Goal: Transaction & Acquisition: Purchase product/service

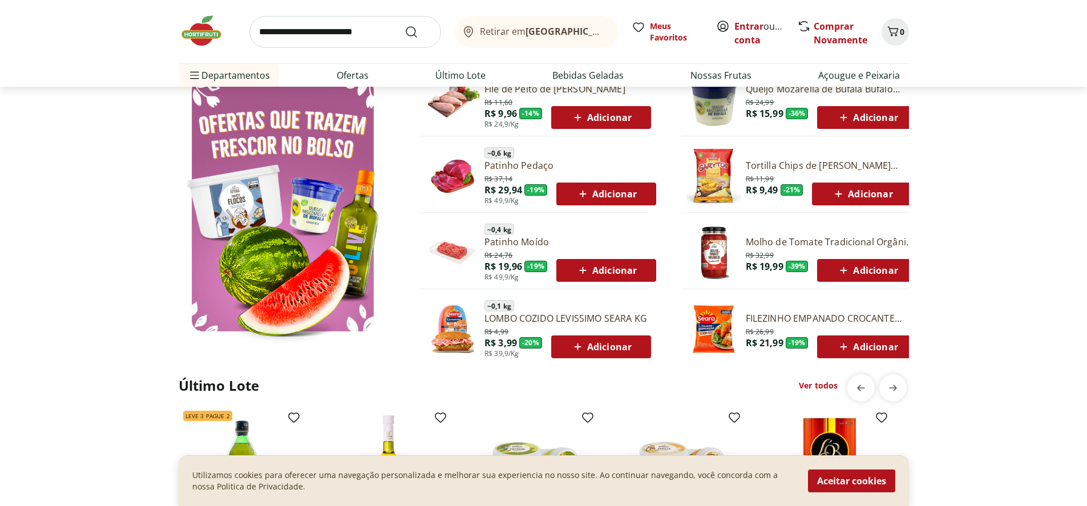
scroll to position [626, 0]
click at [815, 383] on link "Ver todos" at bounding box center [818, 384] width 39 height 11
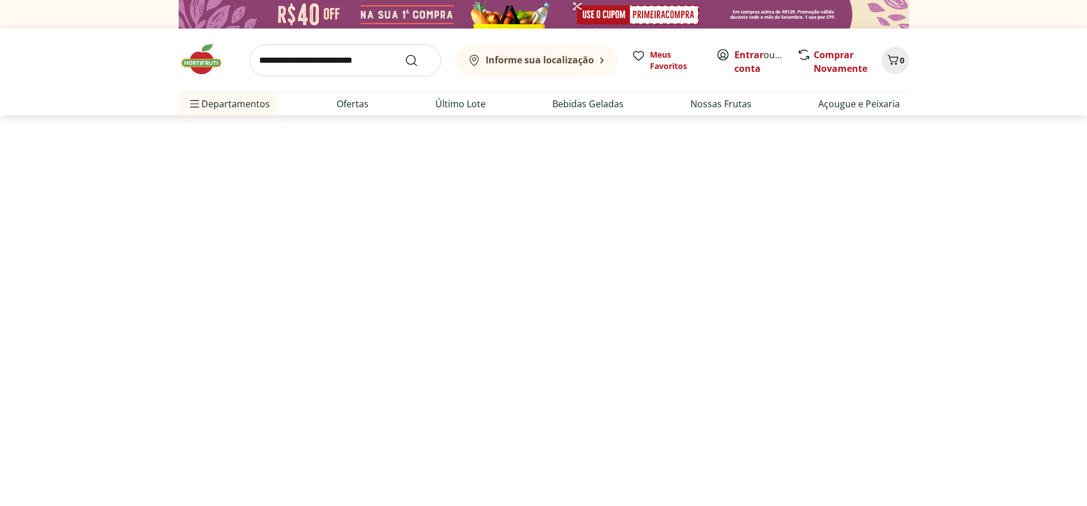
select select "**********"
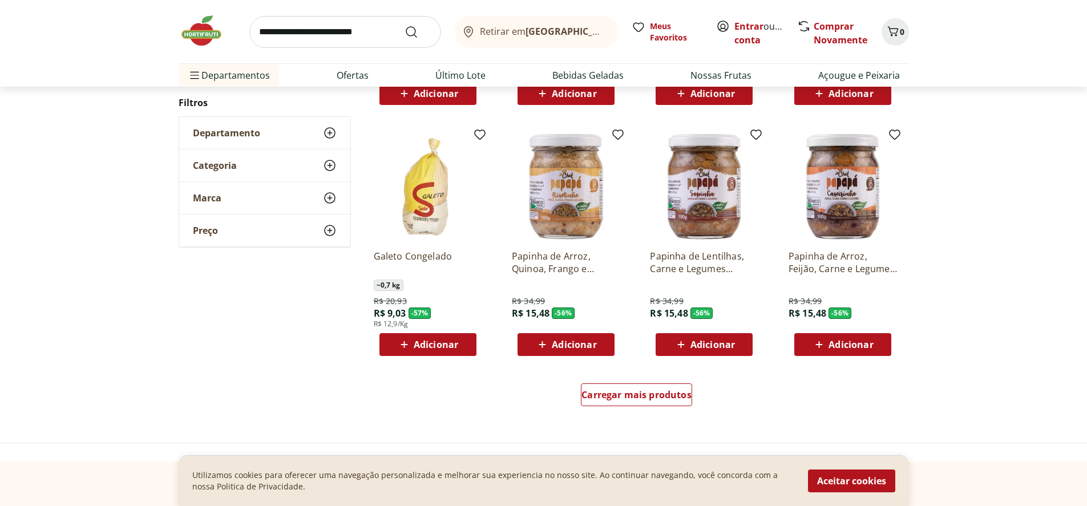
scroll to position [570, 0]
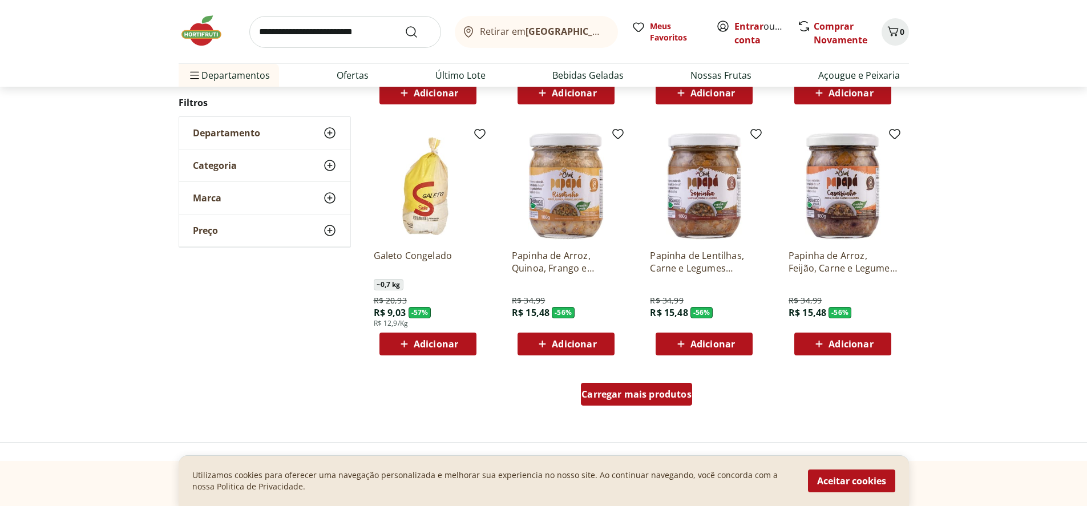
click at [643, 390] on span "Carregar mais produtos" at bounding box center [636, 394] width 110 height 9
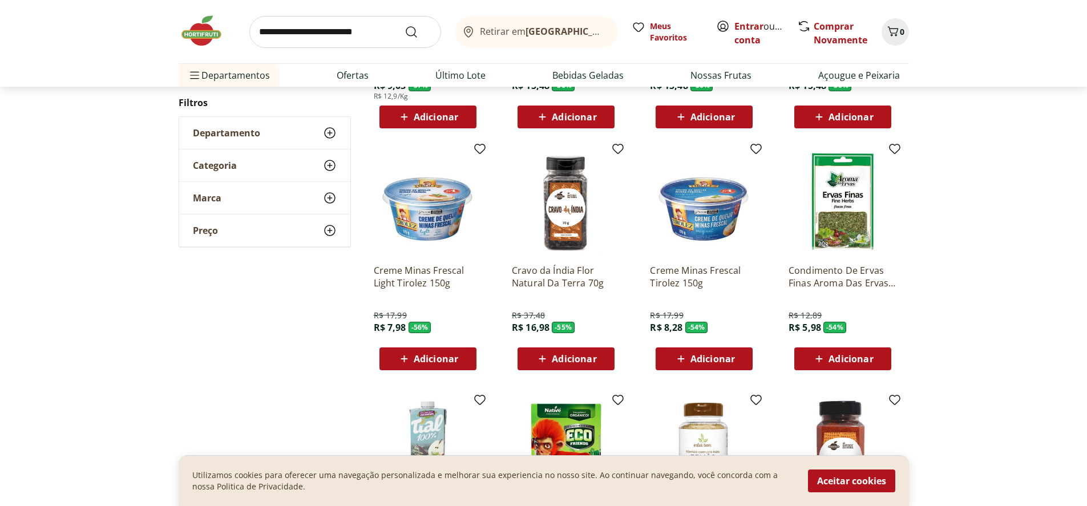
scroll to position [798, 0]
click at [414, 360] on span "Adicionar" at bounding box center [436, 358] width 44 height 9
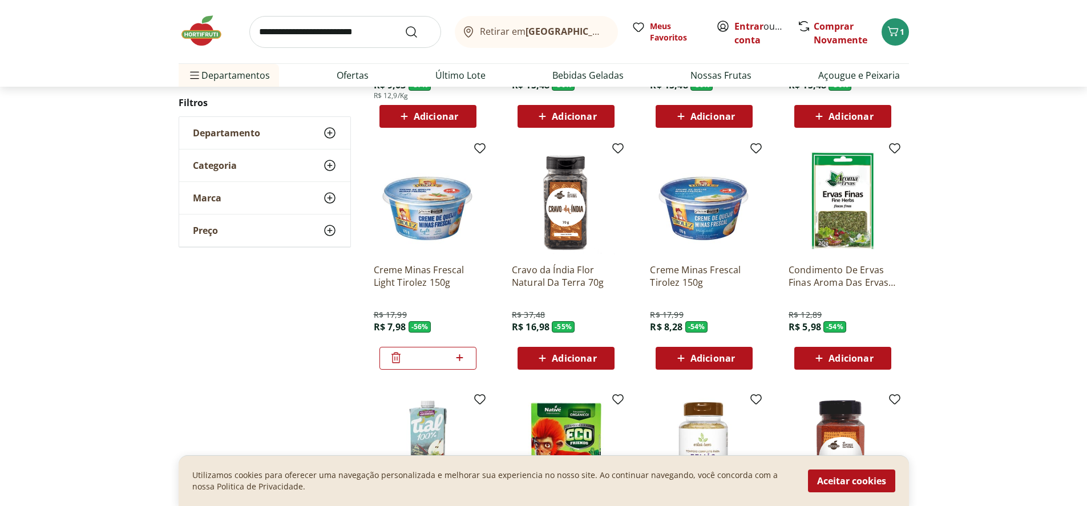
click at [396, 361] on icon at bounding box center [395, 358] width 9 height 11
click at [711, 357] on span "Adicionar" at bounding box center [712, 358] width 44 height 9
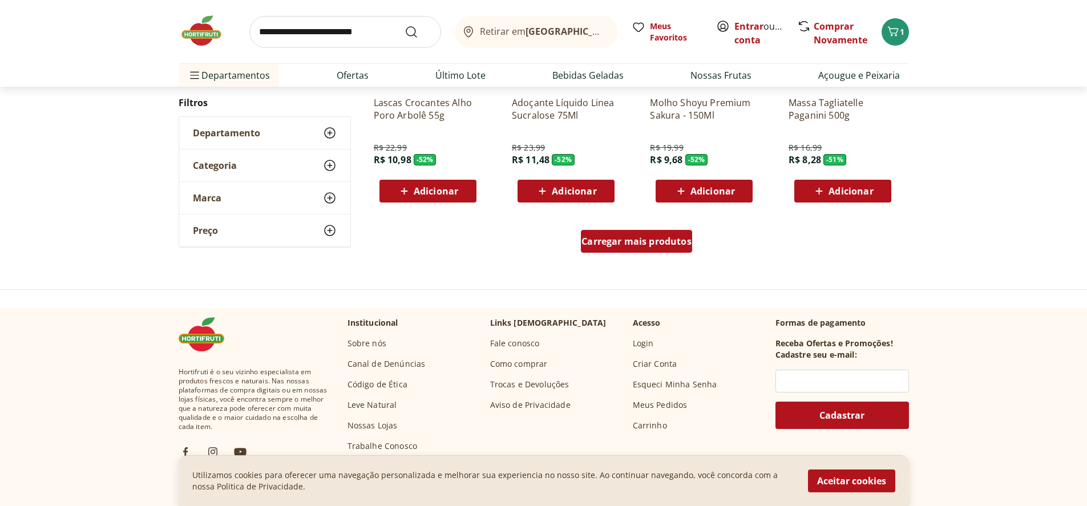
scroll to position [1468, 0]
click at [617, 238] on span "Carregar mais produtos" at bounding box center [636, 240] width 110 height 9
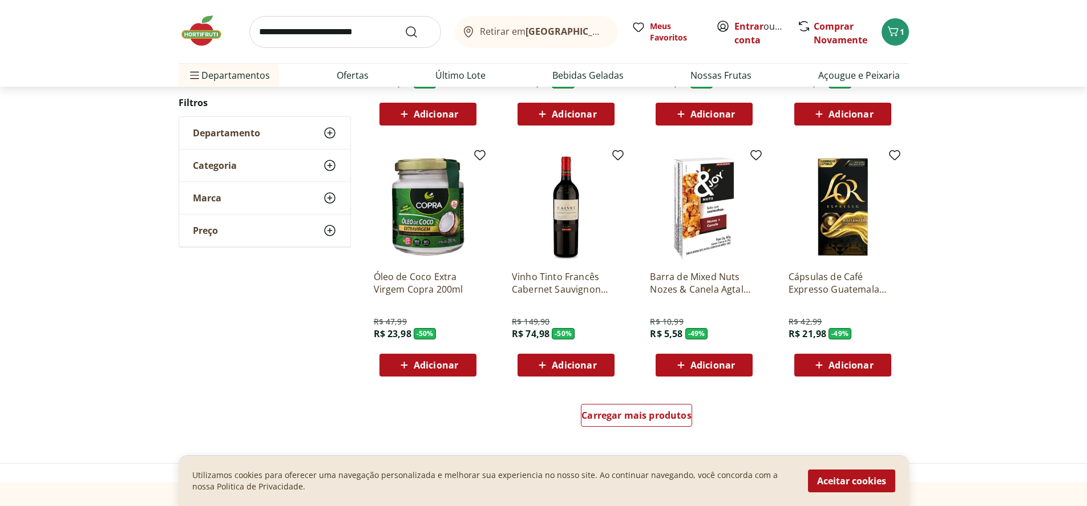
scroll to position [2038, 0]
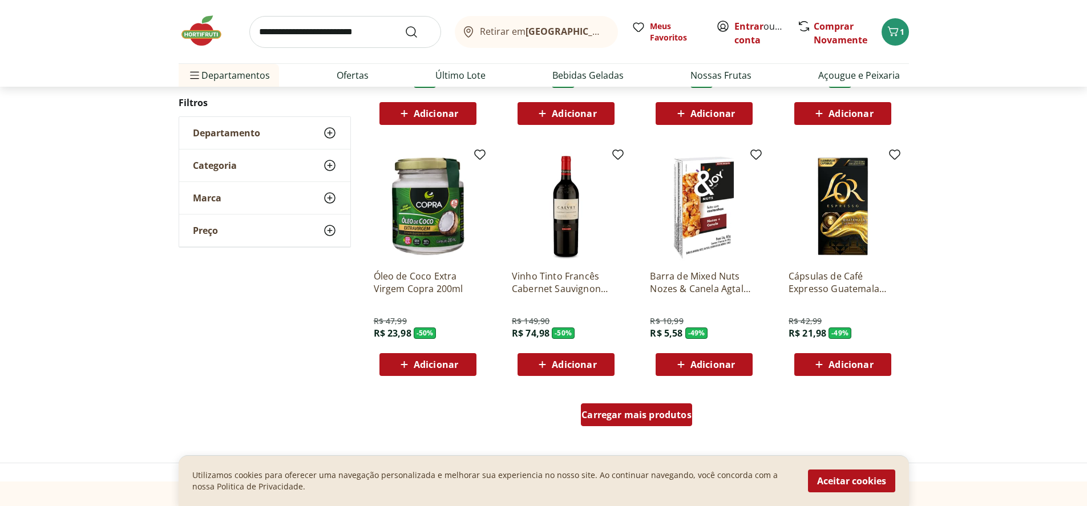
click at [647, 412] on span "Carregar mais produtos" at bounding box center [636, 414] width 110 height 9
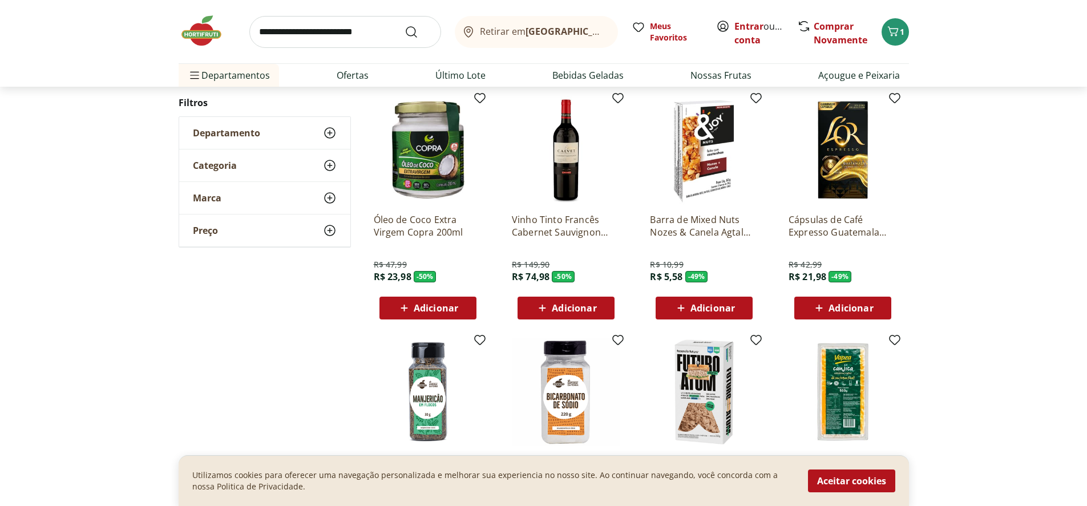
scroll to position [2095, 0]
click at [720, 305] on span "Adicionar" at bounding box center [712, 307] width 44 height 9
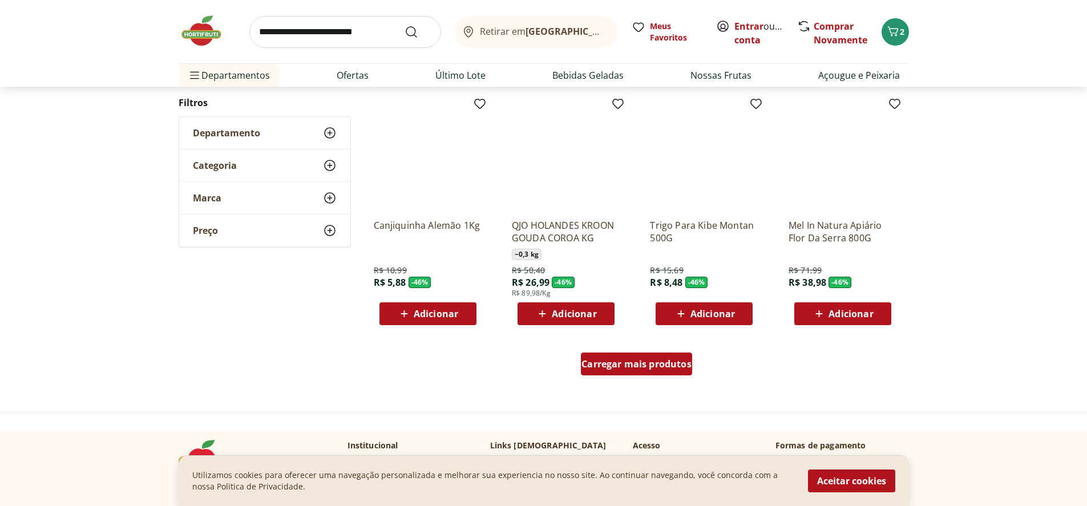
scroll to position [2833, 0]
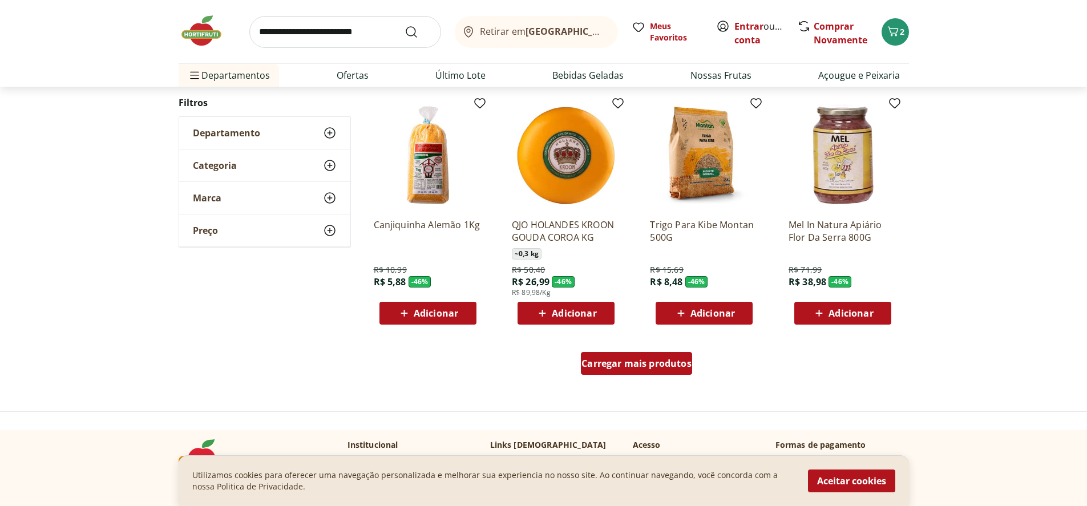
click at [653, 360] on span "Carregar mais produtos" at bounding box center [636, 363] width 110 height 9
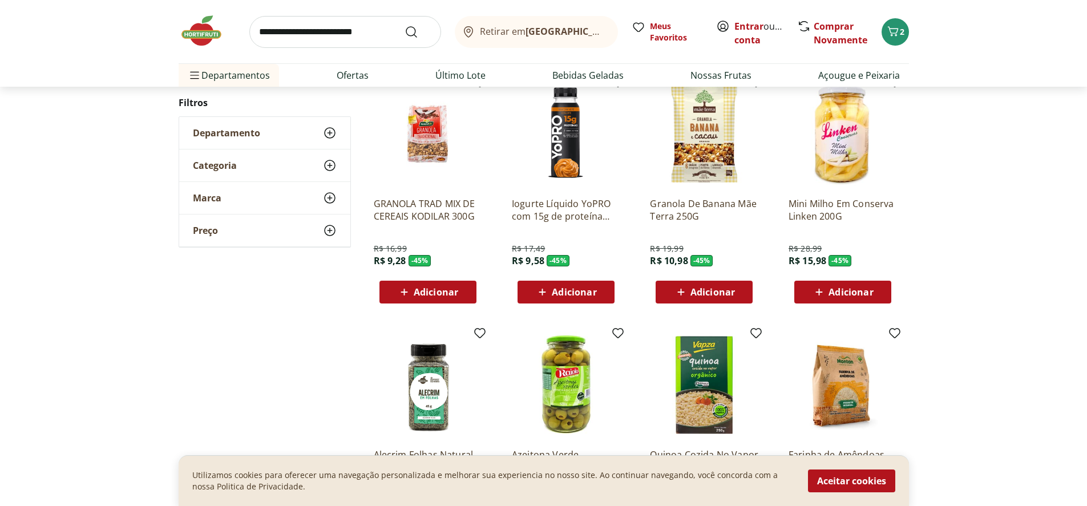
scroll to position [3346, 0]
click at [726, 292] on span "Adicionar" at bounding box center [712, 292] width 44 height 9
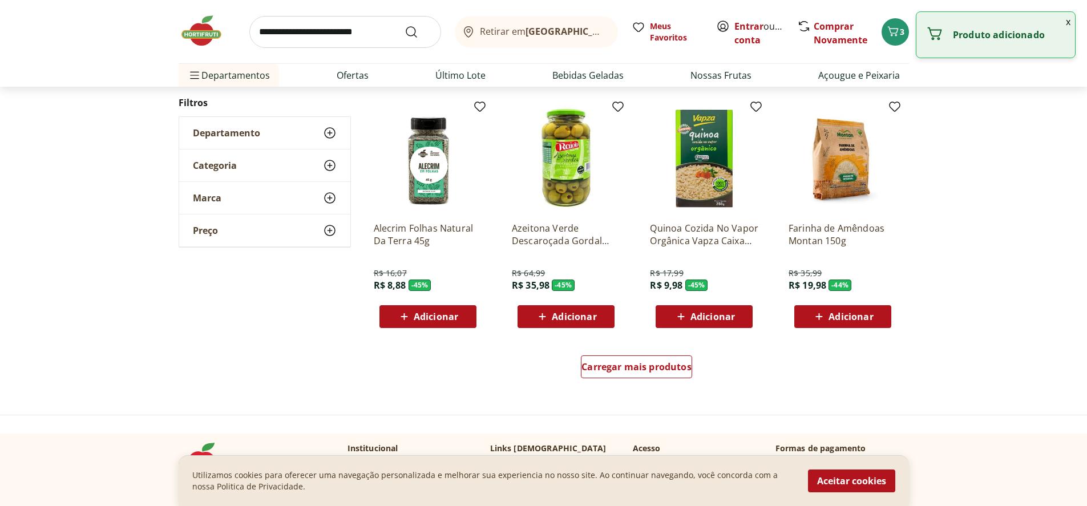
scroll to position [3574, 0]
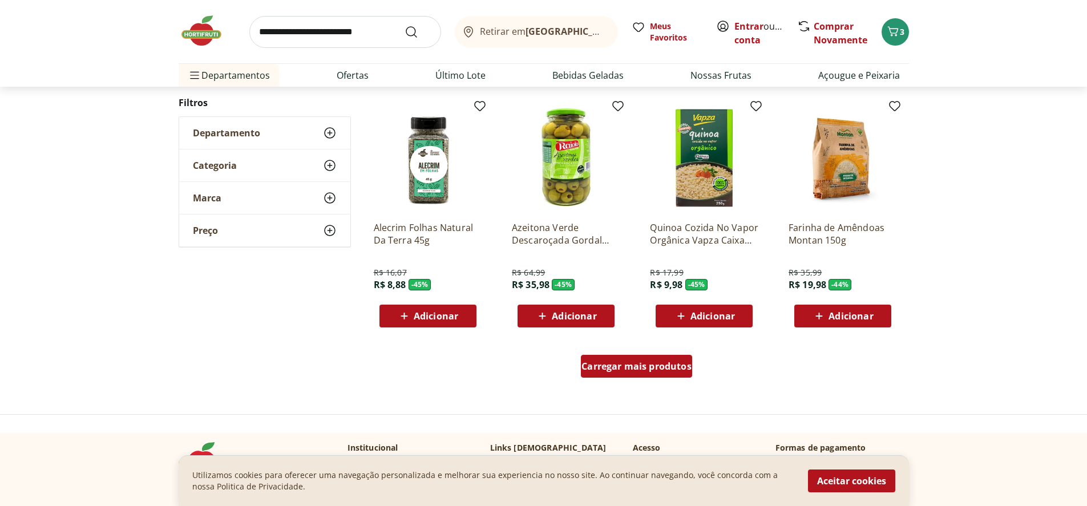
click at [648, 373] on div "Carregar mais produtos" at bounding box center [636, 366] width 111 height 23
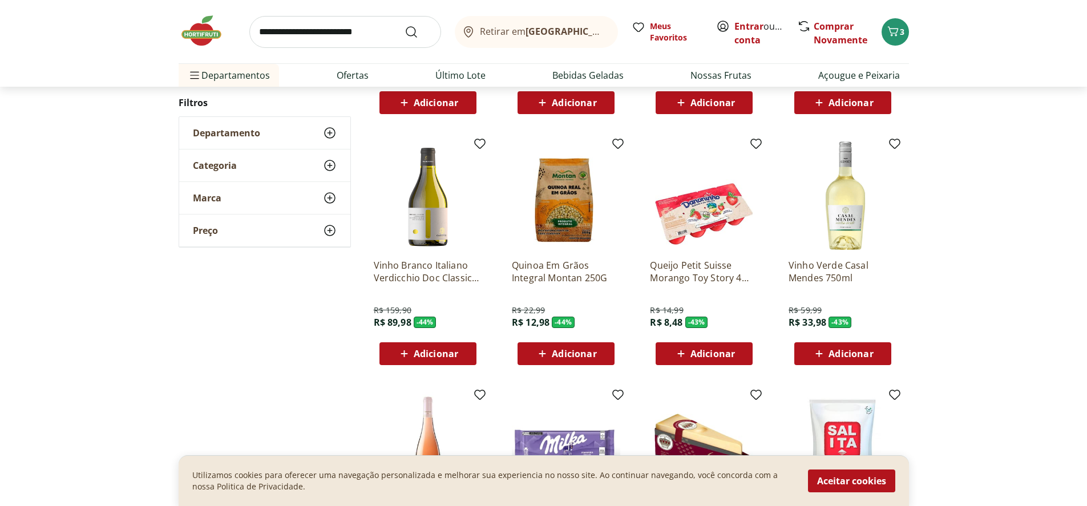
scroll to position [4029, 0]
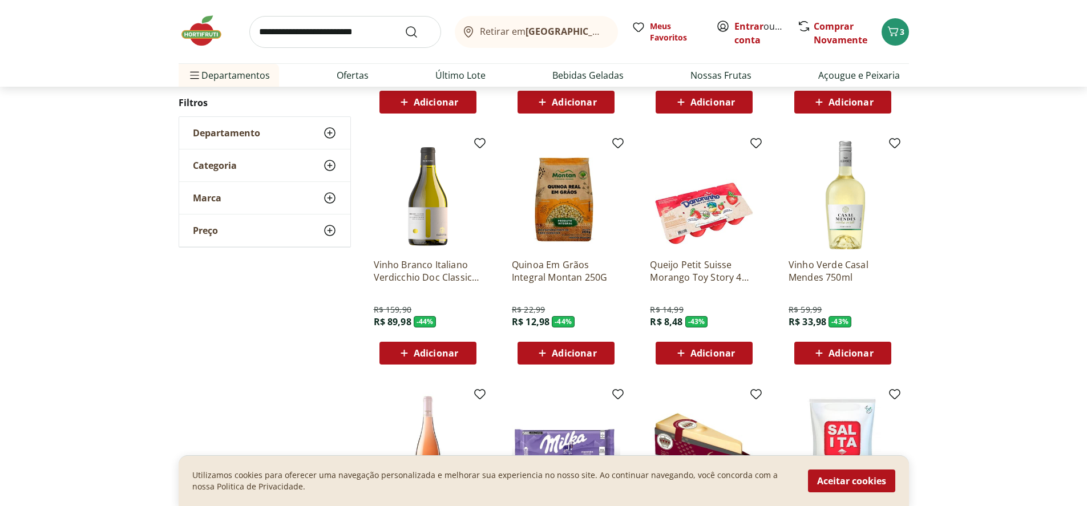
click at [697, 352] on span "Adicionar" at bounding box center [712, 353] width 44 height 9
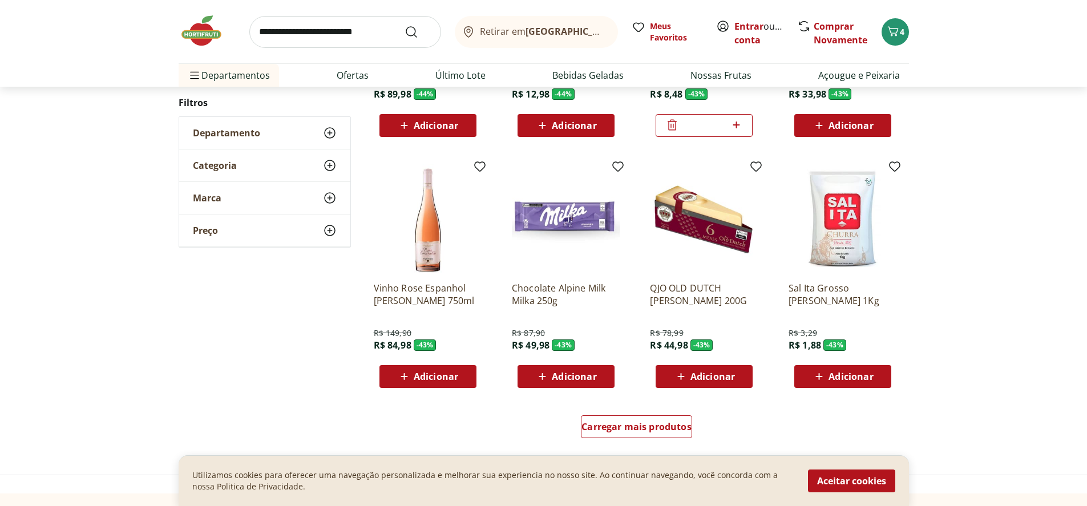
scroll to position [4258, 0]
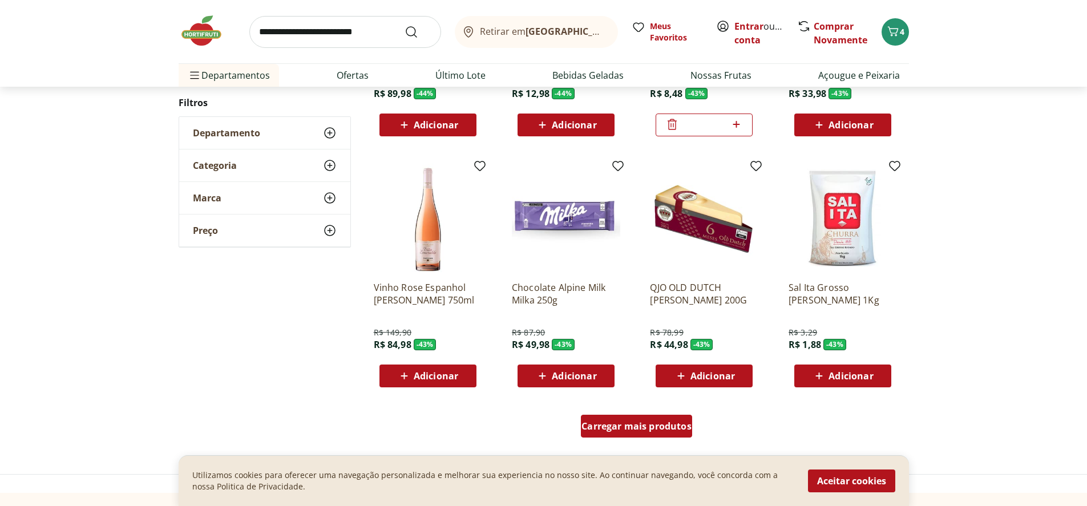
click at [650, 431] on span "Carregar mais produtos" at bounding box center [636, 426] width 110 height 9
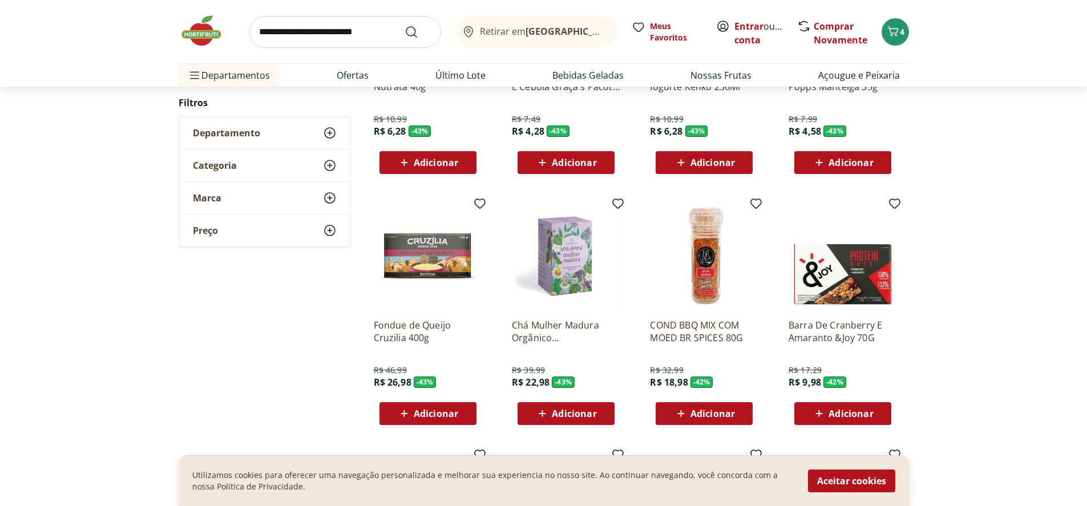
scroll to position [4713, 0]
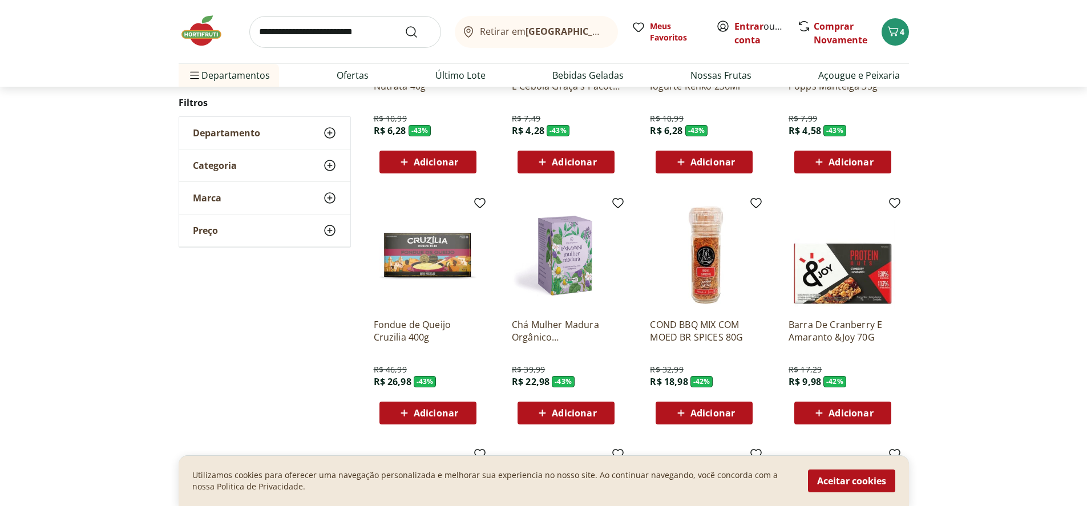
click at [843, 417] on span "Adicionar" at bounding box center [850, 412] width 44 height 9
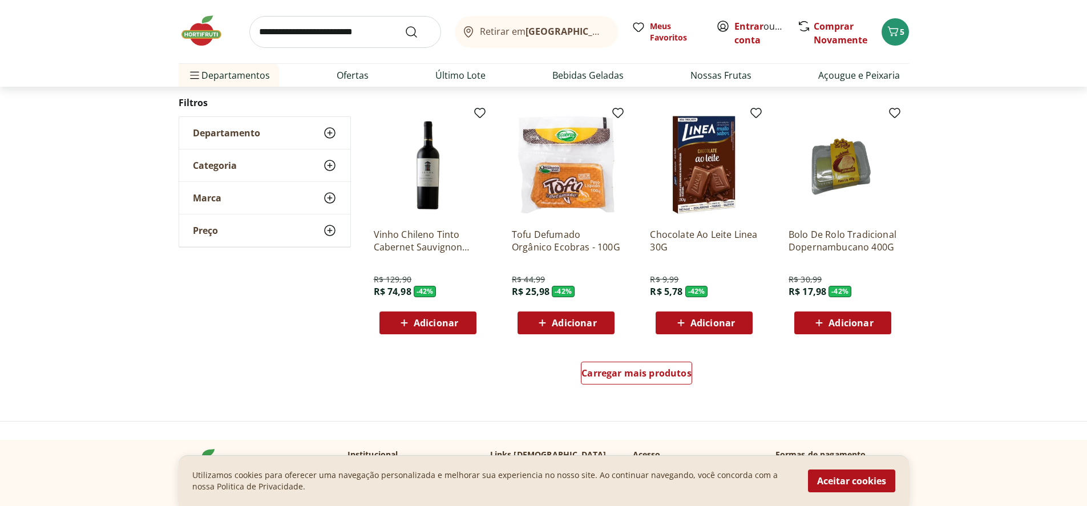
scroll to position [5055, 0]
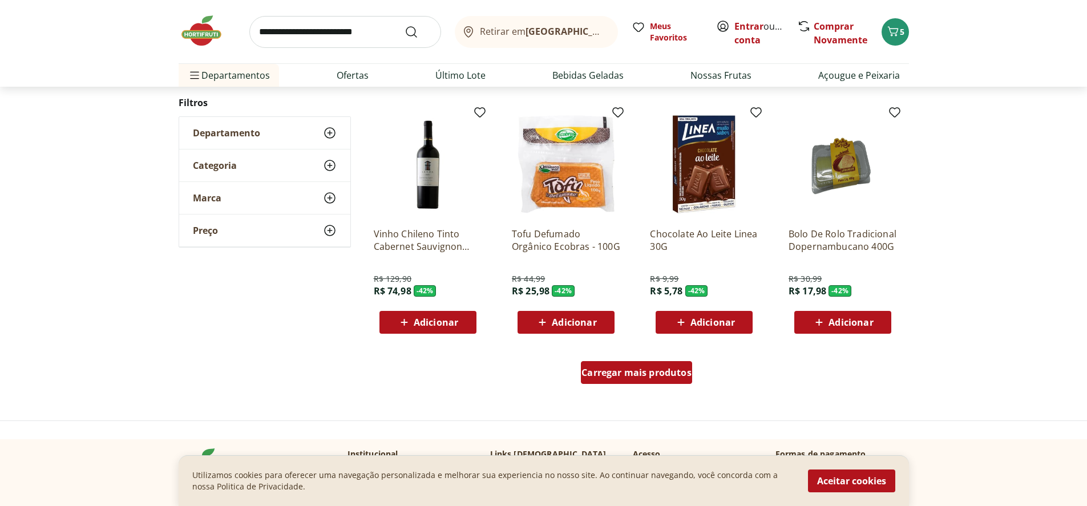
click at [638, 368] on span "Carregar mais produtos" at bounding box center [636, 372] width 110 height 9
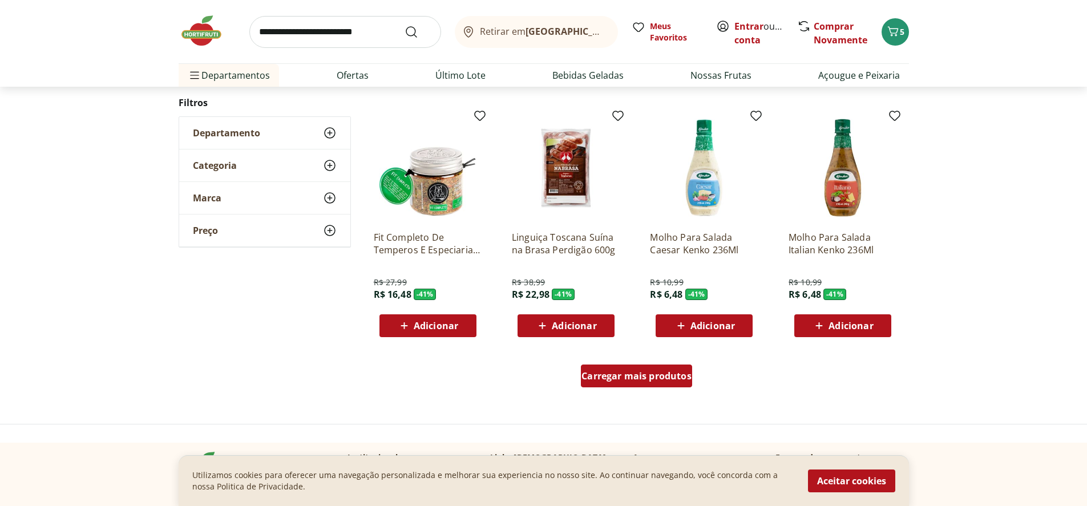
scroll to position [5796, 0]
click at [615, 373] on span "Carregar mais produtos" at bounding box center [636, 375] width 110 height 9
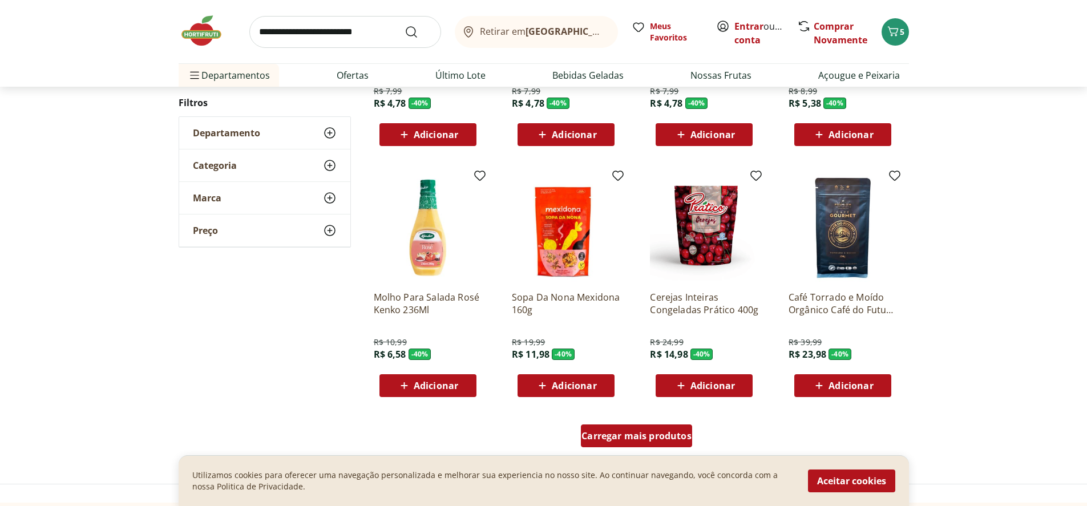
scroll to position [6480, 0]
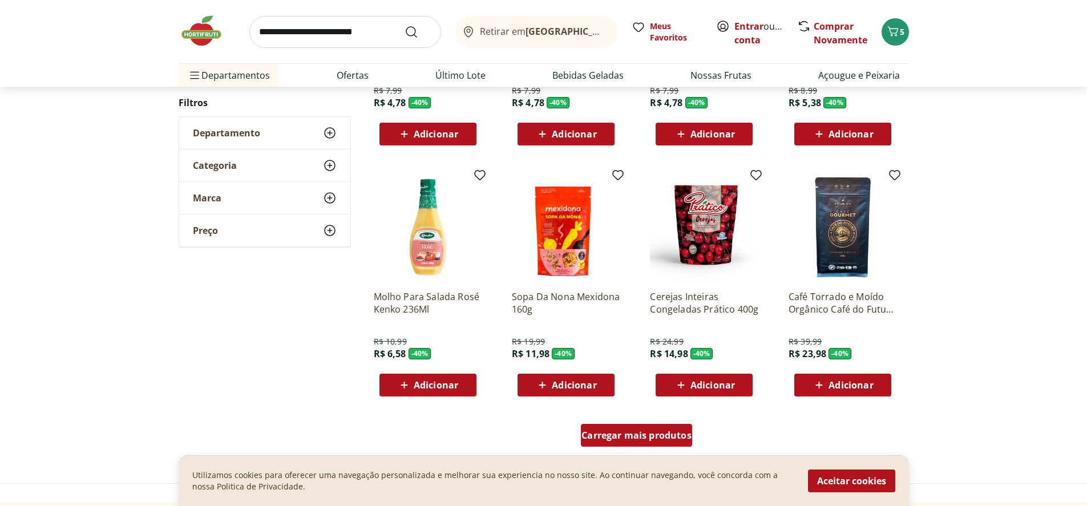
click at [635, 431] on span "Carregar mais produtos" at bounding box center [636, 435] width 110 height 9
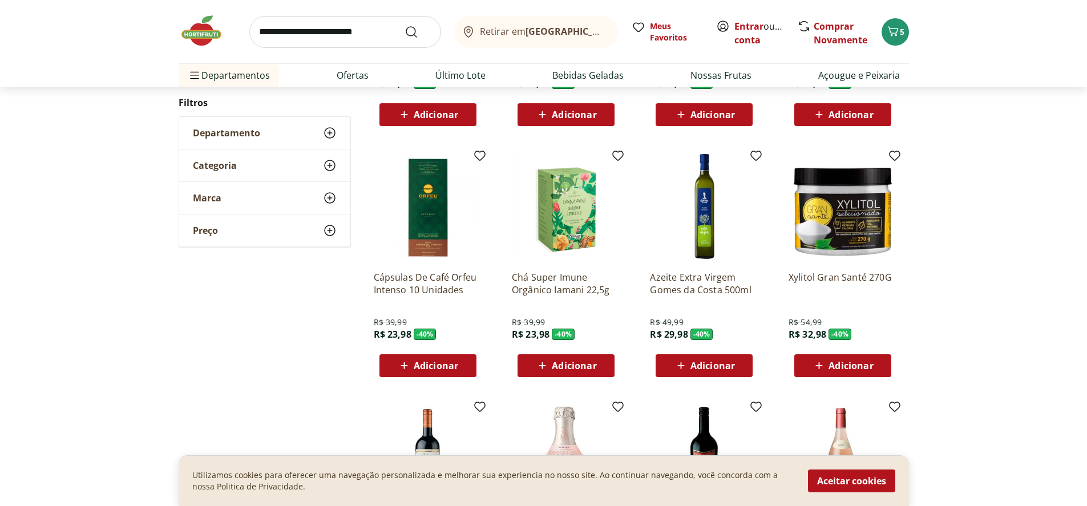
scroll to position [6993, 0]
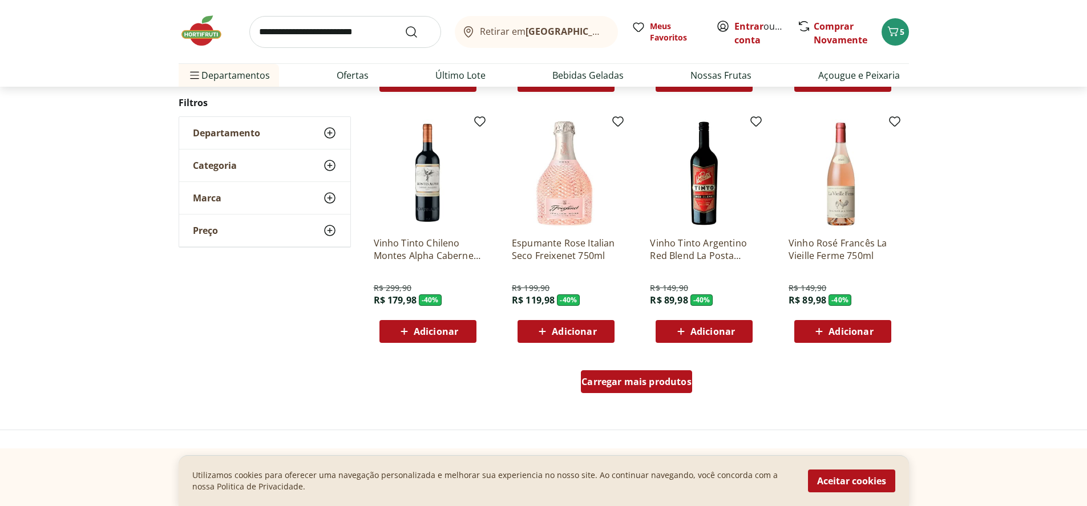
click at [645, 383] on span "Carregar mais produtos" at bounding box center [636, 381] width 110 height 9
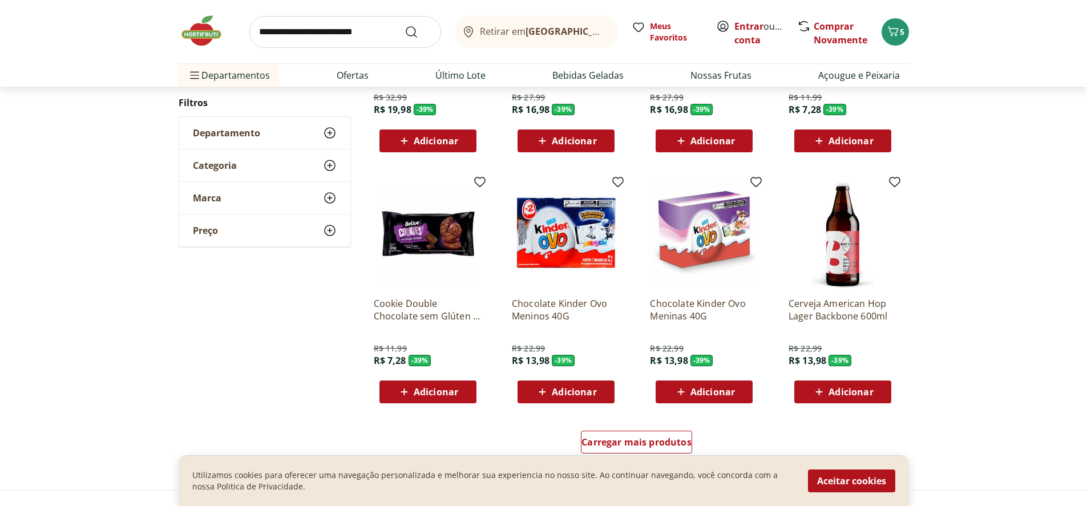
scroll to position [7961, 0]
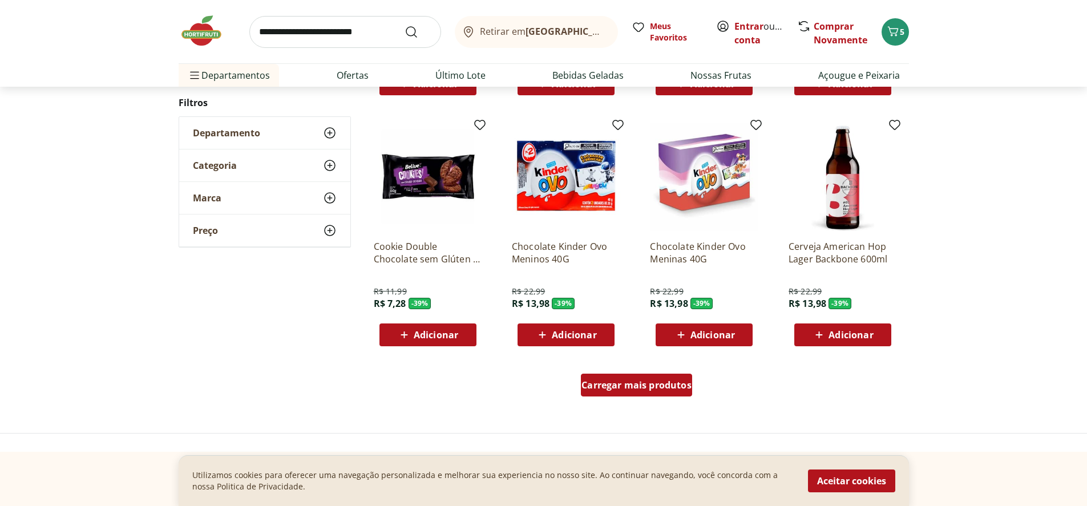
click at [631, 380] on span "Carregar mais produtos" at bounding box center [636, 384] width 110 height 9
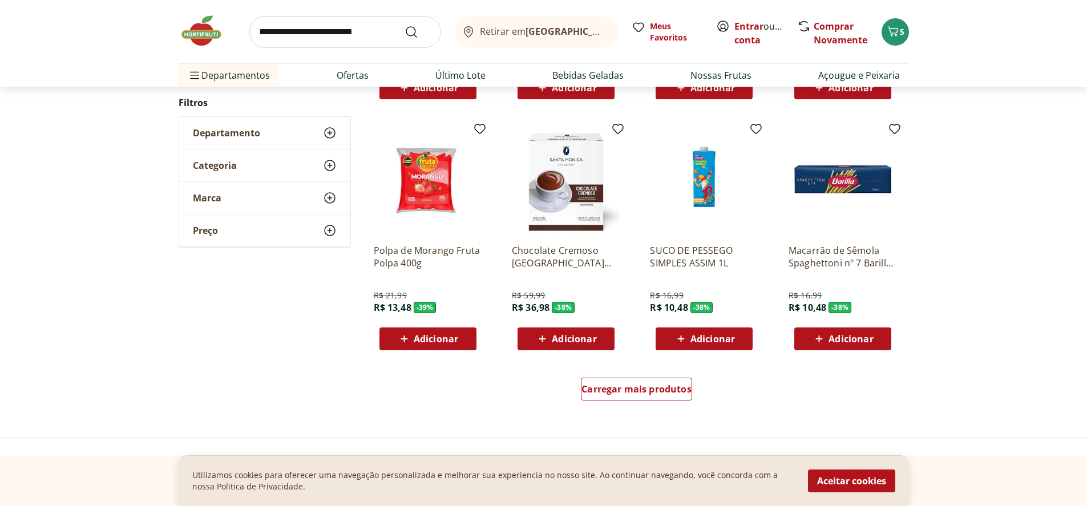
scroll to position [8758, 0]
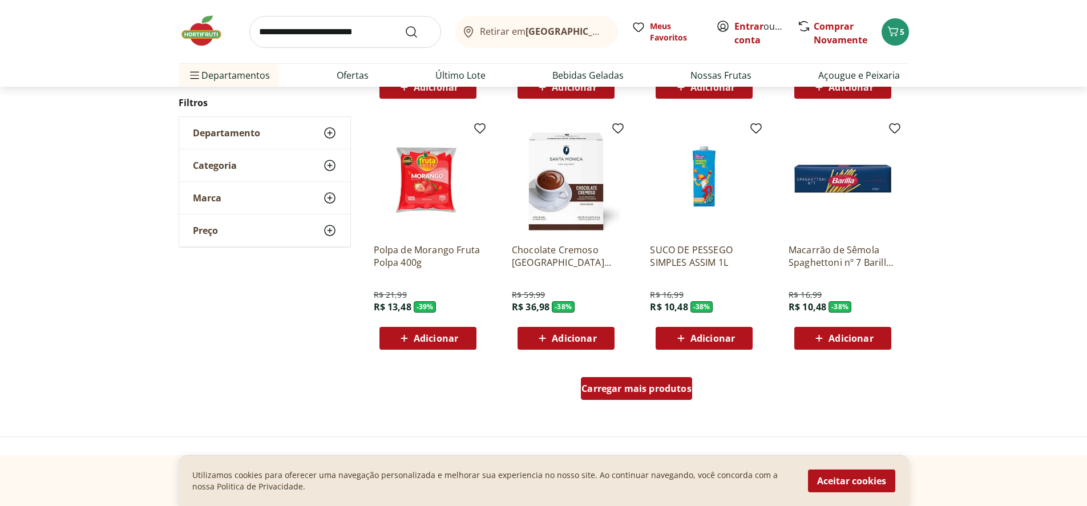
click at [621, 393] on span "Carregar mais produtos" at bounding box center [636, 388] width 110 height 9
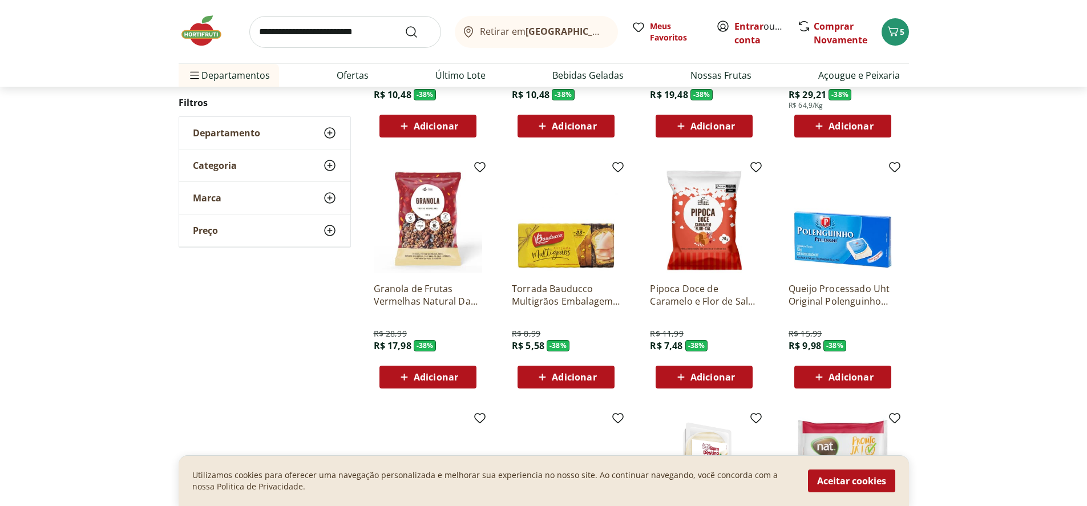
scroll to position [9214, 0]
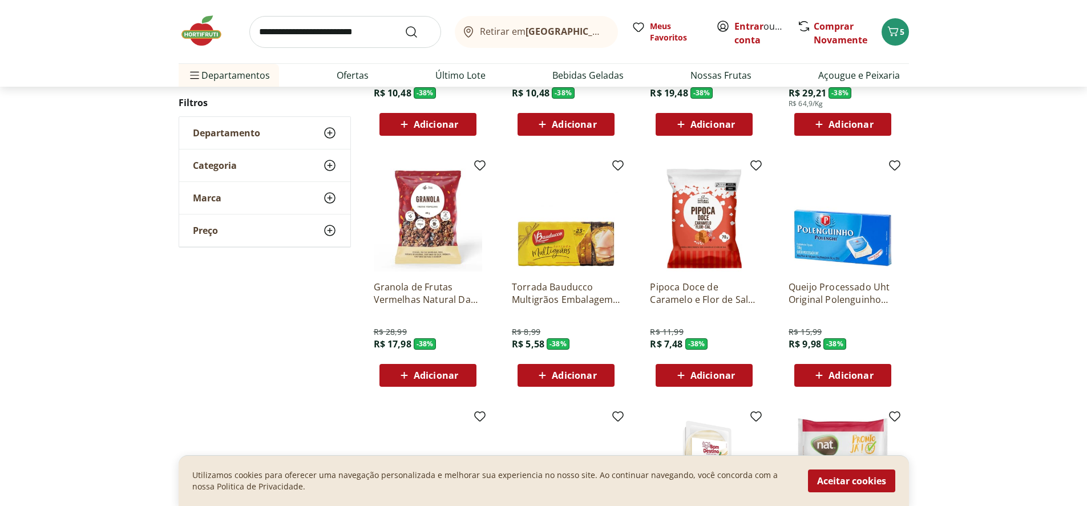
click at [852, 371] on span "Adicionar" at bounding box center [850, 375] width 44 height 9
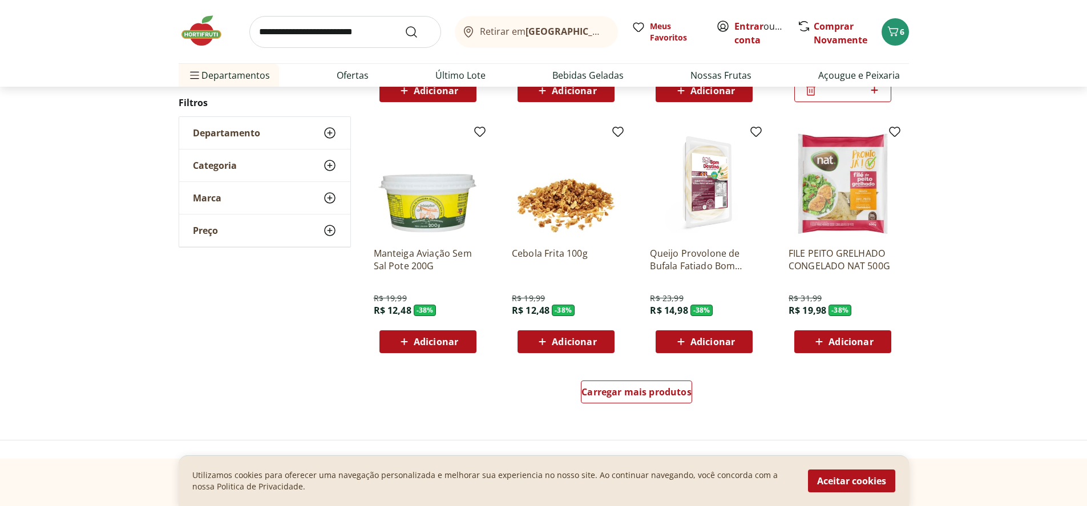
scroll to position [9499, 0]
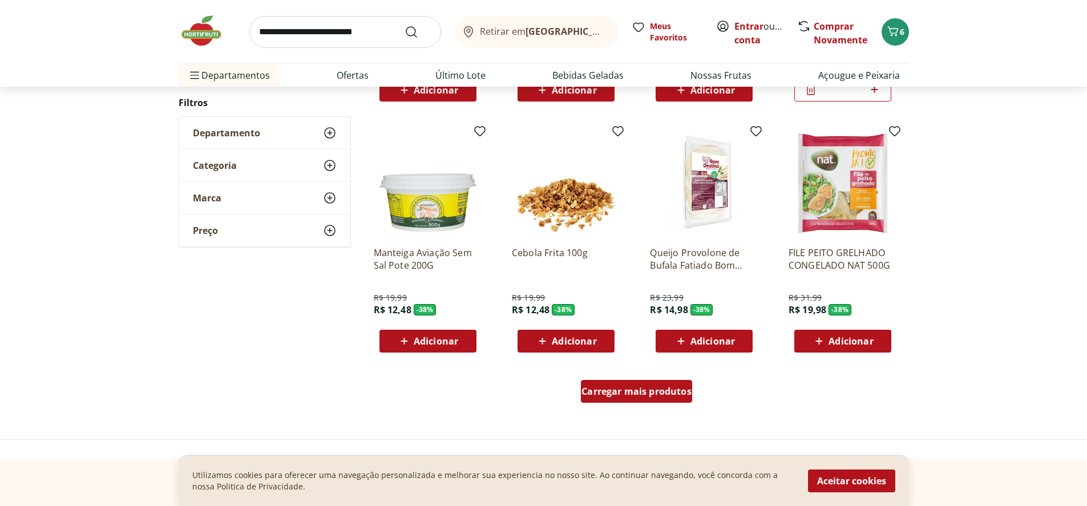
click at [609, 391] on span "Carregar mais produtos" at bounding box center [636, 391] width 110 height 9
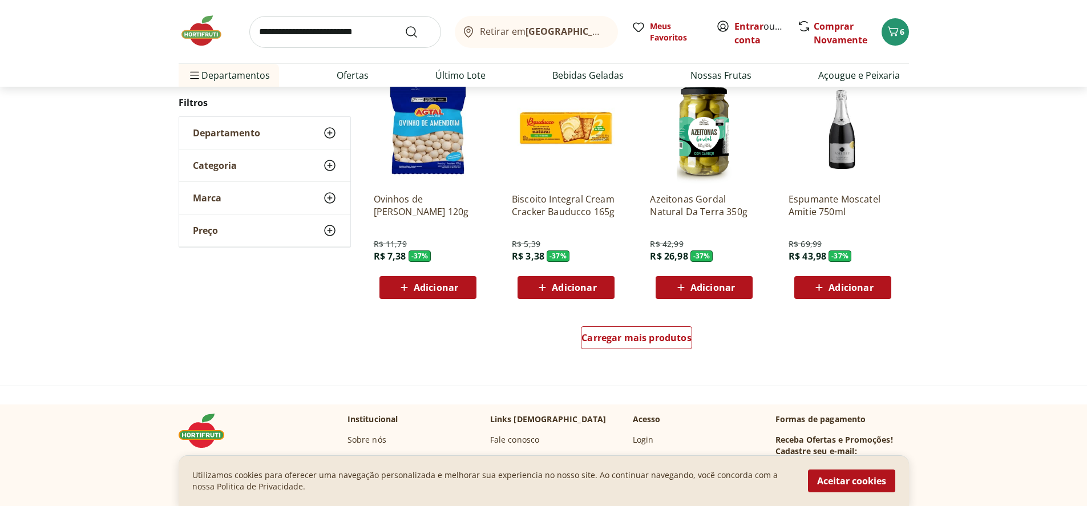
scroll to position [10297, 0]
click at [558, 286] on span "Adicionar" at bounding box center [574, 286] width 44 height 9
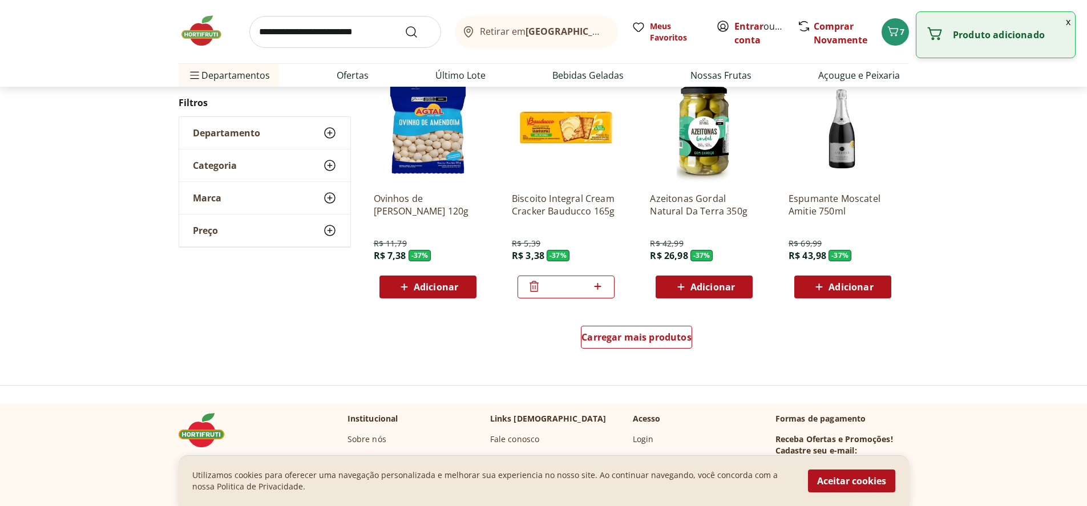
click at [599, 284] on icon at bounding box center [597, 287] width 14 height 14
type input "*"
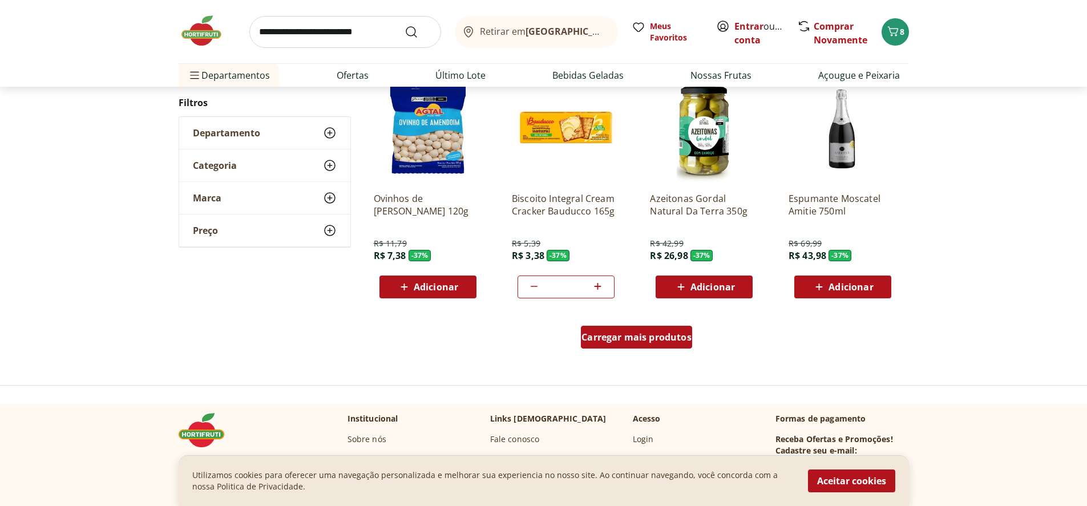
click at [645, 341] on span "Carregar mais produtos" at bounding box center [636, 337] width 110 height 9
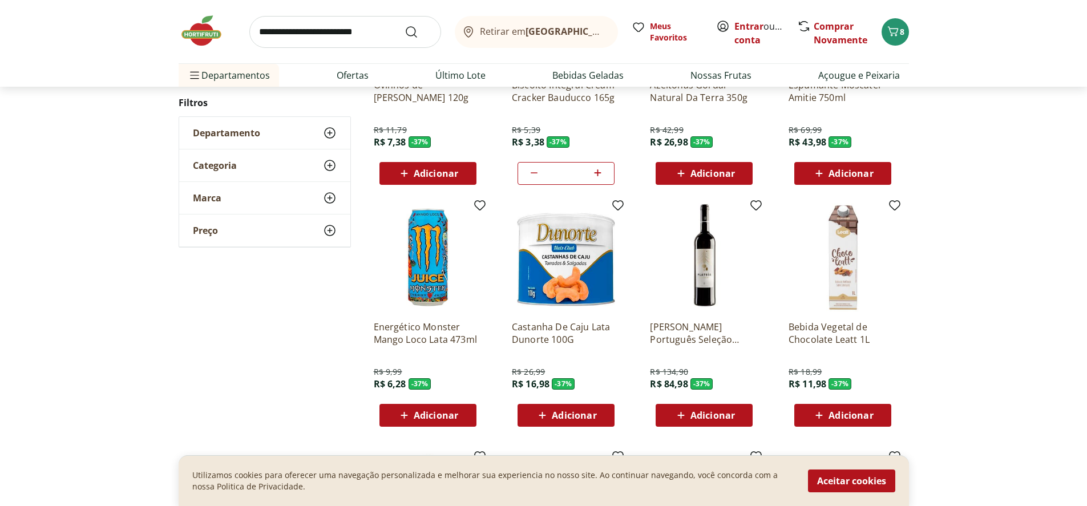
scroll to position [10411, 0]
click at [569, 415] on span "Adicionar" at bounding box center [574, 414] width 44 height 9
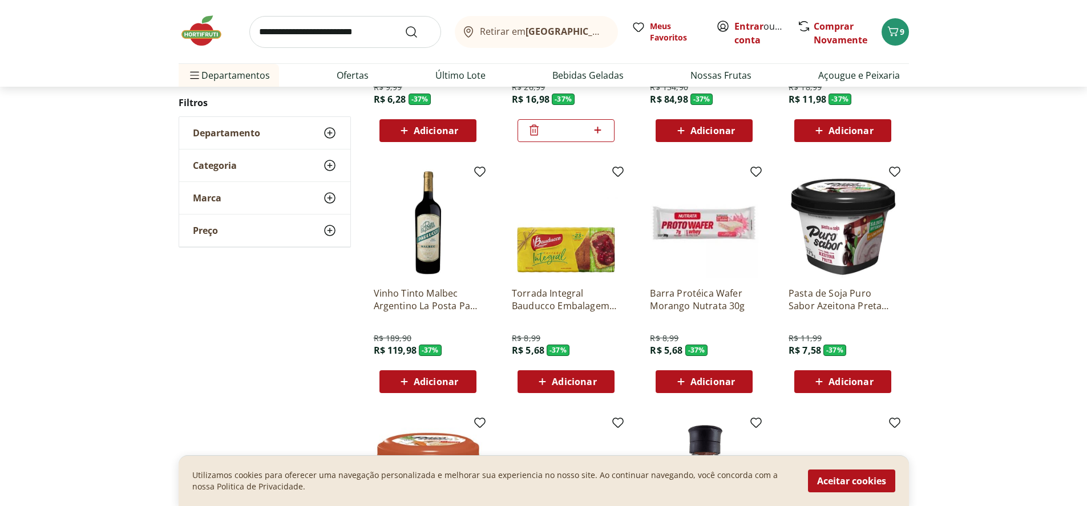
scroll to position [10696, 0]
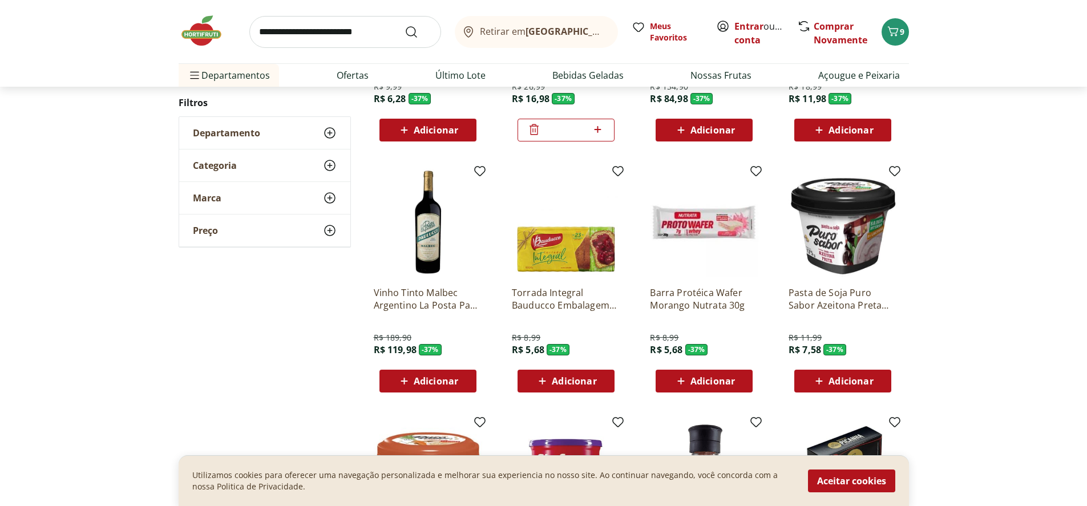
click at [599, 379] on div "Adicionar" at bounding box center [565, 381] width 79 height 21
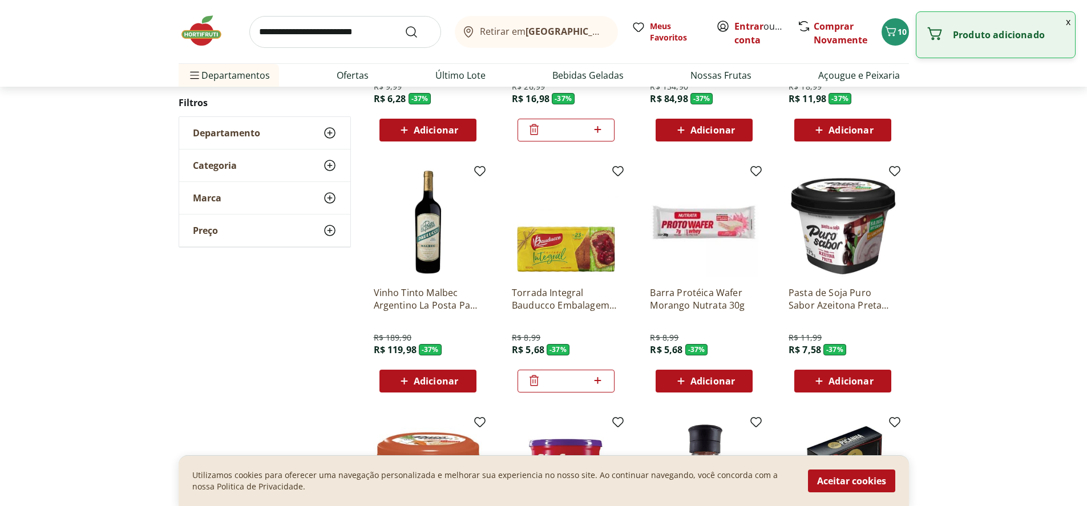
click at [597, 378] on icon at bounding box center [597, 381] width 14 height 14
type input "*"
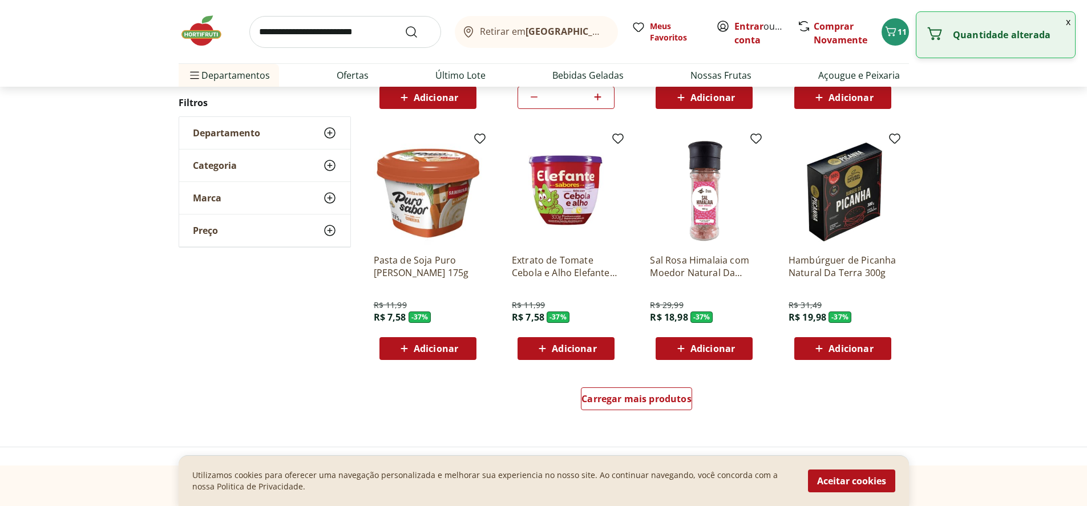
scroll to position [10981, 0]
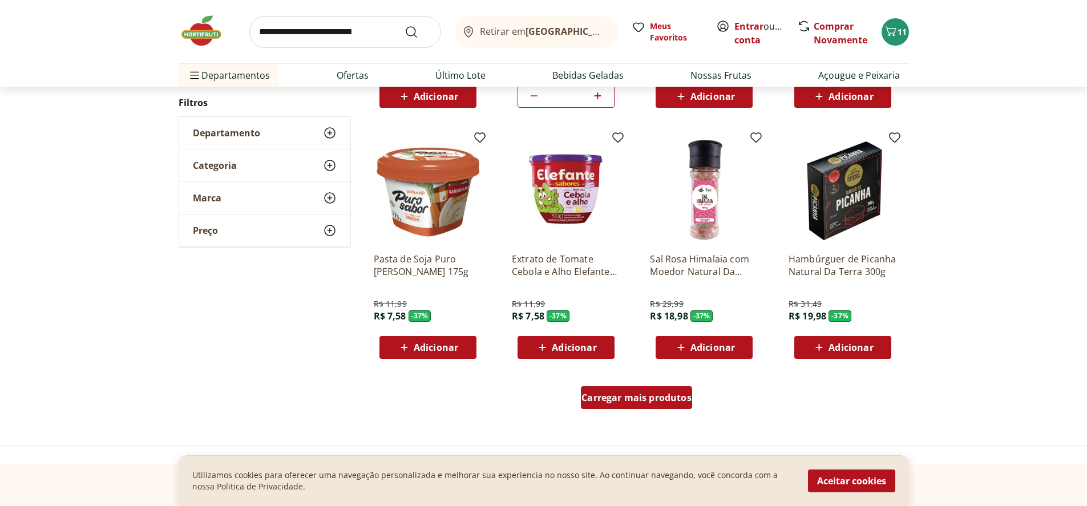
click at [607, 404] on div "Carregar mais produtos" at bounding box center [636, 397] width 111 height 23
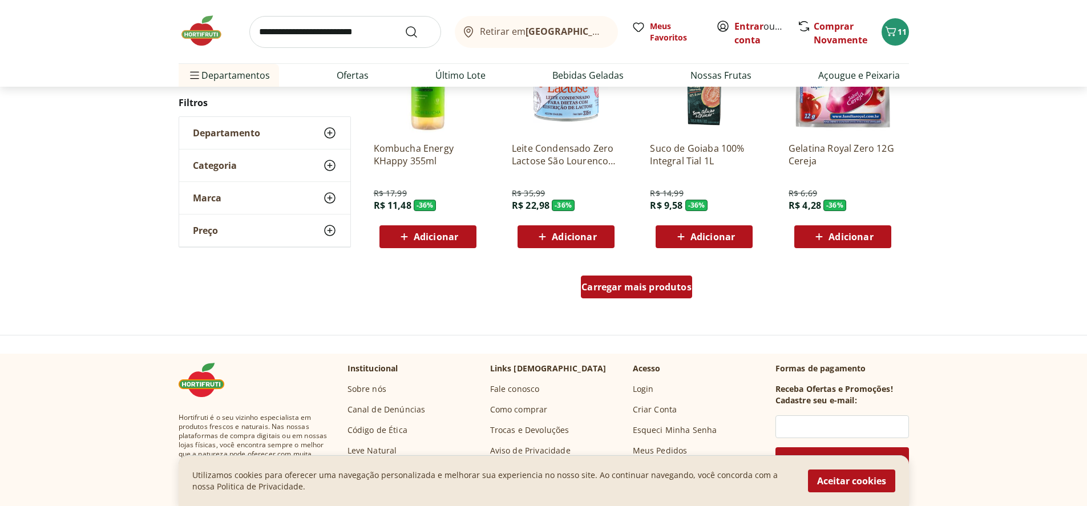
scroll to position [11836, 0]
click at [632, 285] on span "Carregar mais produtos" at bounding box center [636, 286] width 110 height 9
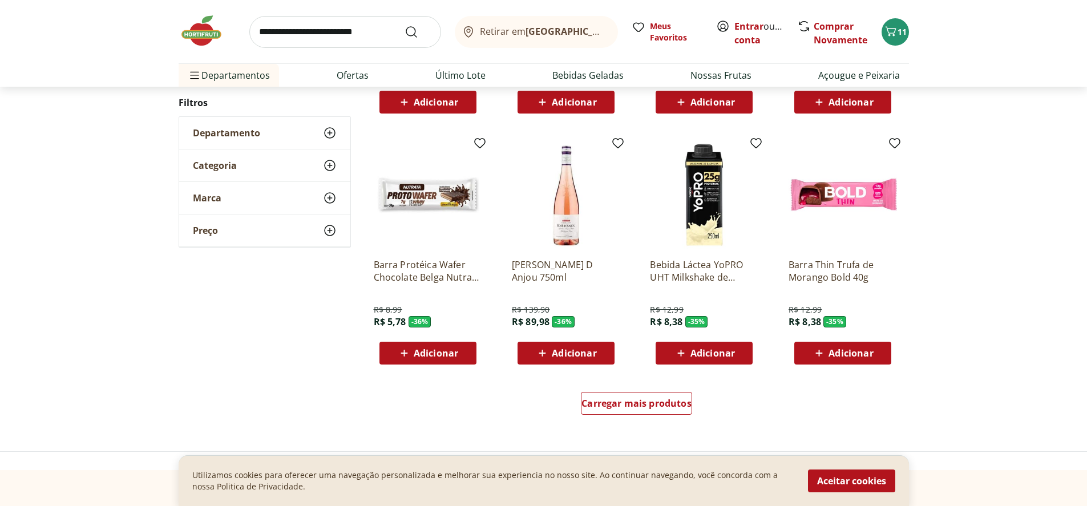
scroll to position [12463, 0]
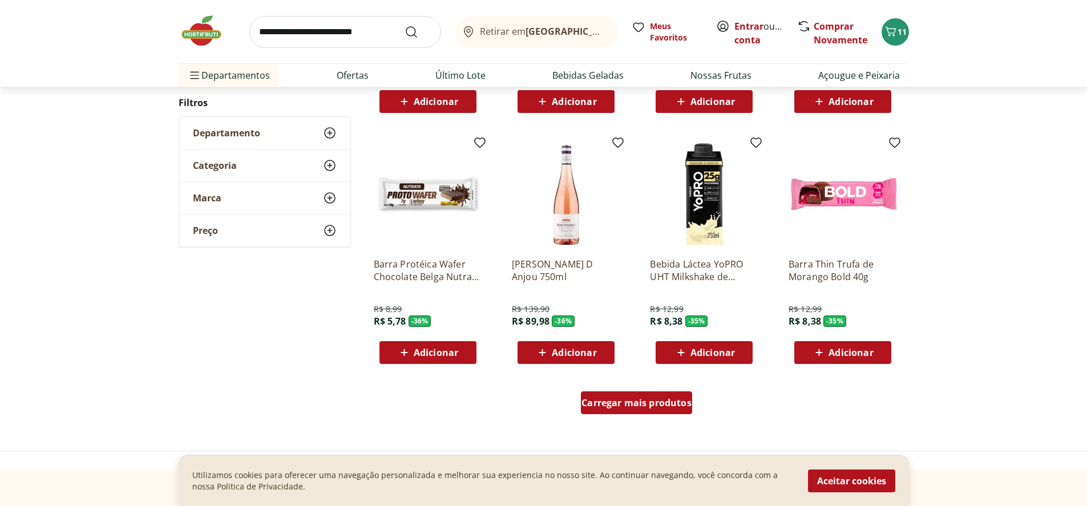
click at [634, 407] on span "Carregar mais produtos" at bounding box center [636, 402] width 110 height 9
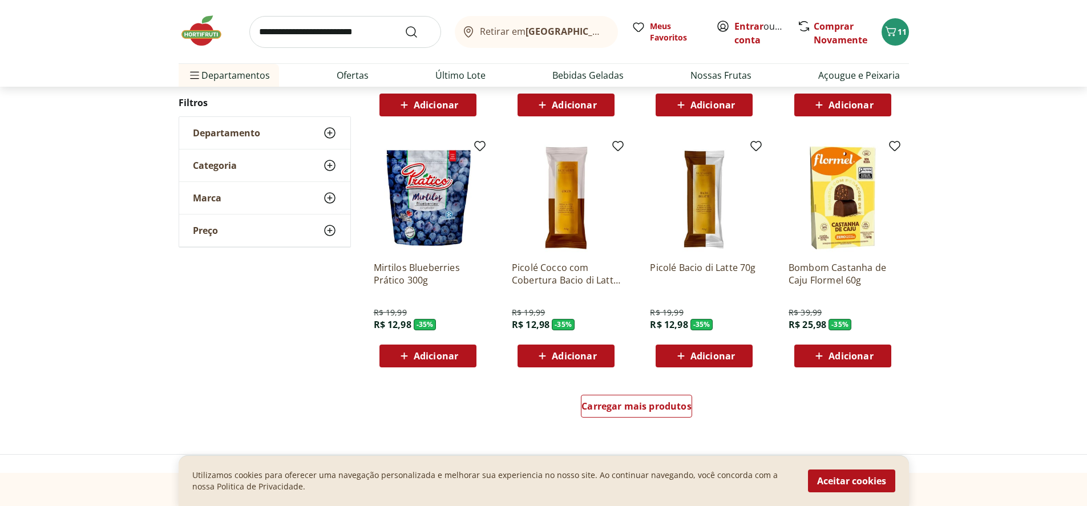
scroll to position [13204, 0]
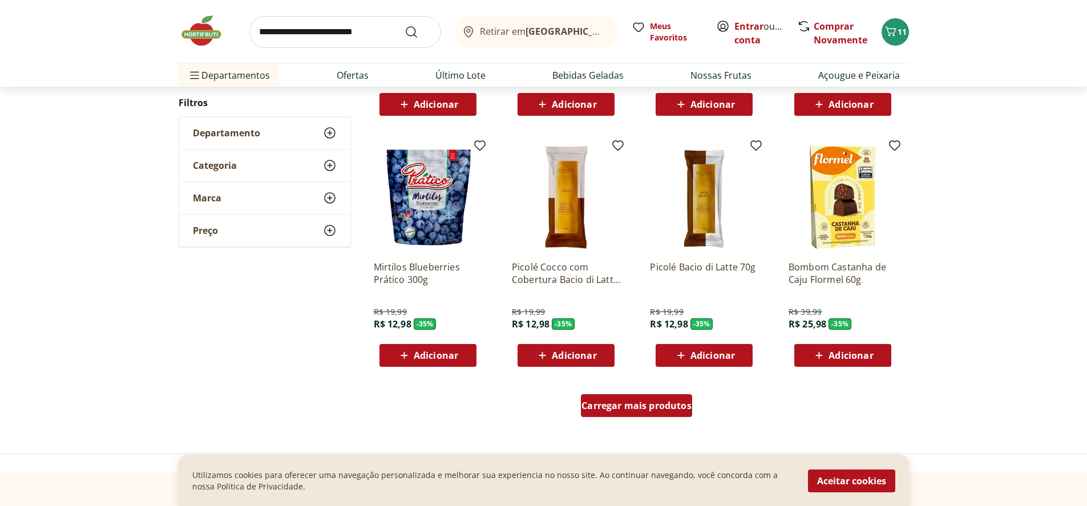
click at [631, 401] on span "Carregar mais produtos" at bounding box center [636, 405] width 110 height 9
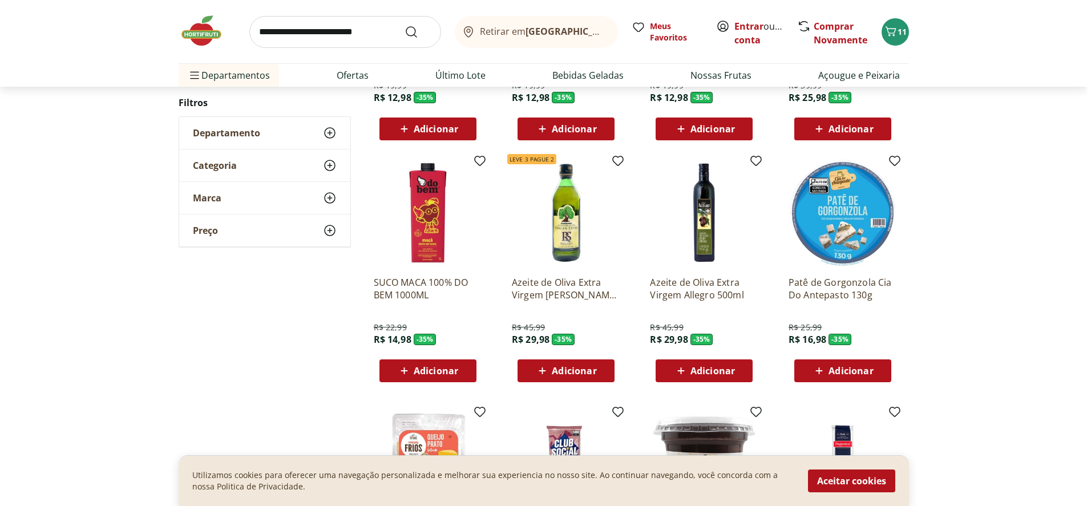
scroll to position [13432, 0]
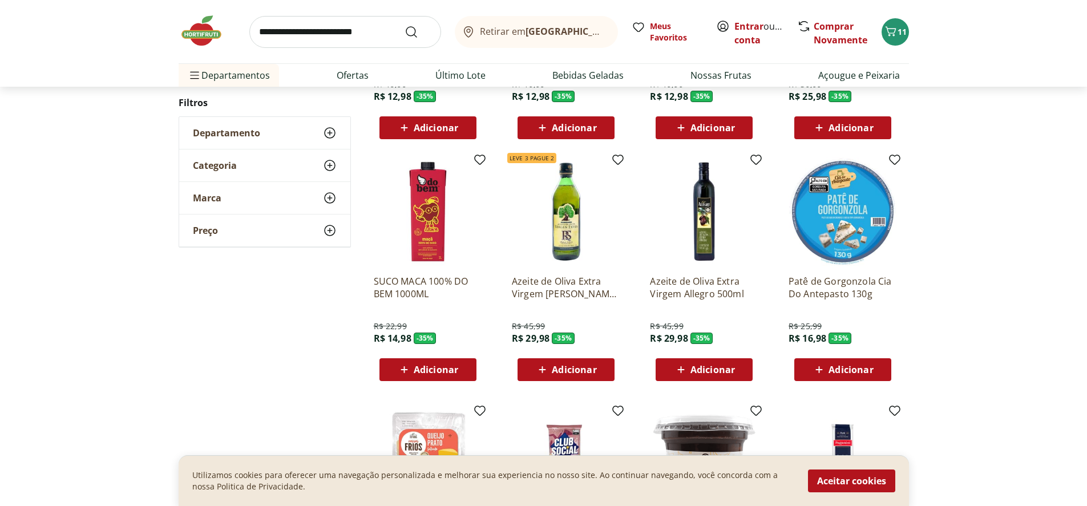
click at [412, 372] on span "Adicionar" at bounding box center [427, 370] width 61 height 14
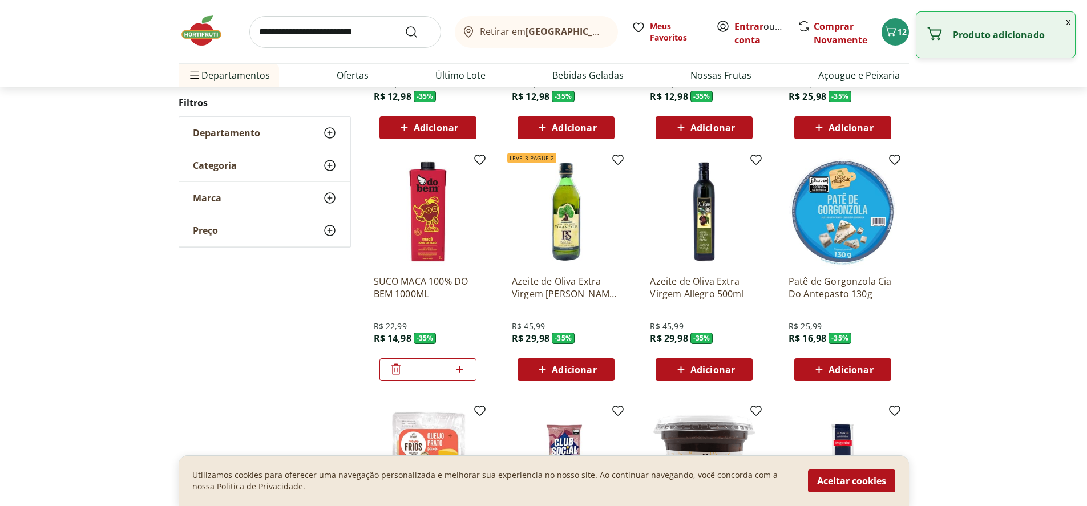
click at [460, 368] on icon at bounding box center [459, 369] width 14 height 14
type input "*"
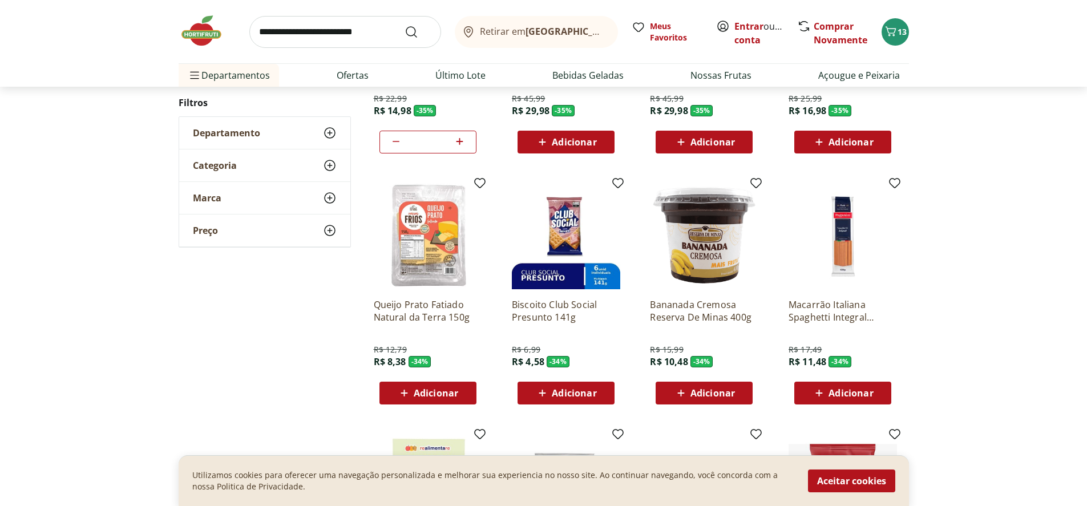
scroll to position [13660, 0]
click at [448, 392] on span "Adicionar" at bounding box center [436, 392] width 44 height 9
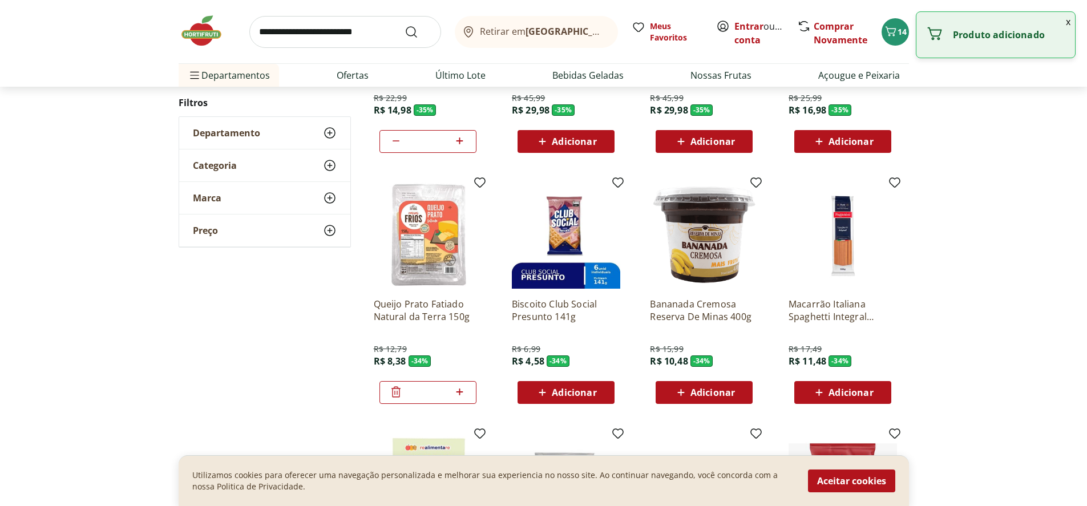
click at [461, 390] on icon at bounding box center [459, 392] width 14 height 14
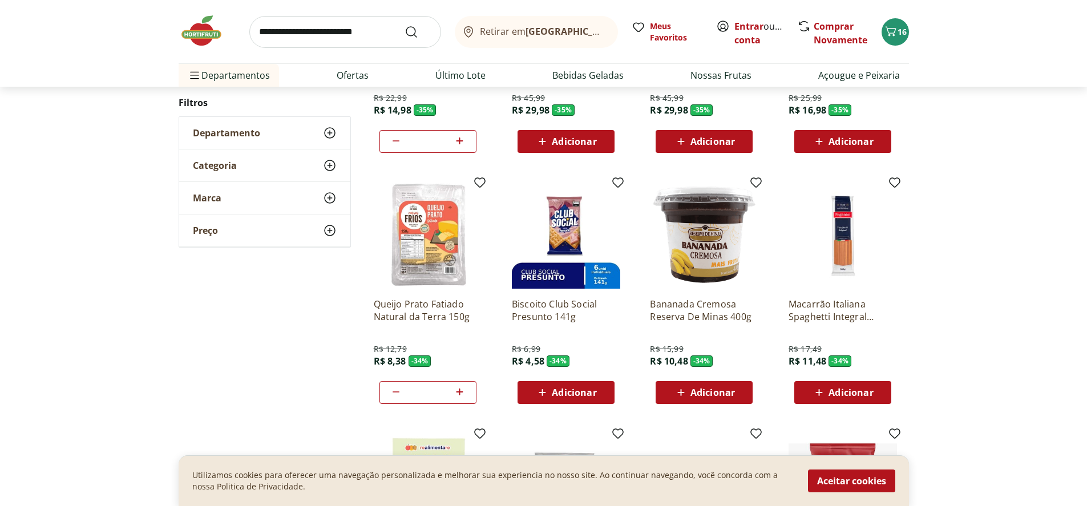
click at [459, 391] on icon at bounding box center [459, 392] width 14 height 14
type input "*"
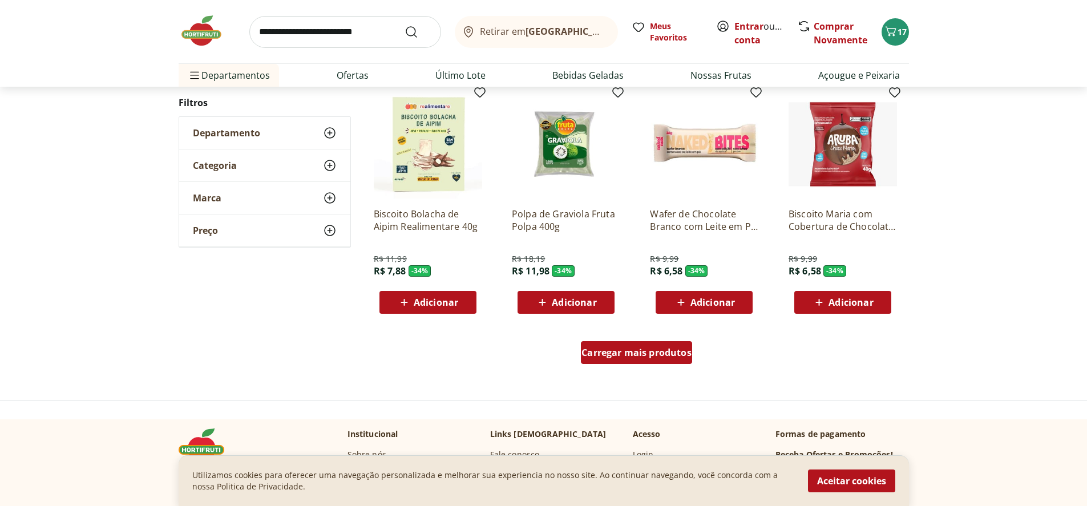
scroll to position [14001, 0]
click at [638, 355] on span "Carregar mais produtos" at bounding box center [636, 351] width 110 height 9
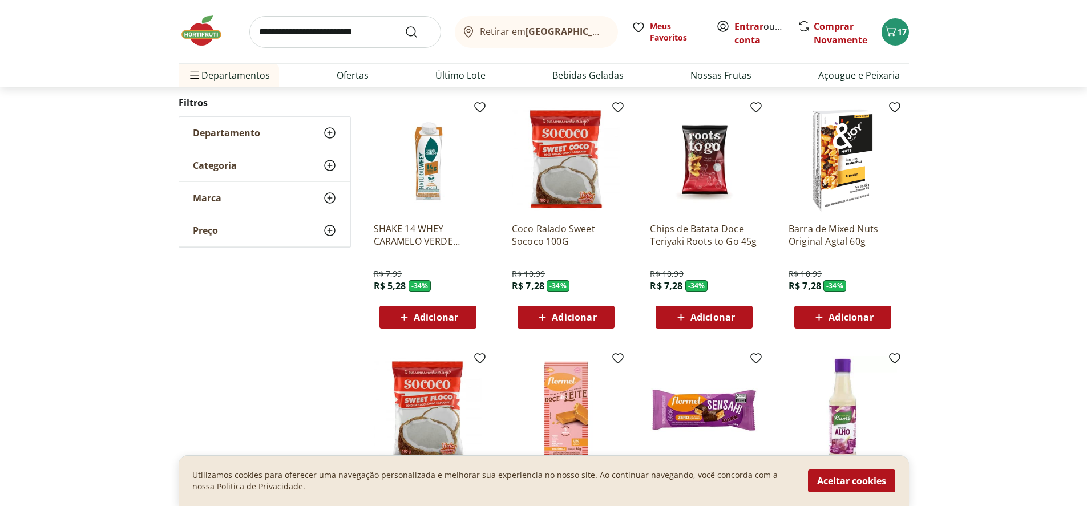
scroll to position [14229, 0]
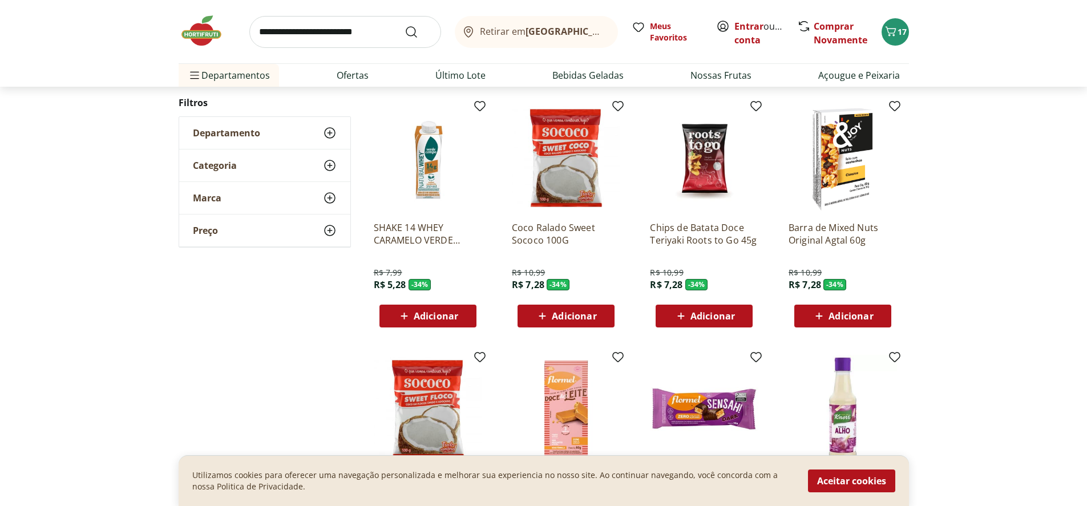
click at [854, 313] on span "Adicionar" at bounding box center [850, 315] width 44 height 9
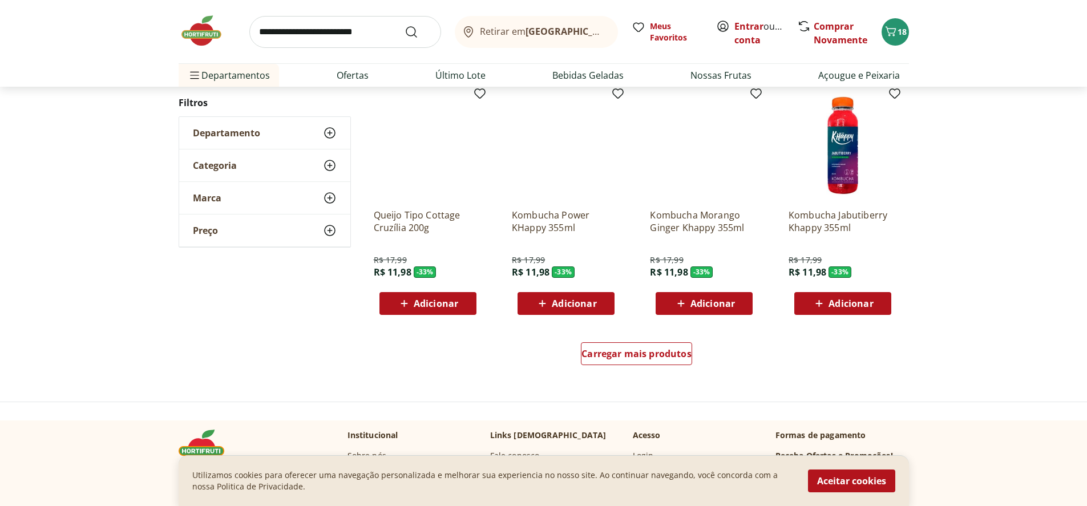
scroll to position [14743, 0]
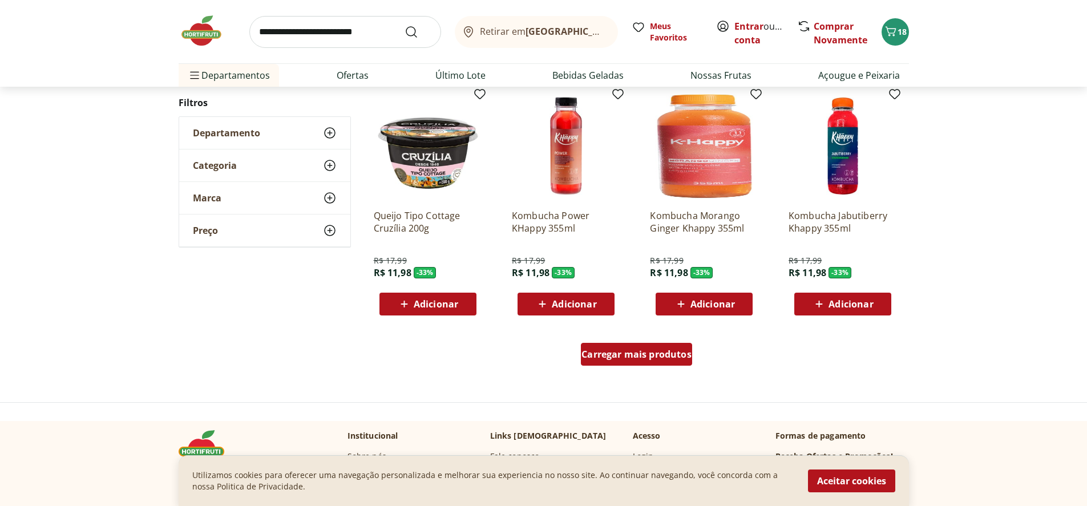
click at [629, 354] on span "Carregar mais produtos" at bounding box center [636, 354] width 110 height 9
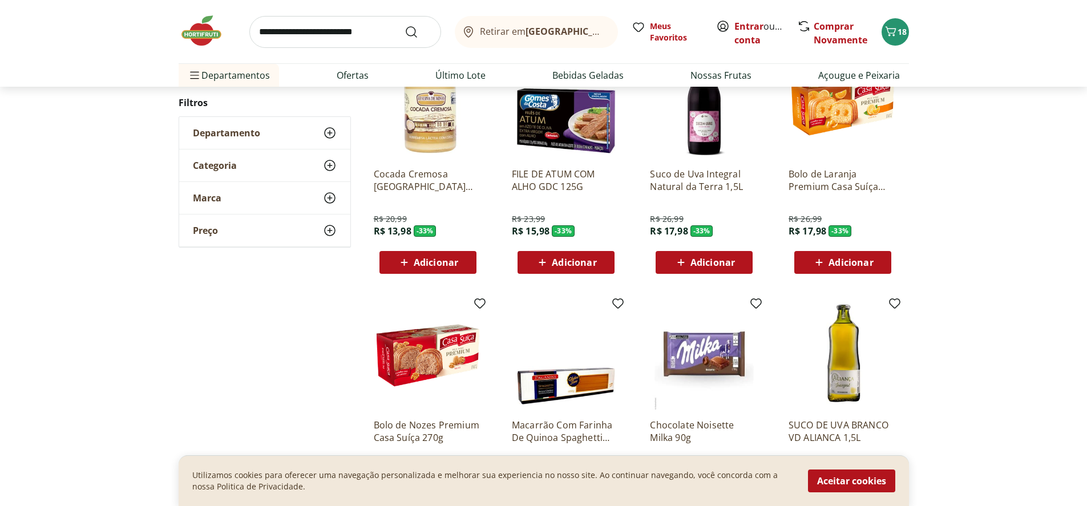
scroll to position [15027, 0]
click at [698, 264] on span "Adicionar" at bounding box center [712, 261] width 44 height 9
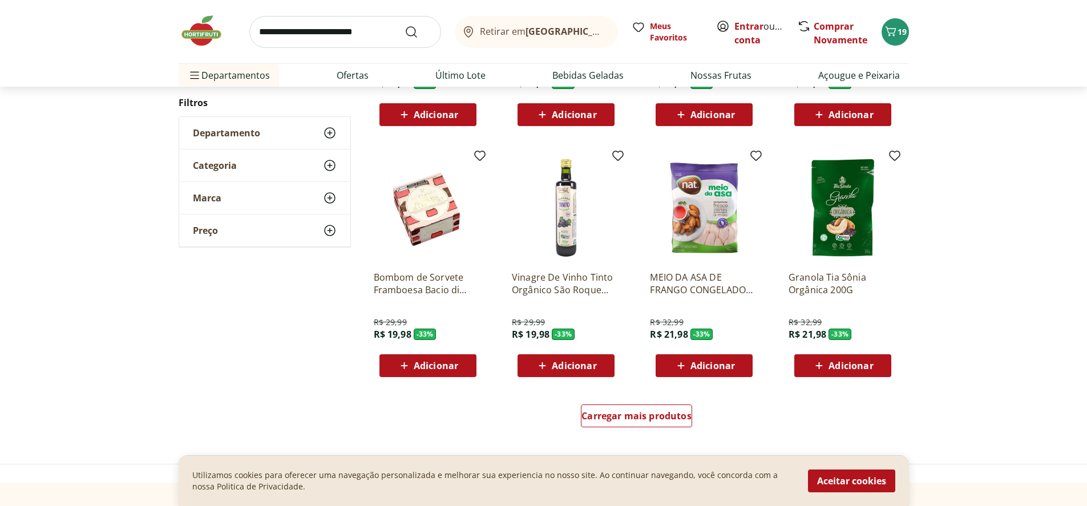
scroll to position [15426, 0]
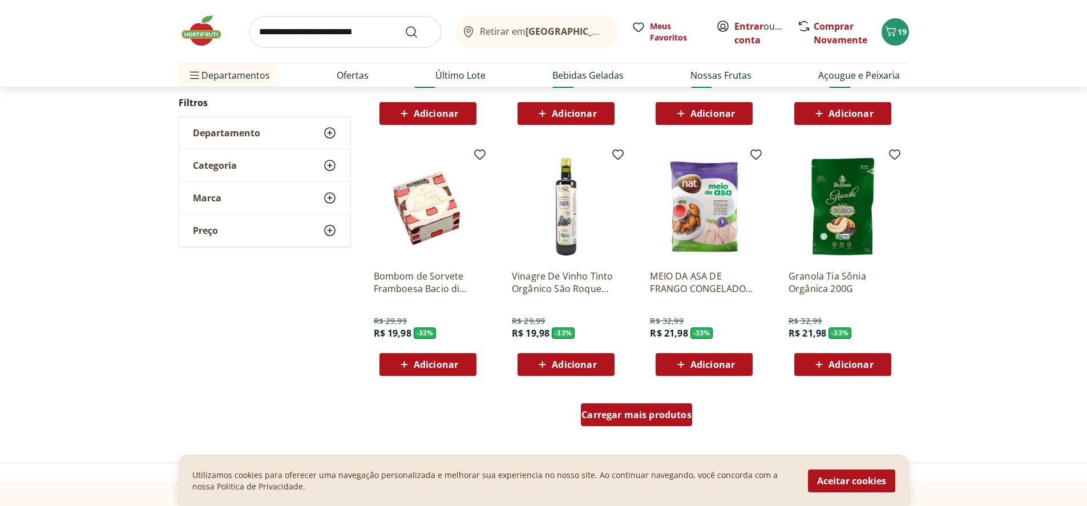
click at [619, 416] on span "Carregar mais produtos" at bounding box center [636, 414] width 110 height 9
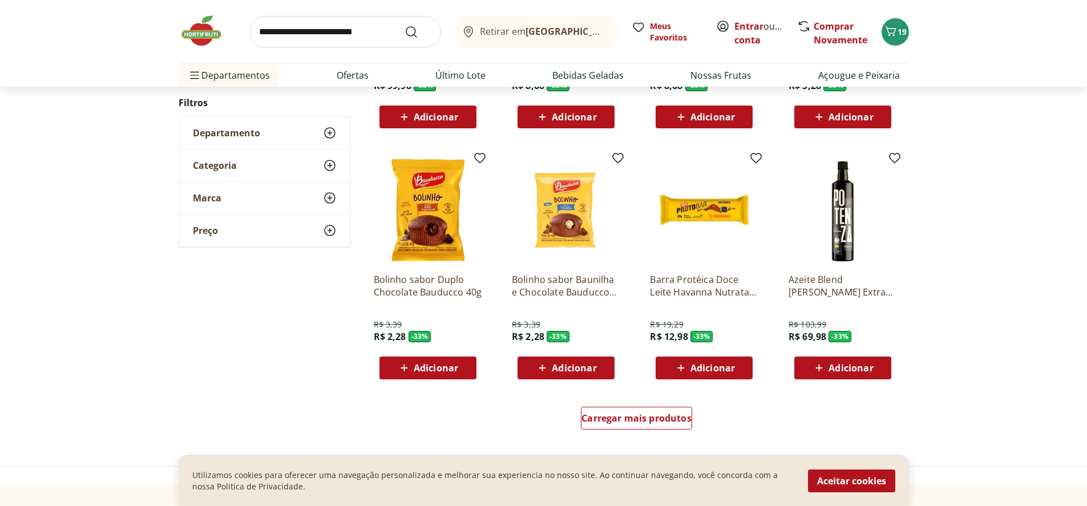
scroll to position [16167, 0]
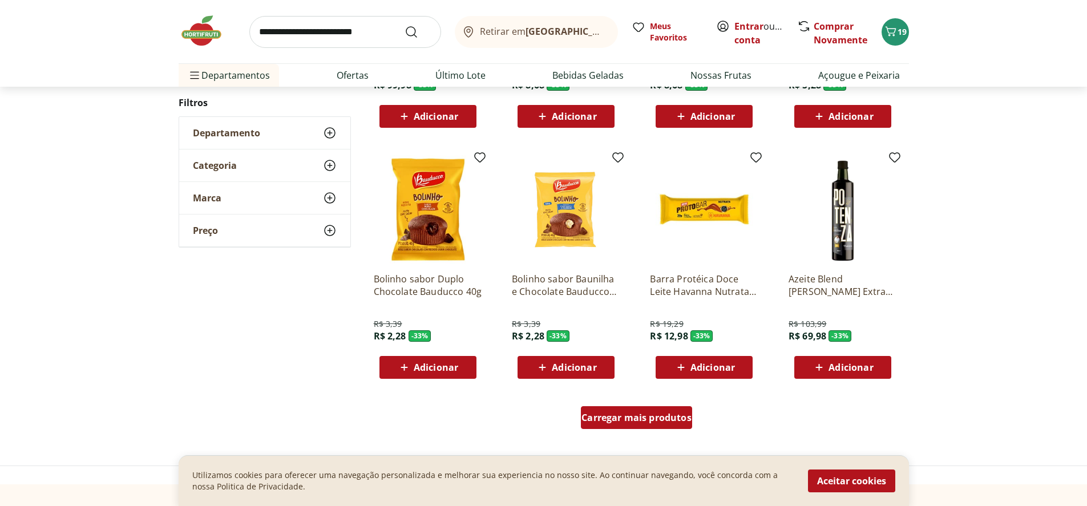
click at [651, 422] on span "Carregar mais produtos" at bounding box center [636, 417] width 110 height 9
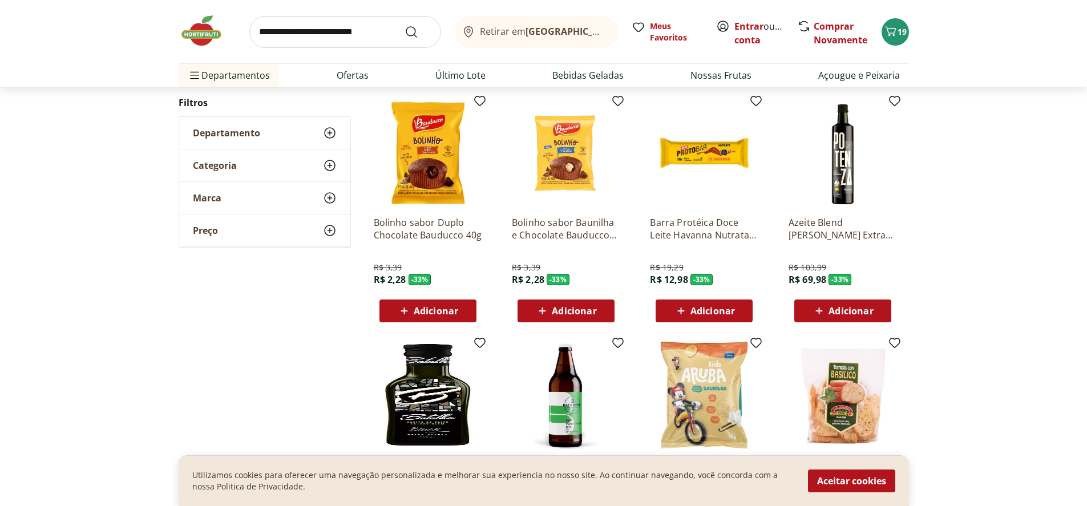
scroll to position [16224, 0]
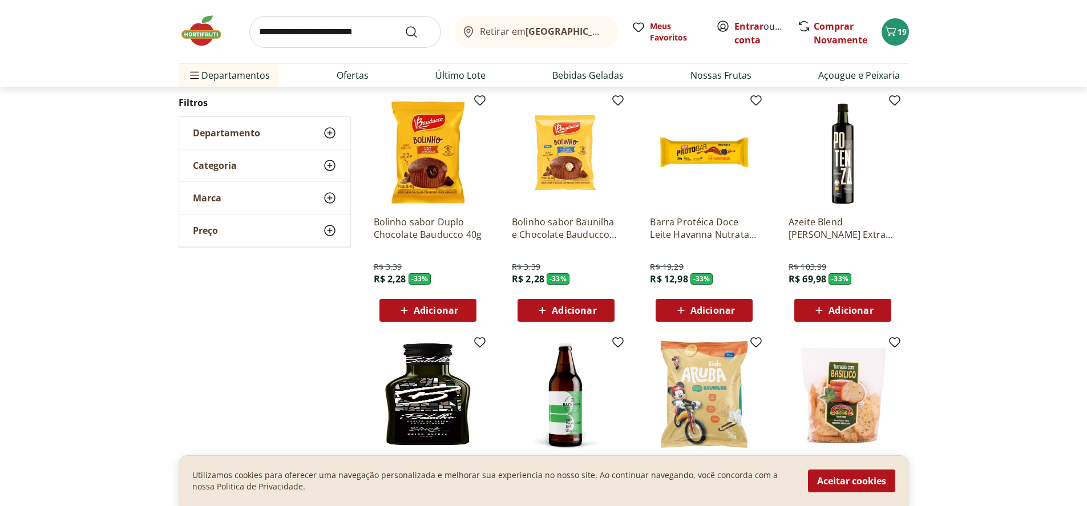
click at [424, 310] on span "Adicionar" at bounding box center [436, 310] width 44 height 9
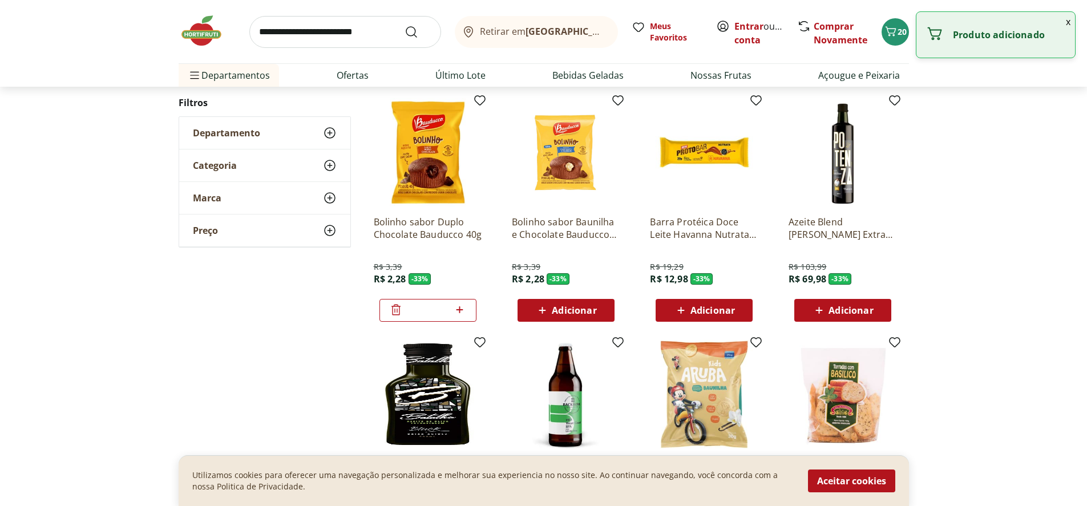
click at [563, 310] on span "Adicionar" at bounding box center [574, 310] width 44 height 9
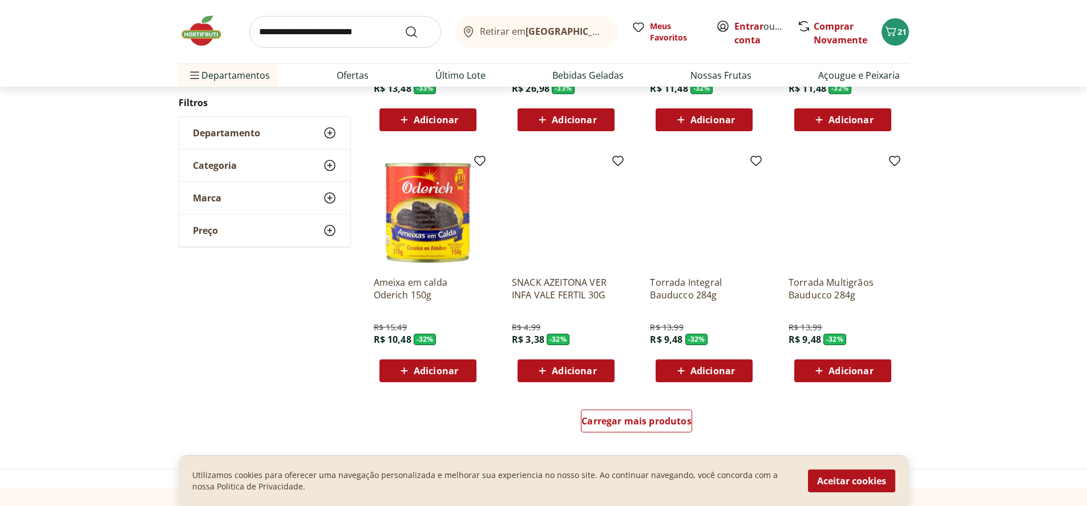
scroll to position [16908, 0]
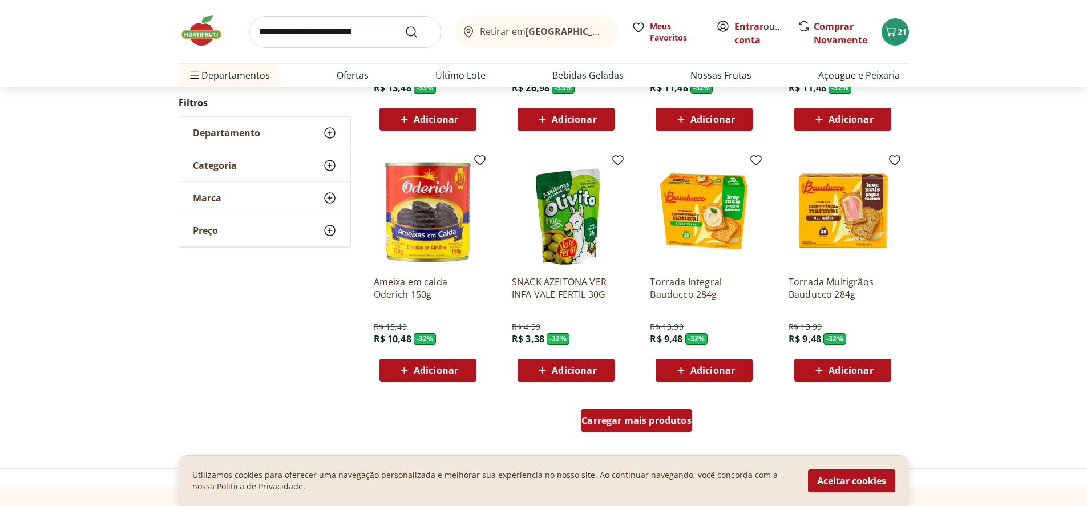
click at [642, 423] on span "Carregar mais produtos" at bounding box center [636, 420] width 110 height 9
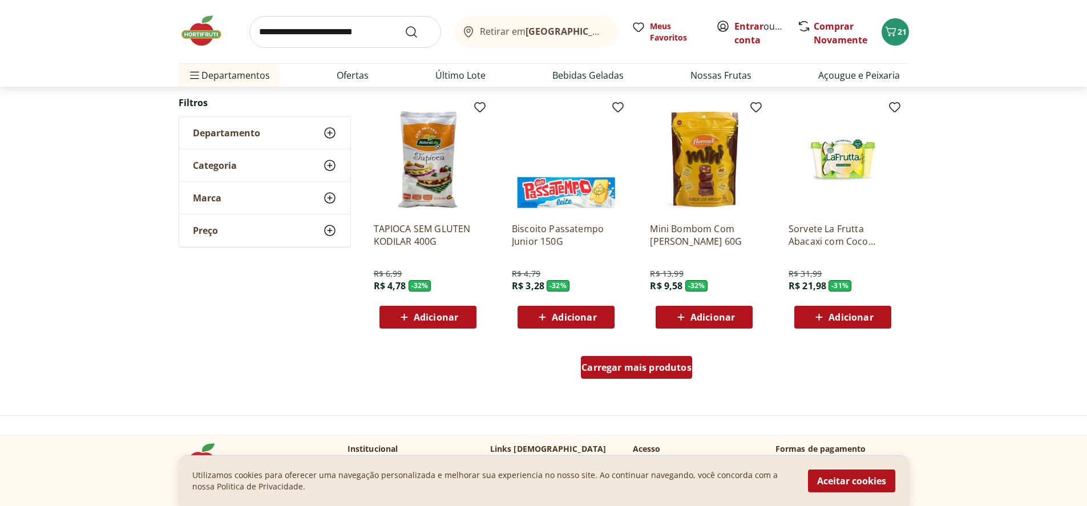
scroll to position [17706, 0]
click at [628, 367] on span "Carregar mais produtos" at bounding box center [636, 366] width 110 height 9
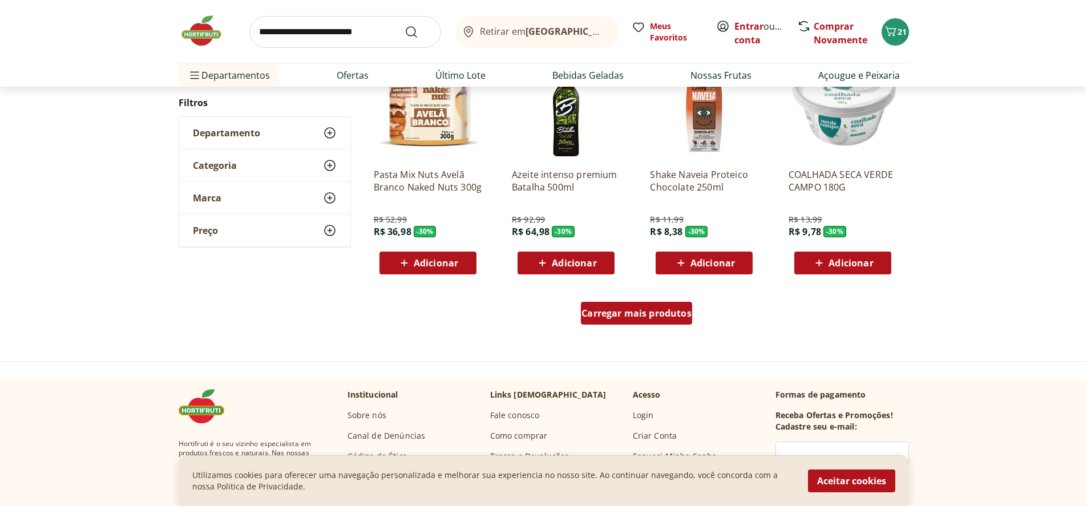
click at [621, 317] on span "Carregar mais produtos" at bounding box center [636, 313] width 110 height 9
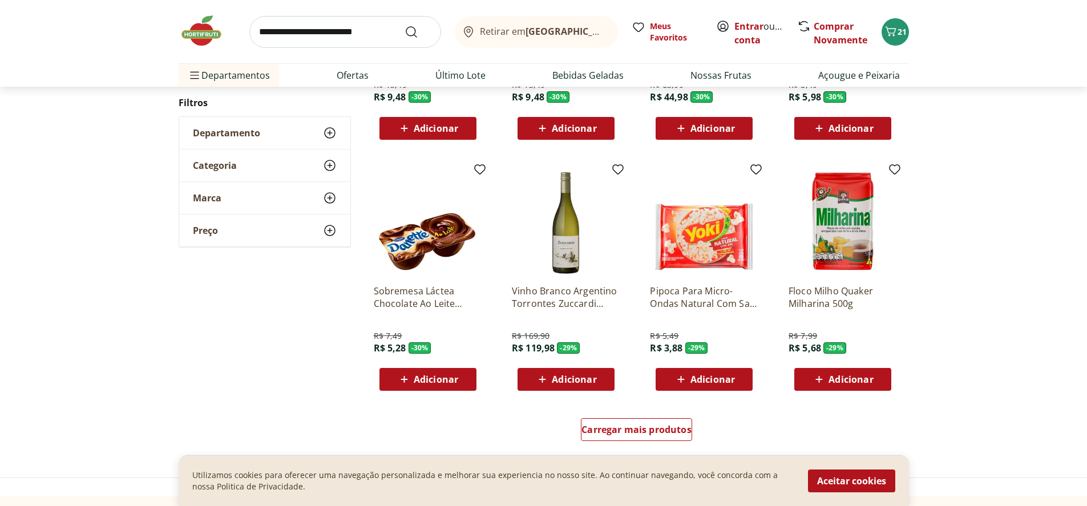
scroll to position [19131, 0]
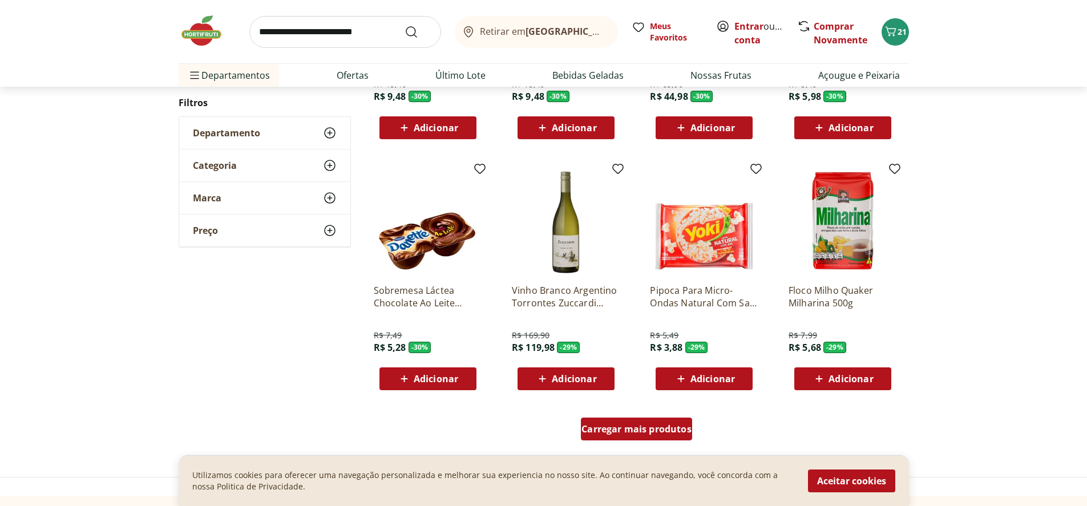
click at [638, 428] on span "Carregar mais produtos" at bounding box center [636, 428] width 110 height 9
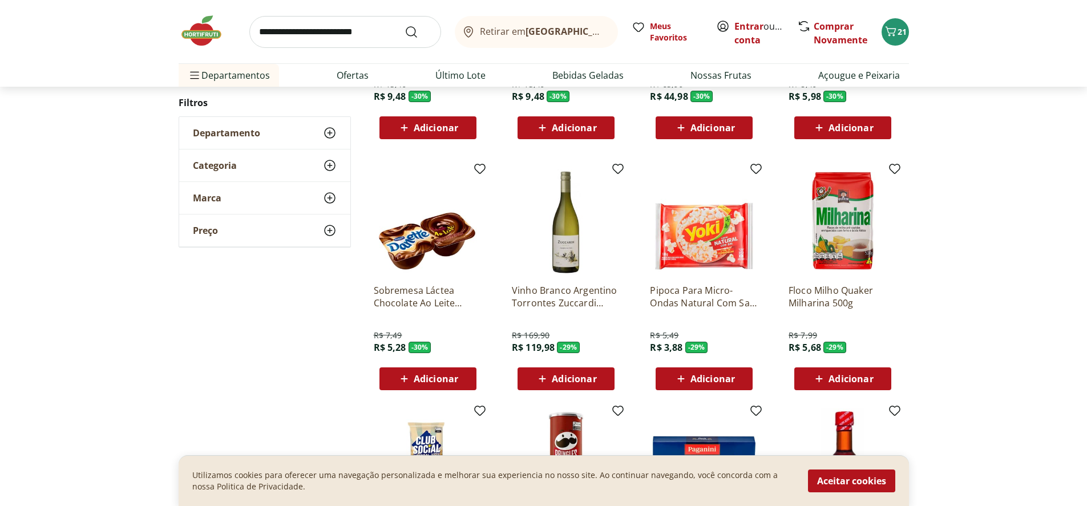
click at [435, 378] on span "Adicionar" at bounding box center [436, 378] width 44 height 9
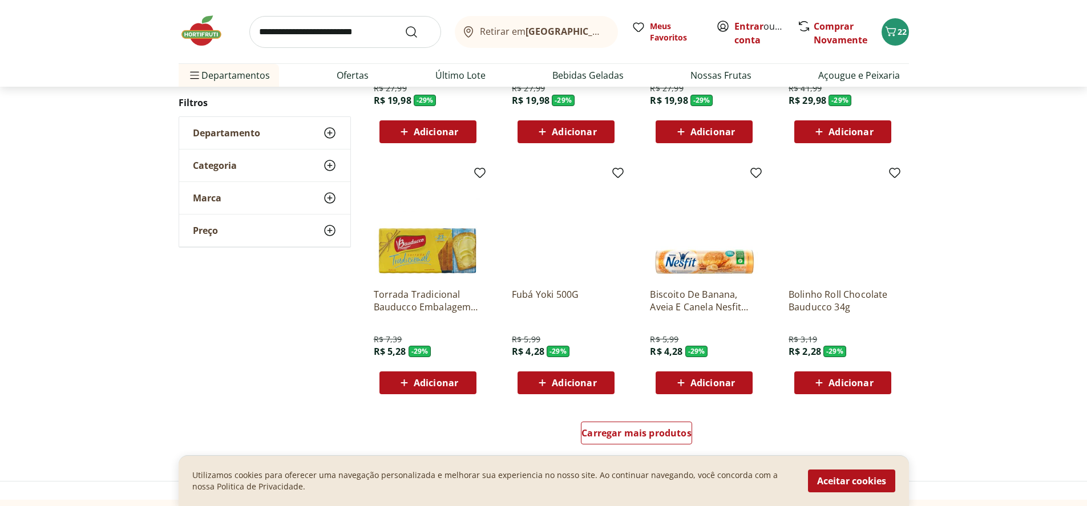
scroll to position [19872, 0]
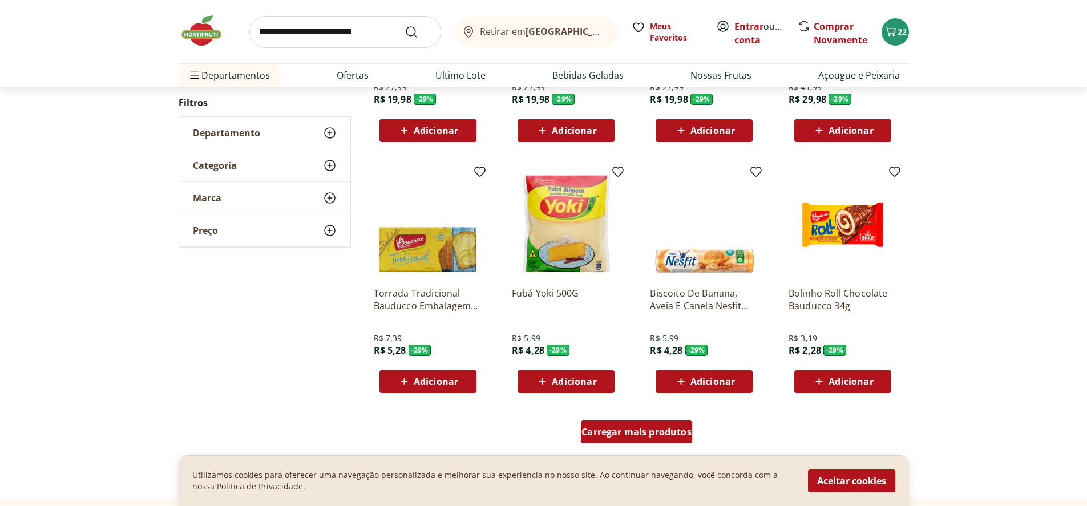
click at [656, 430] on span "Carregar mais produtos" at bounding box center [636, 431] width 110 height 9
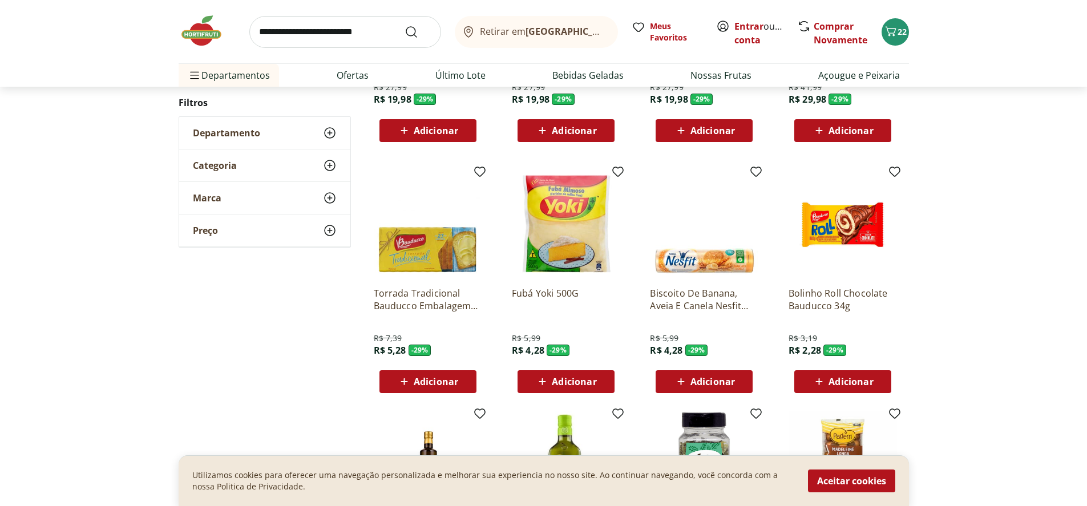
click at [846, 378] on span "Adicionar" at bounding box center [850, 381] width 44 height 9
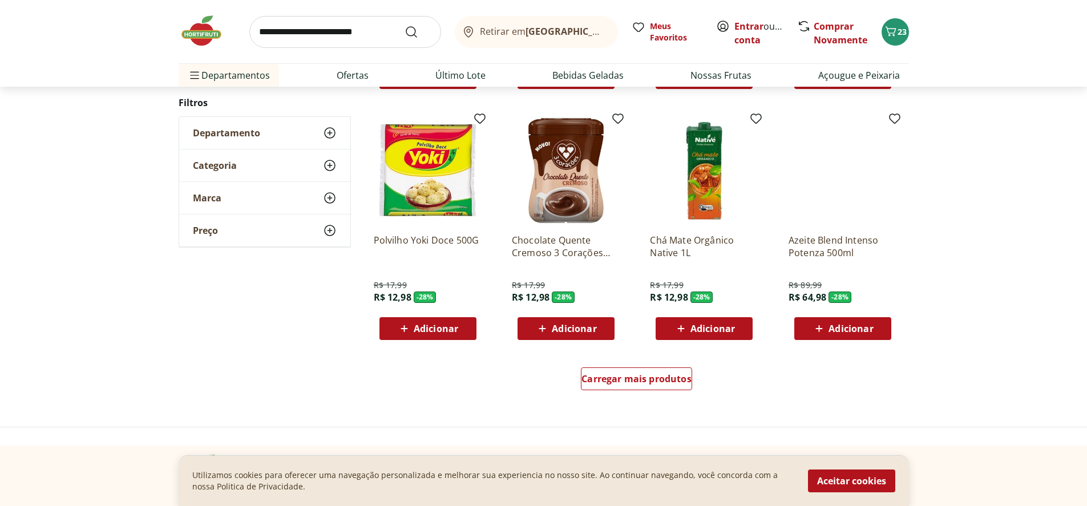
scroll to position [20670, 0]
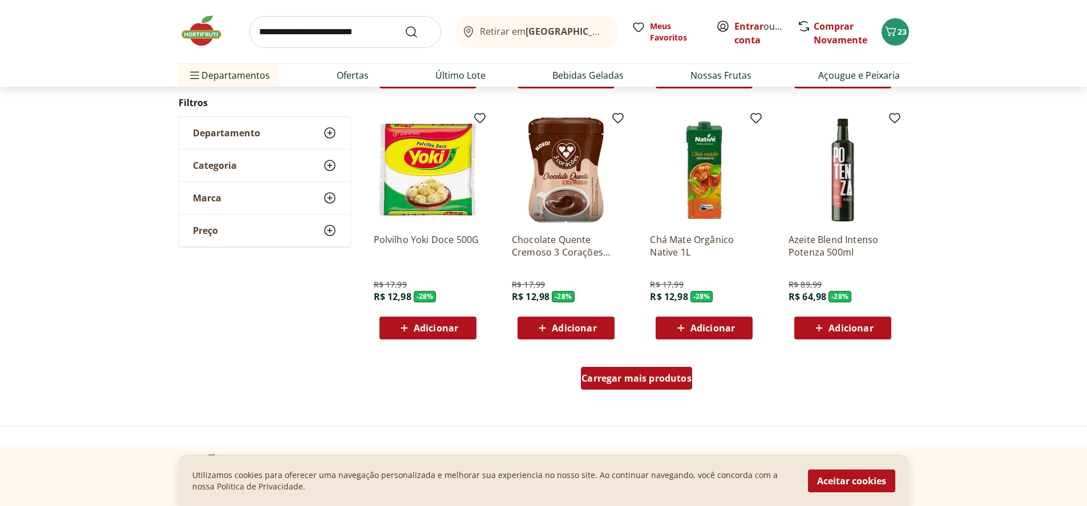
click at [638, 378] on span "Carregar mais produtos" at bounding box center [636, 378] width 110 height 9
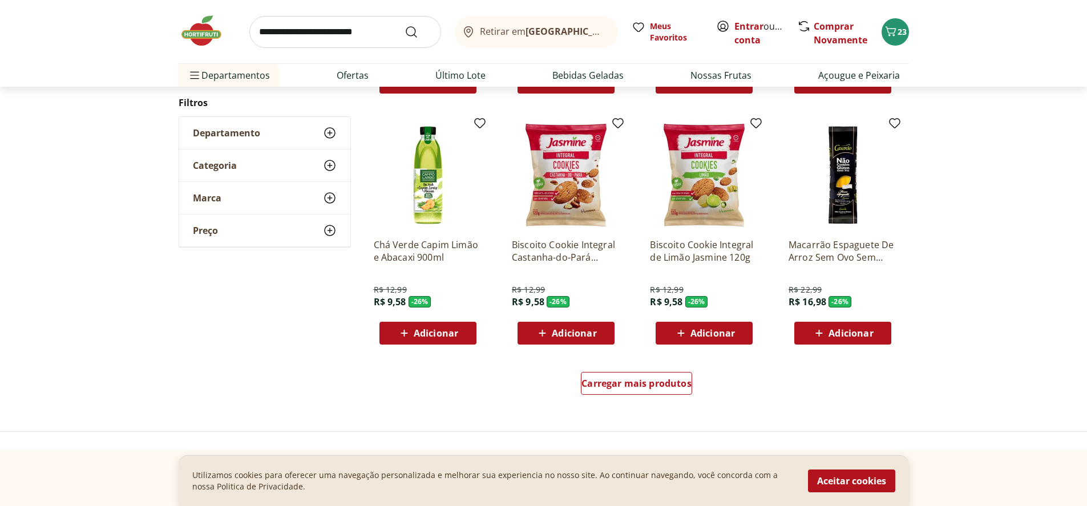
scroll to position [21409, 0]
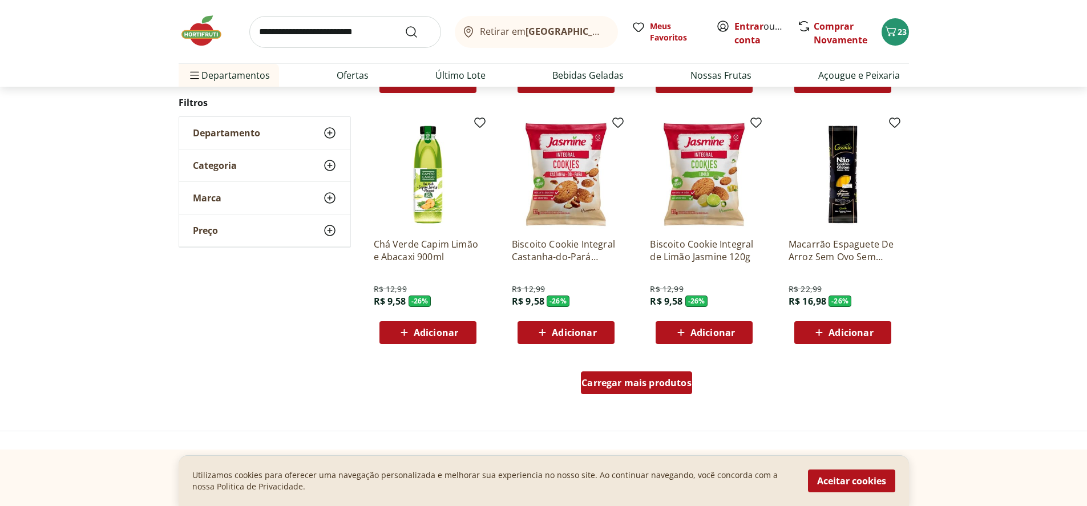
click at [641, 384] on span "Carregar mais produtos" at bounding box center [636, 382] width 110 height 9
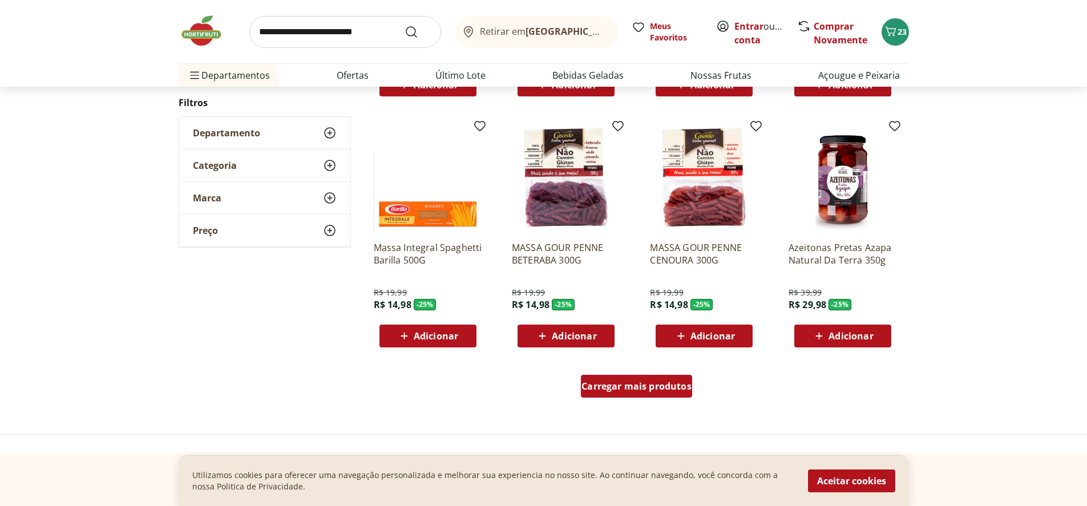
scroll to position [22150, 0]
click at [641, 384] on span "Carregar mais produtos" at bounding box center [636, 385] width 110 height 9
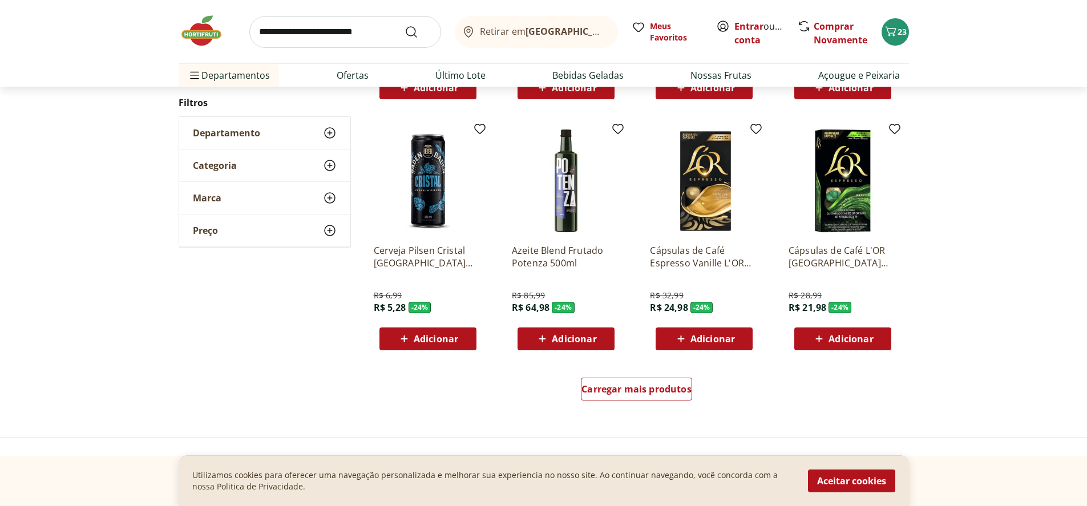
scroll to position [22891, 0]
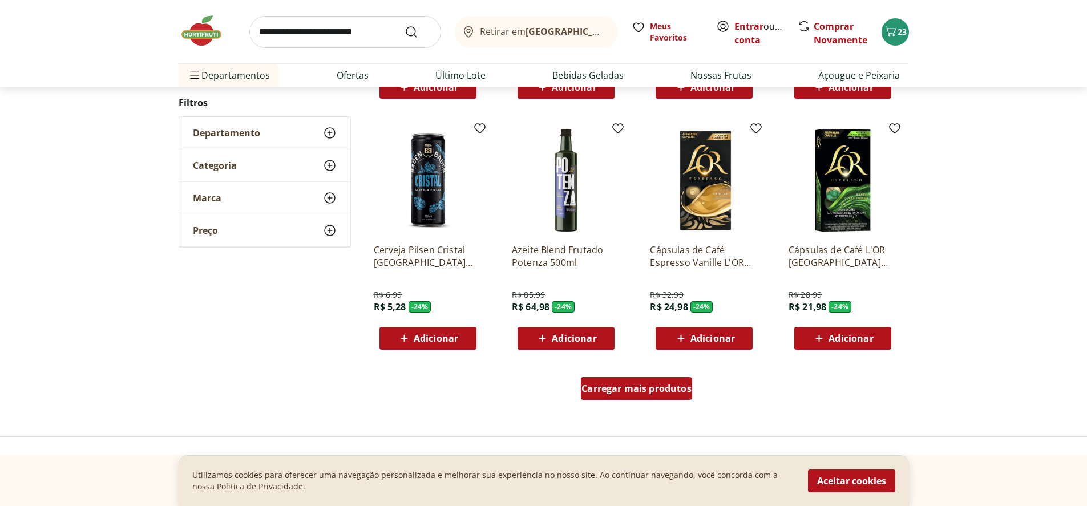
click at [634, 390] on span "Carregar mais produtos" at bounding box center [636, 388] width 110 height 9
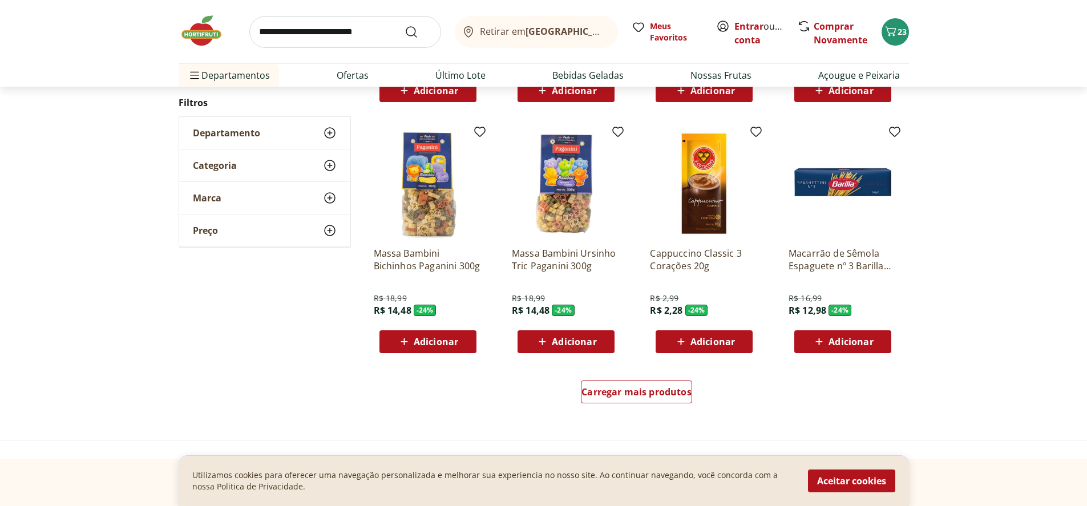
scroll to position [23632, 0]
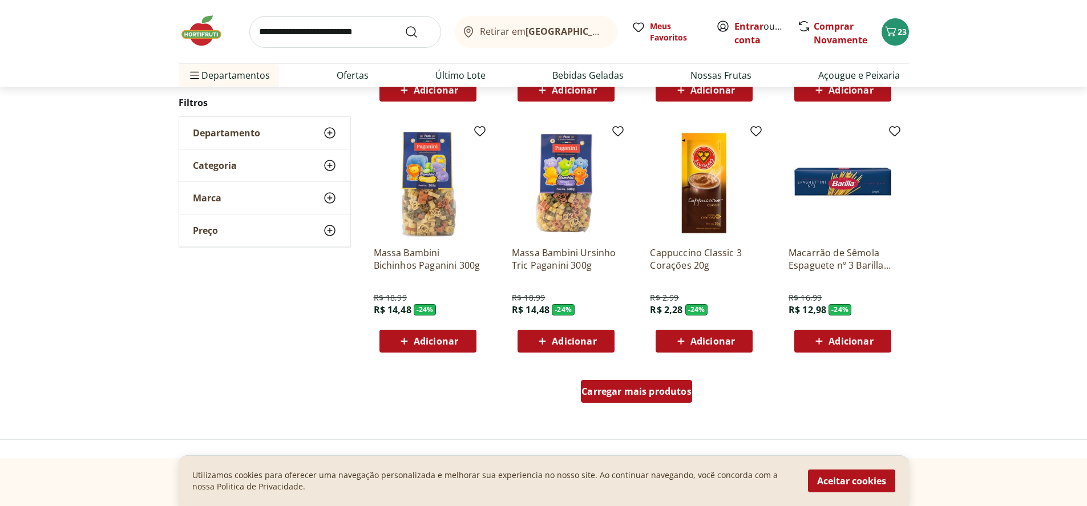
click at [657, 392] on span "Carregar mais produtos" at bounding box center [636, 391] width 110 height 9
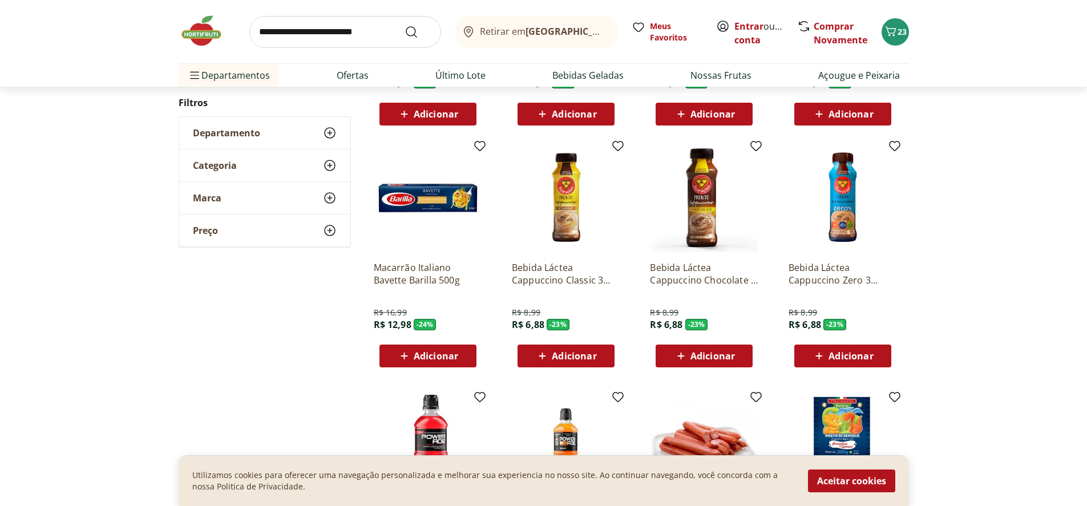
scroll to position [23859, 0]
click at [571, 351] on span "Adicionar" at bounding box center [574, 355] width 44 height 9
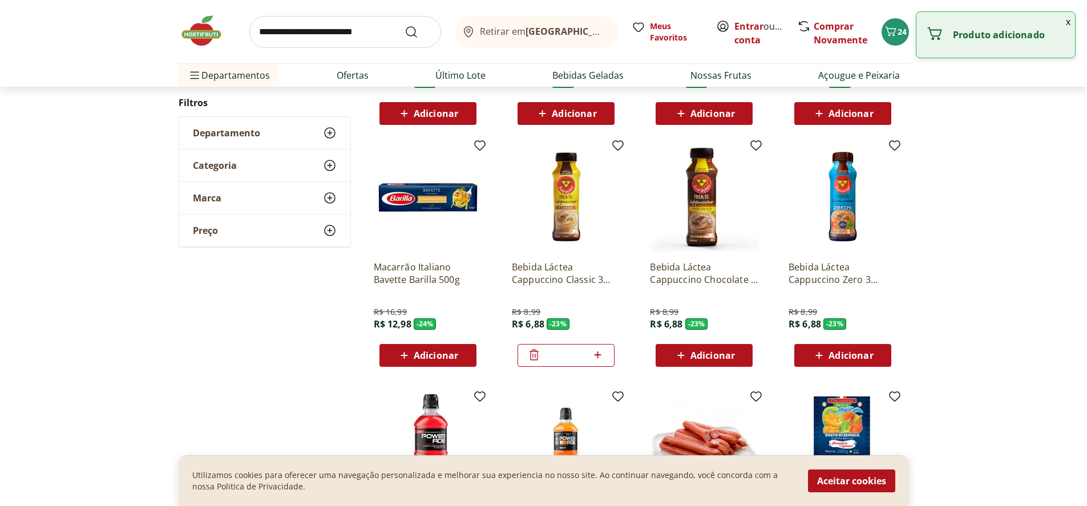
click at [600, 353] on icon at bounding box center [597, 355] width 14 height 14
type input "*"
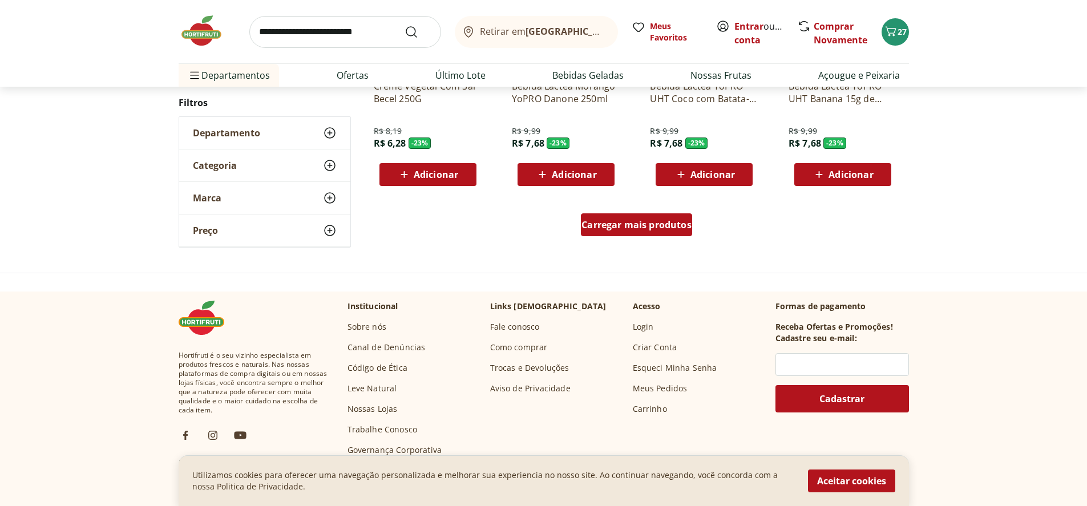
scroll to position [24543, 0]
click at [597, 225] on span "Carregar mais produtos" at bounding box center [636, 224] width 110 height 9
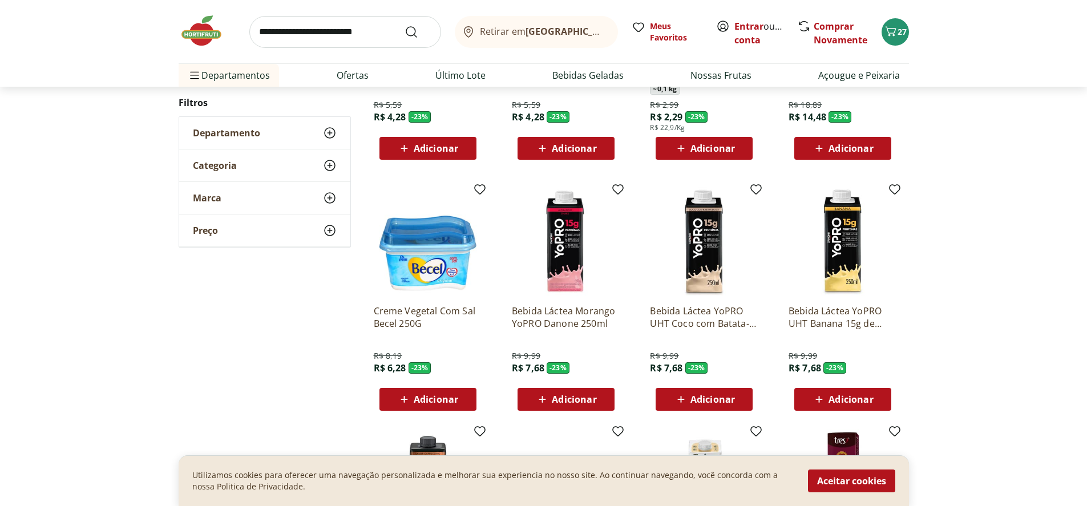
scroll to position [24316, 0]
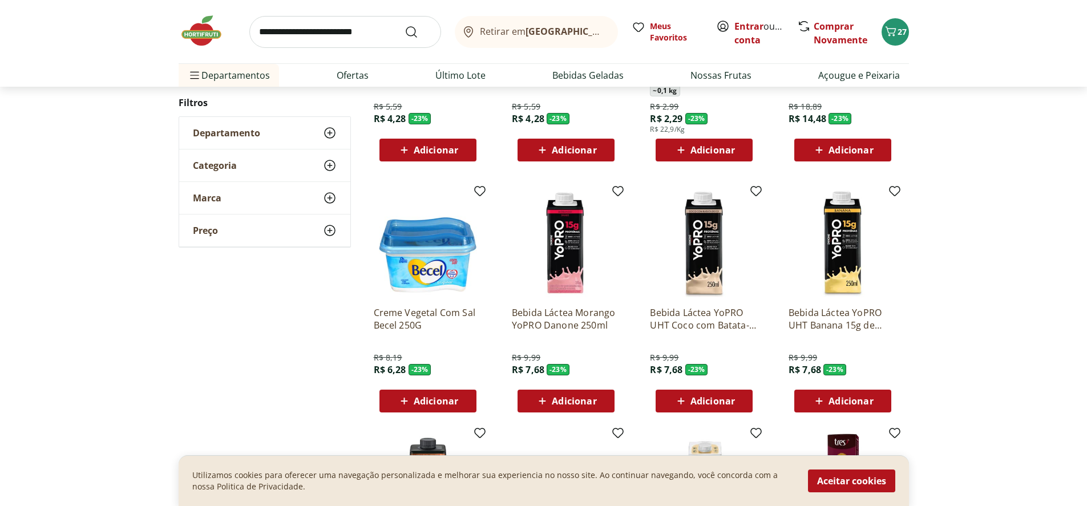
click at [701, 250] on img at bounding box center [704, 243] width 108 height 108
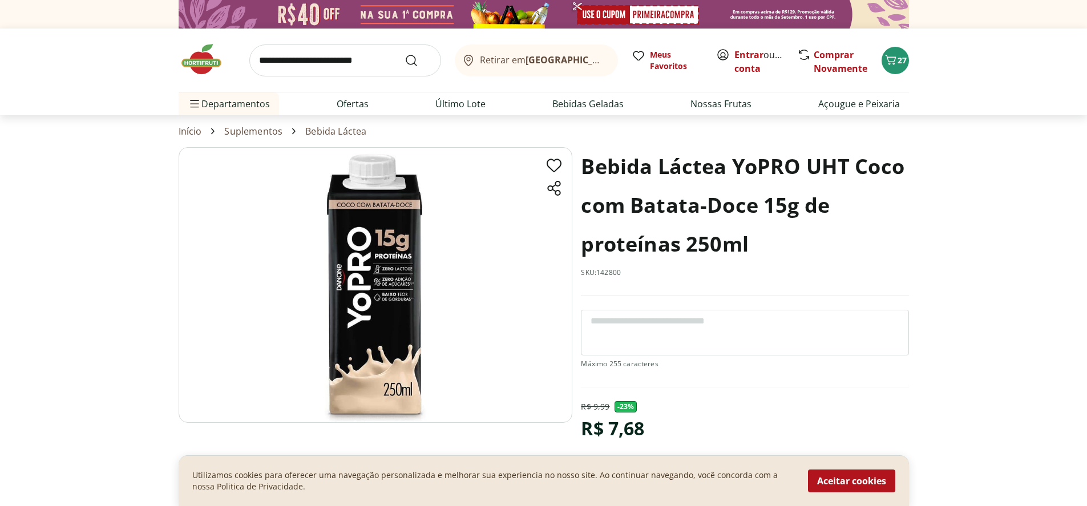
scroll to position [3377, 0]
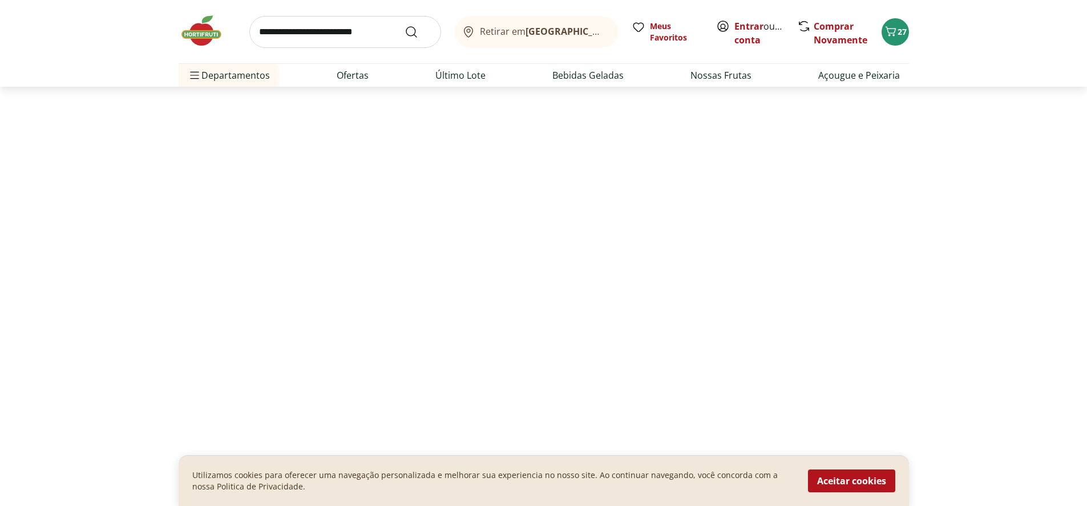
select select "**********"
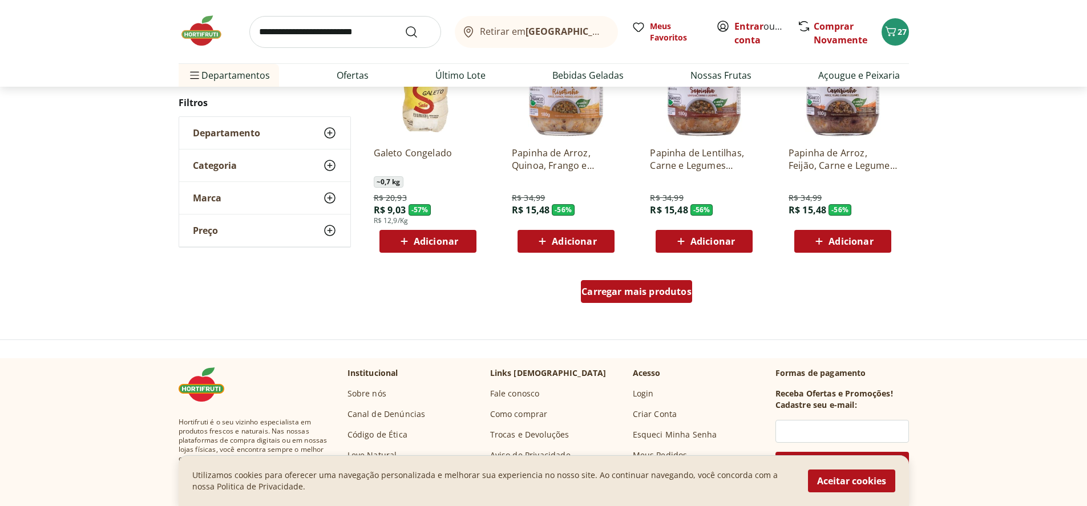
click at [607, 298] on div "Carregar mais produtos" at bounding box center [636, 291] width 111 height 23
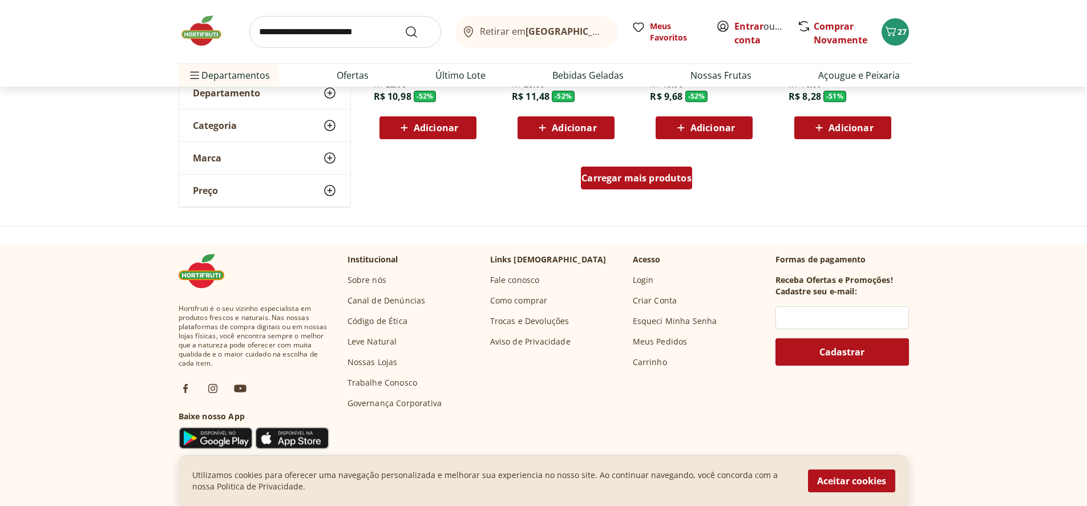
scroll to position [3890, 0]
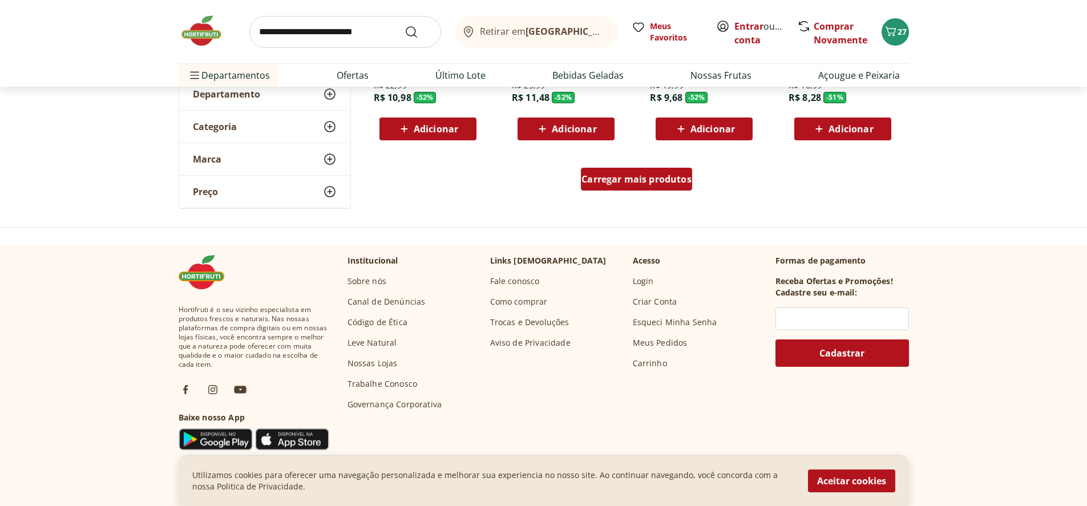
click at [638, 179] on span "Carregar mais produtos" at bounding box center [636, 179] width 110 height 9
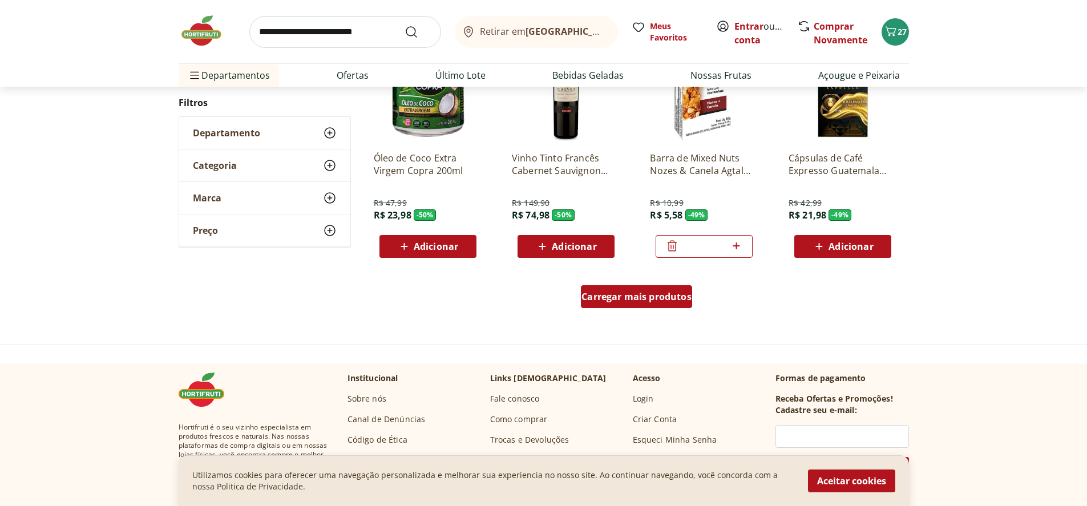
scroll to position [4517, 0]
click at [634, 294] on span "Carregar mais produtos" at bounding box center [636, 295] width 110 height 9
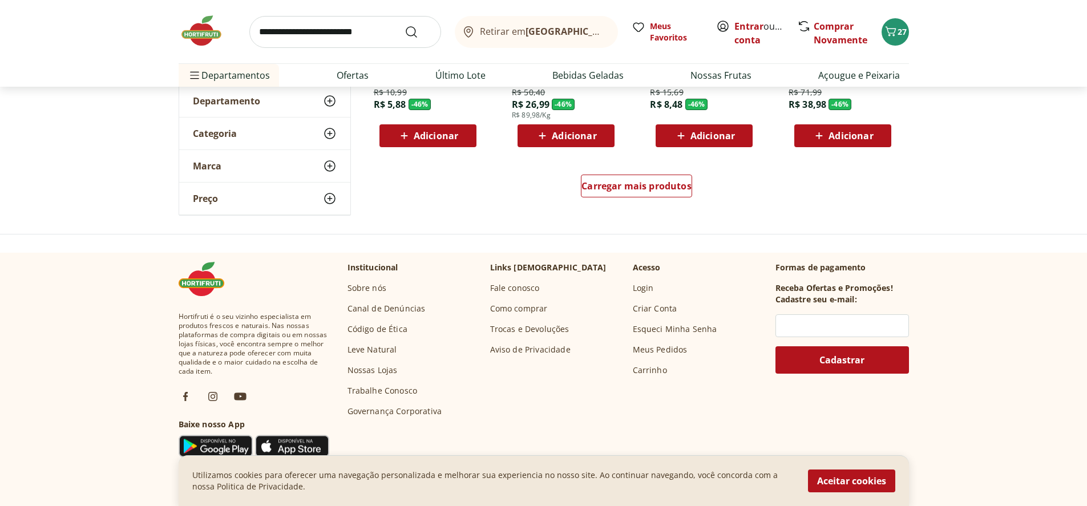
scroll to position [5372, 0]
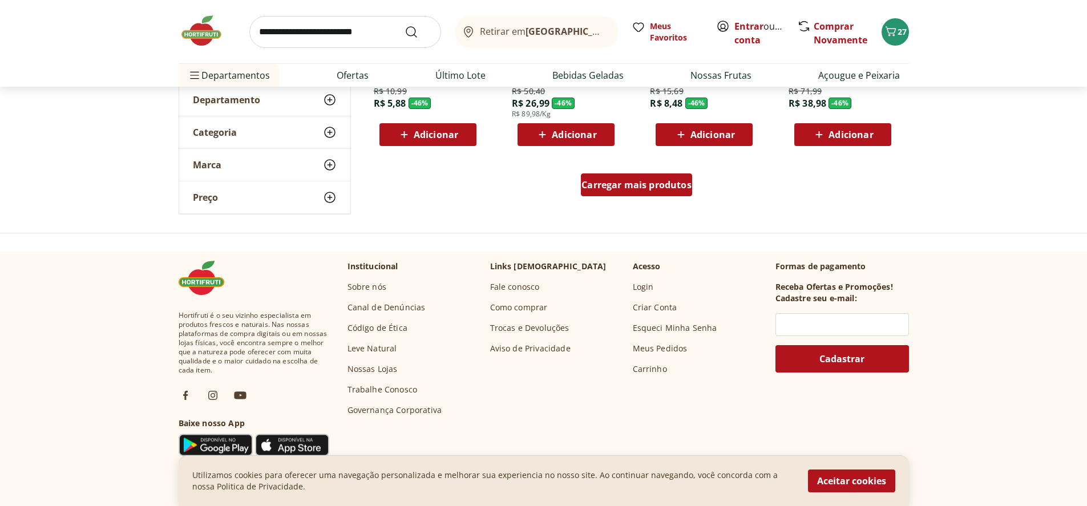
click at [627, 187] on span "Carregar mais produtos" at bounding box center [636, 184] width 110 height 9
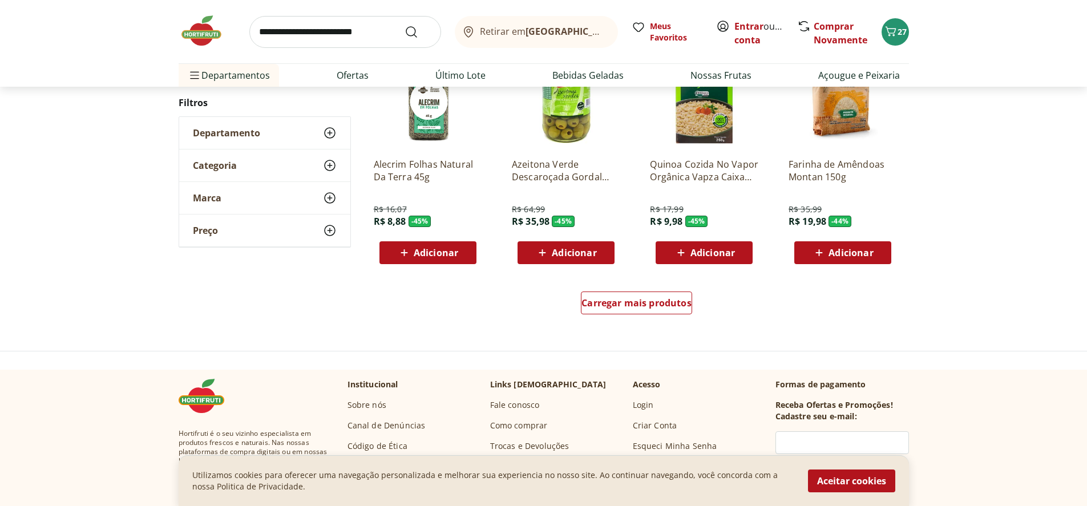
scroll to position [6000, 0]
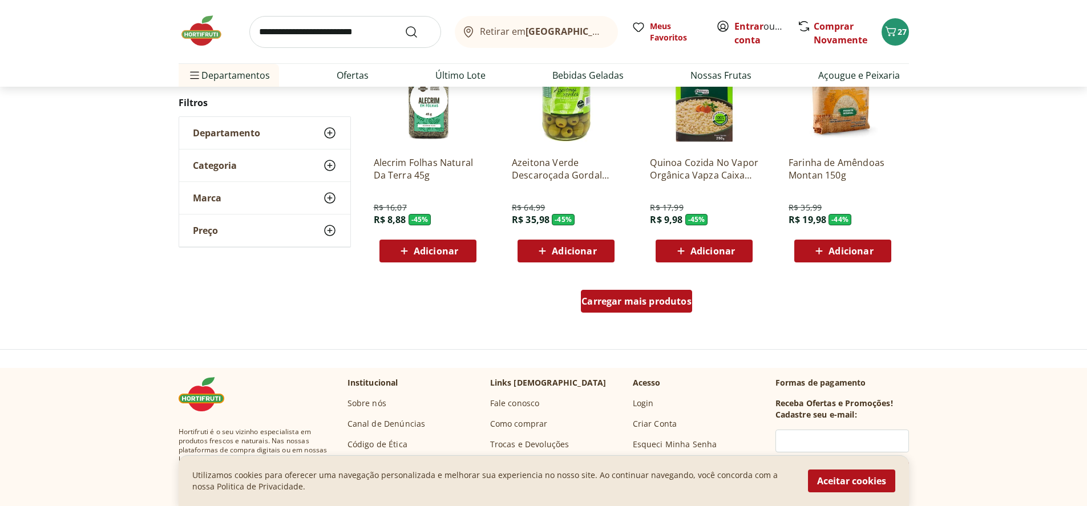
click at [603, 304] on span "Carregar mais produtos" at bounding box center [636, 301] width 110 height 9
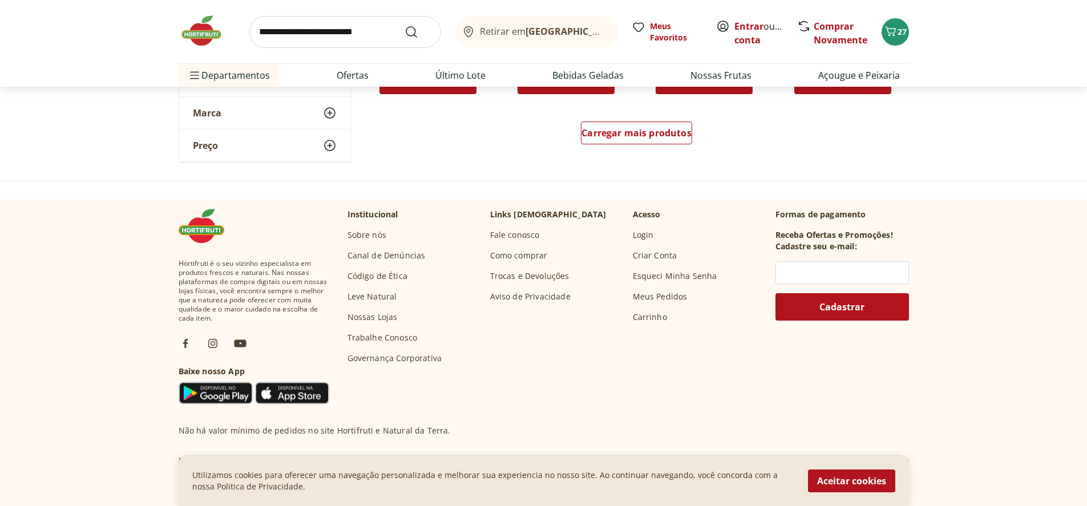
scroll to position [6912, 0]
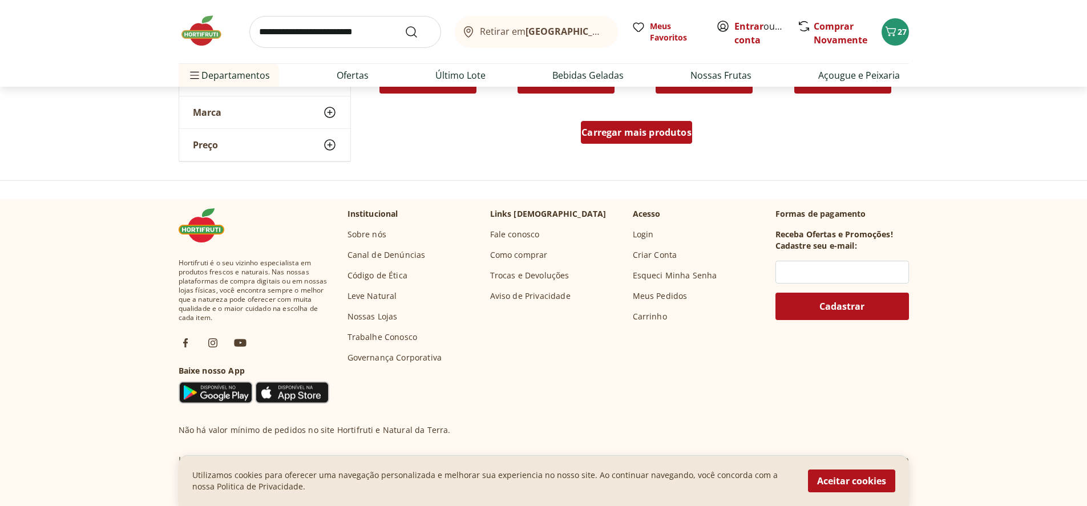
click at [621, 128] on span "Carregar mais produtos" at bounding box center [636, 132] width 110 height 9
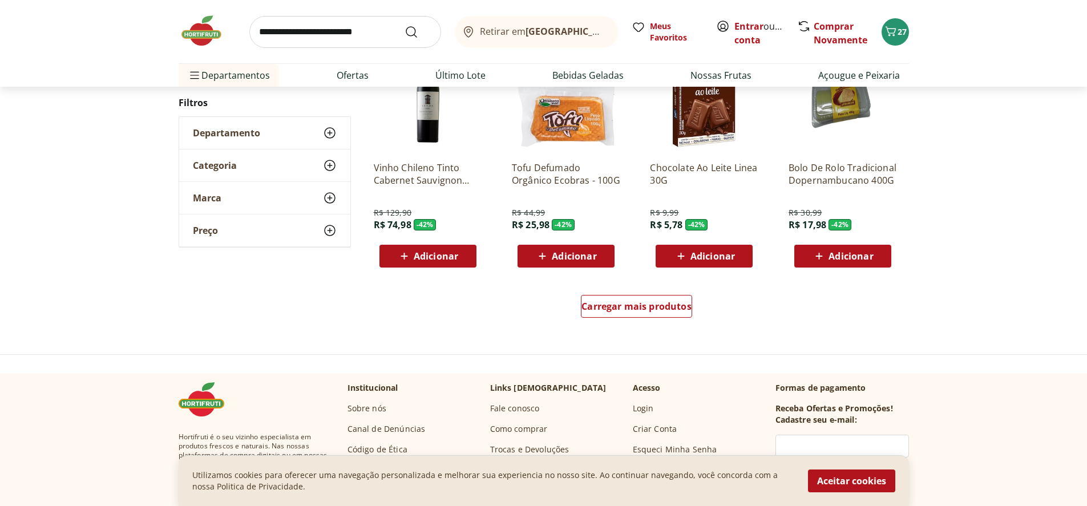
scroll to position [7483, 0]
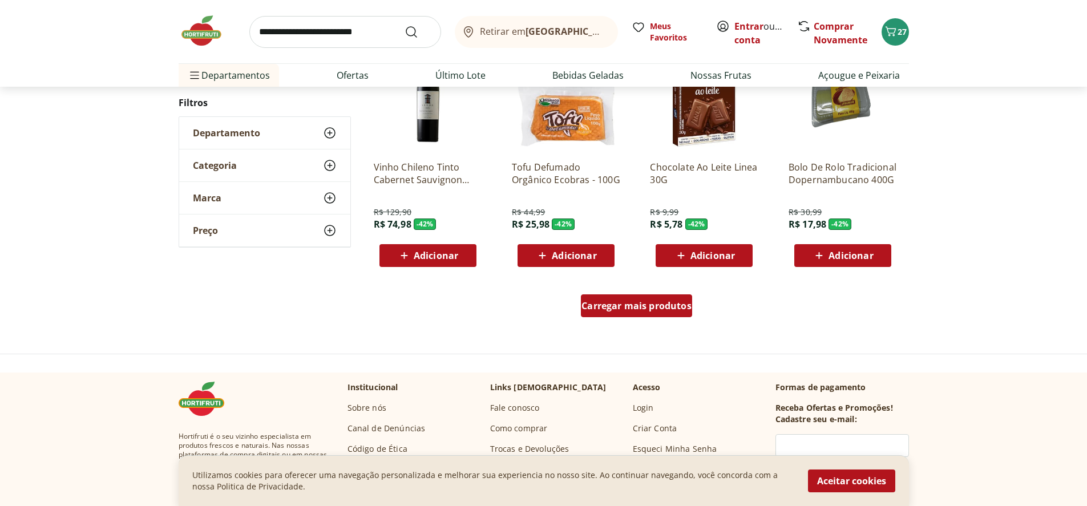
click at [621, 302] on span "Carregar mais produtos" at bounding box center [636, 305] width 110 height 9
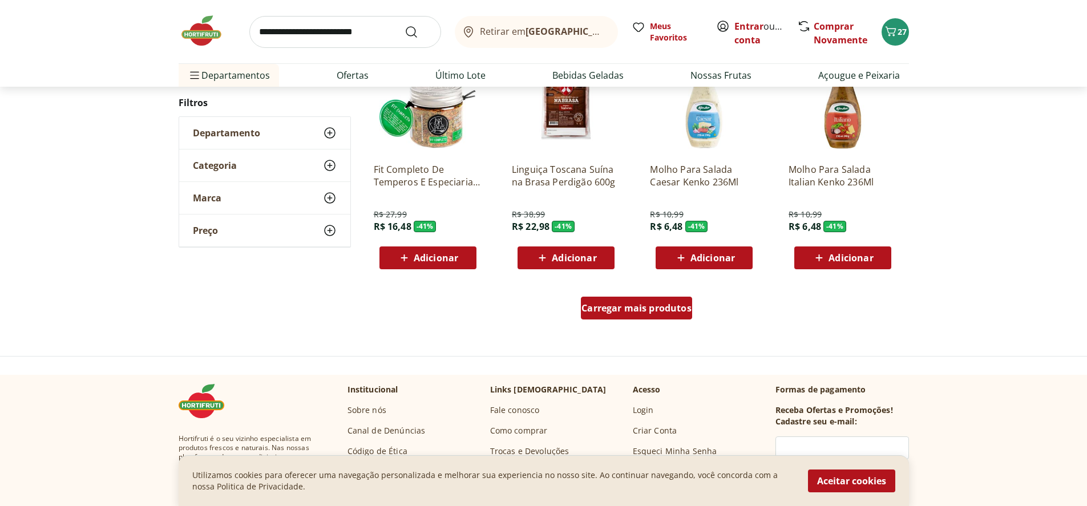
click at [629, 310] on span "Carregar mais produtos" at bounding box center [636, 307] width 110 height 9
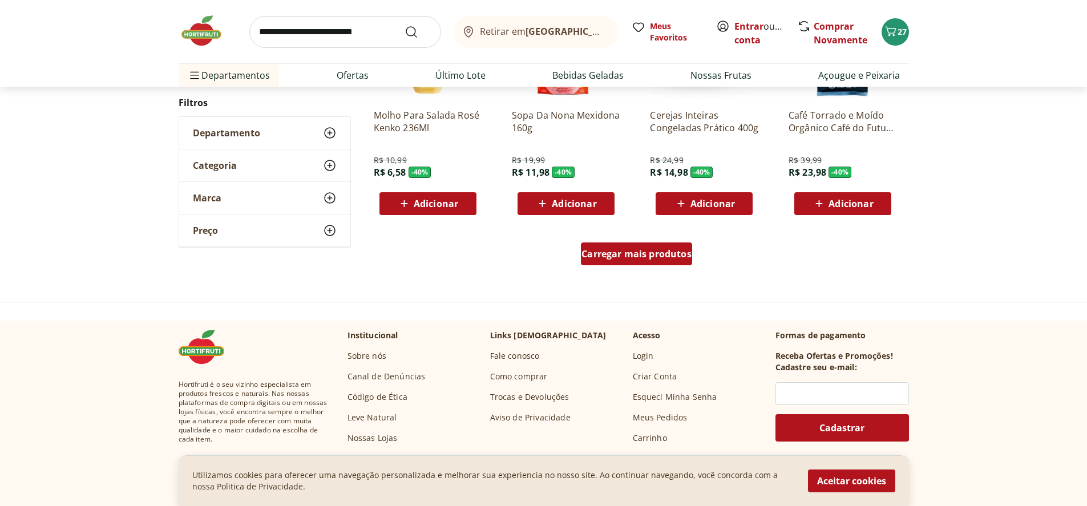
click at [627, 255] on span "Carregar mais produtos" at bounding box center [636, 253] width 110 height 9
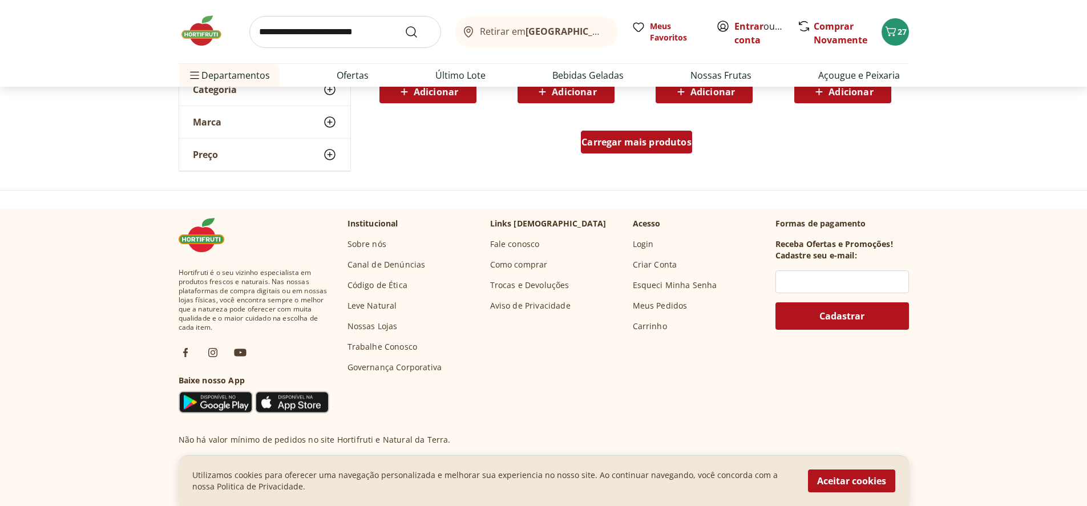
click at [635, 141] on span "Carregar mais produtos" at bounding box center [636, 141] width 110 height 9
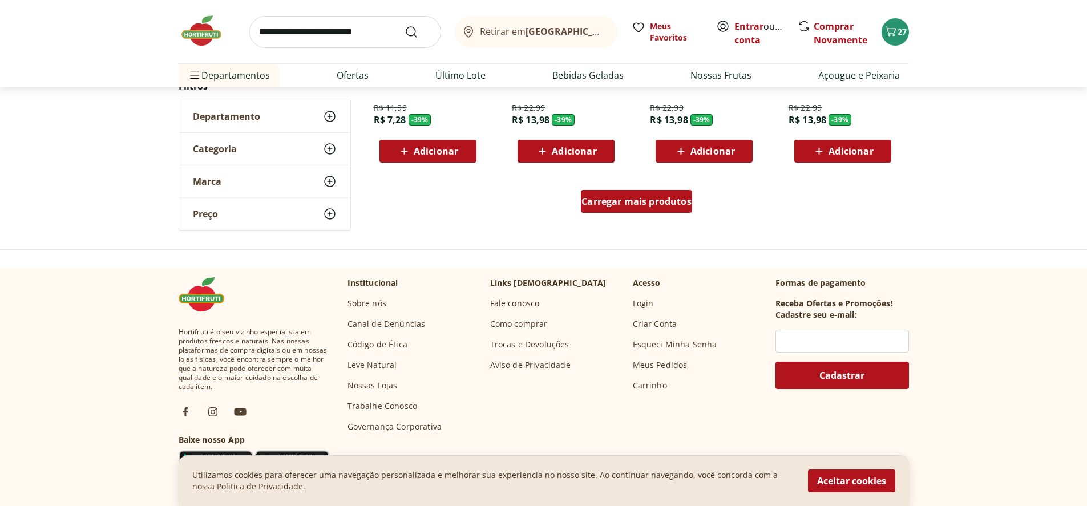
click at [593, 199] on span "Carregar mais produtos" at bounding box center [636, 201] width 110 height 9
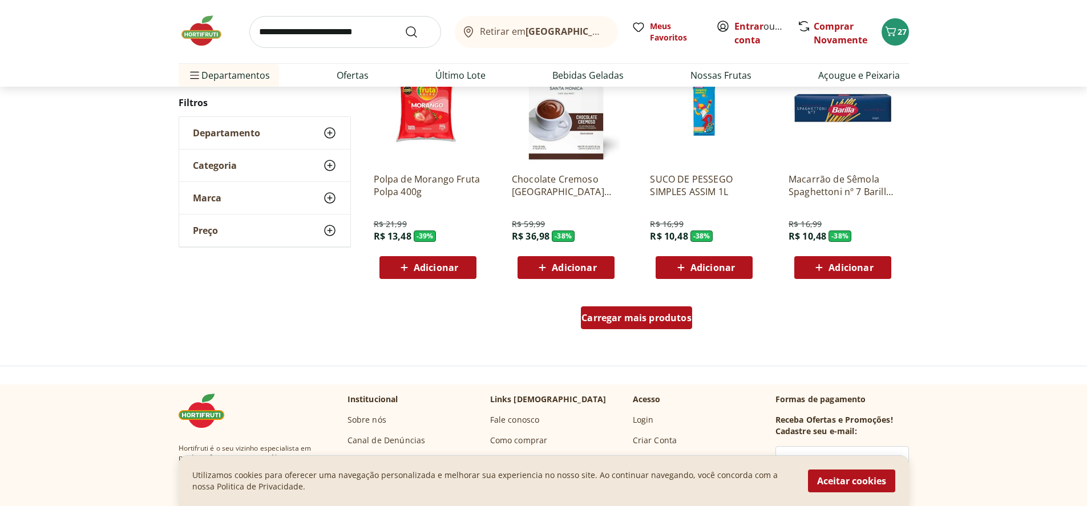
click at [596, 327] on div "Carregar mais produtos" at bounding box center [636, 317] width 111 height 23
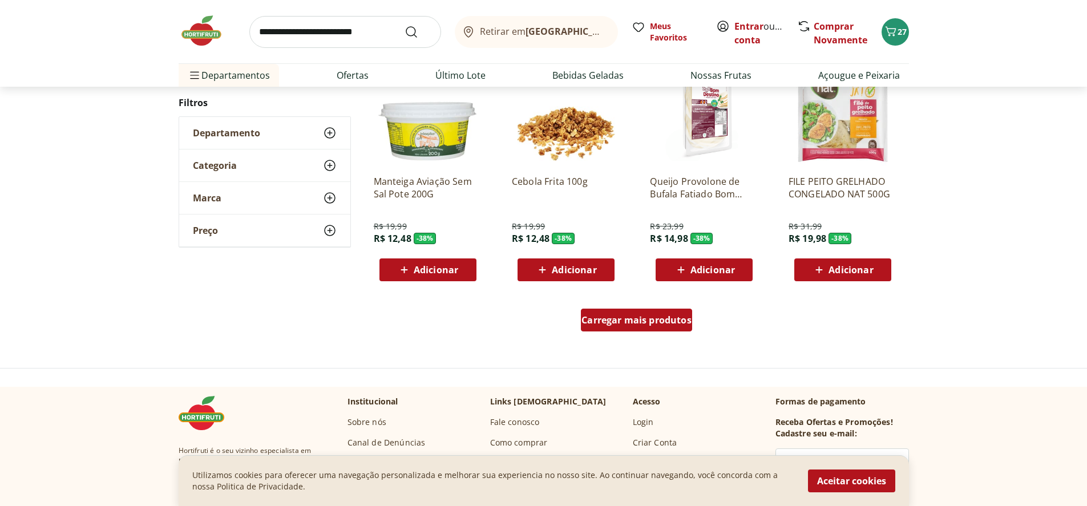
click at [600, 323] on span "Carregar mais produtos" at bounding box center [636, 319] width 110 height 9
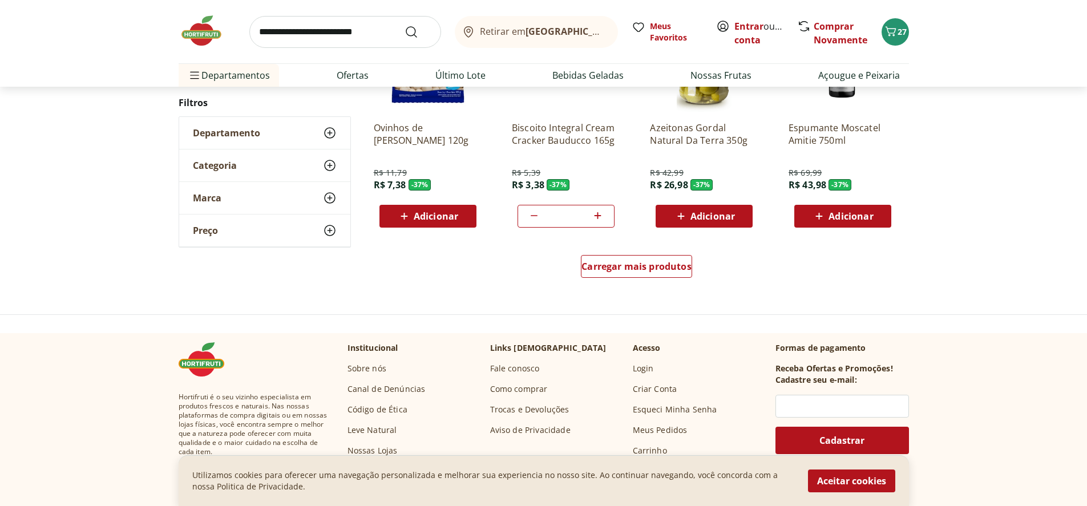
scroll to position [12730, 0]
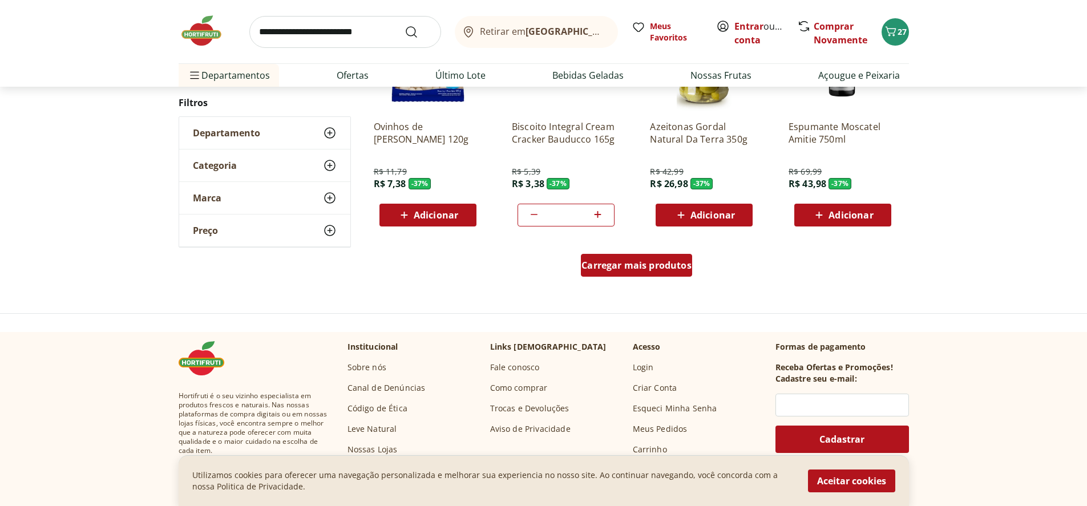
click at [605, 264] on span "Carregar mais produtos" at bounding box center [636, 265] width 110 height 9
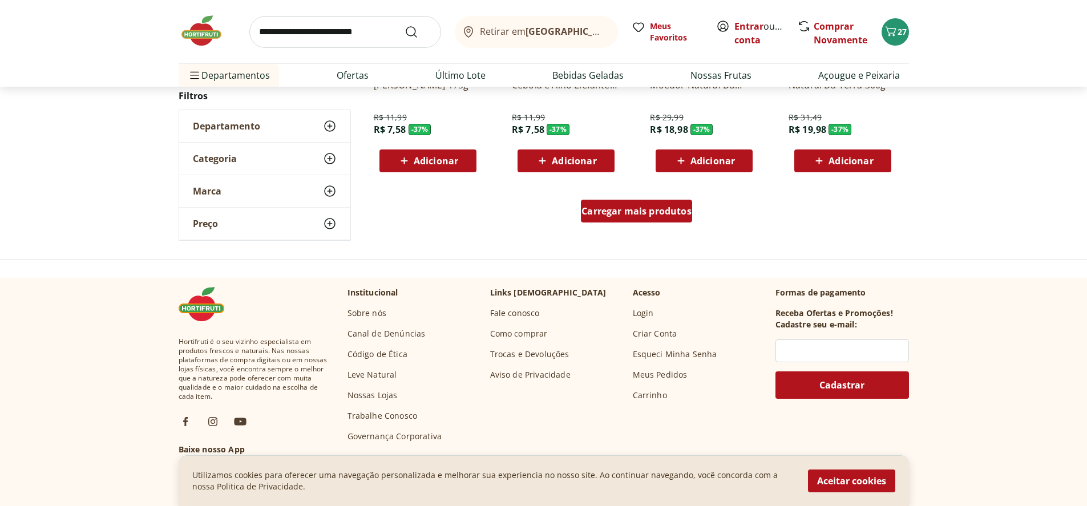
click at [622, 206] on span "Carregar mais produtos" at bounding box center [636, 210] width 110 height 9
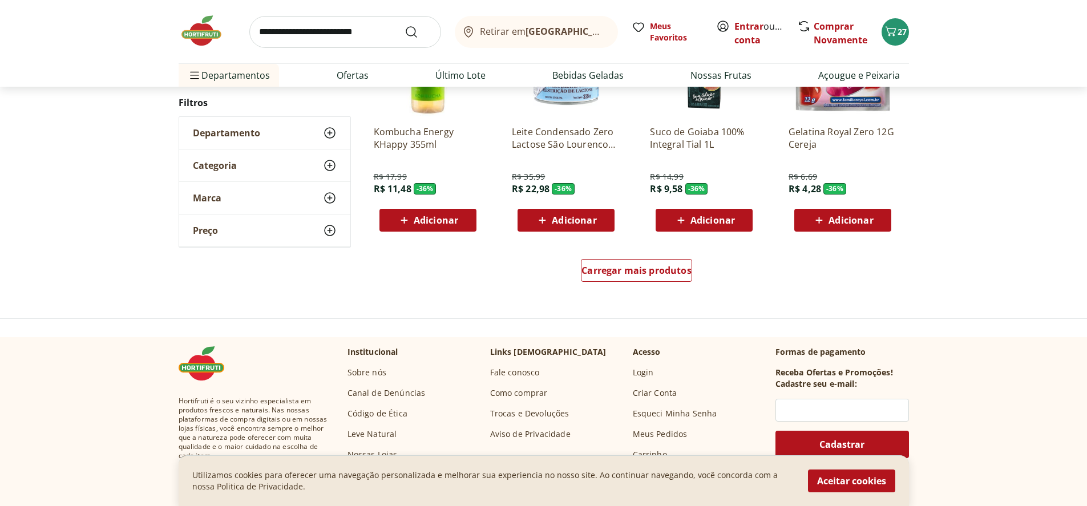
click at [600, 254] on div "Carregar mais produtos" at bounding box center [636, 272] width 553 height 55
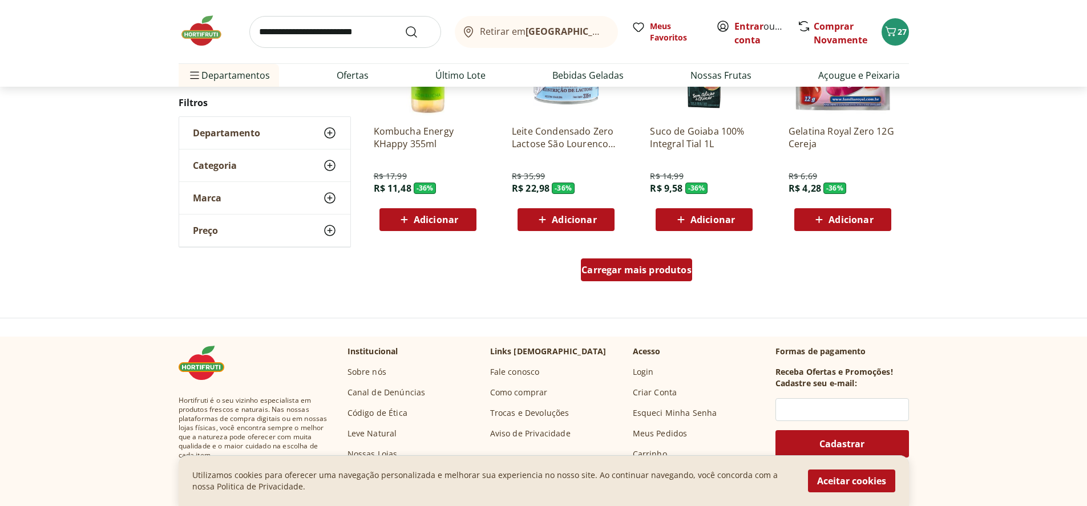
click at [602, 272] on span "Carregar mais produtos" at bounding box center [636, 269] width 110 height 9
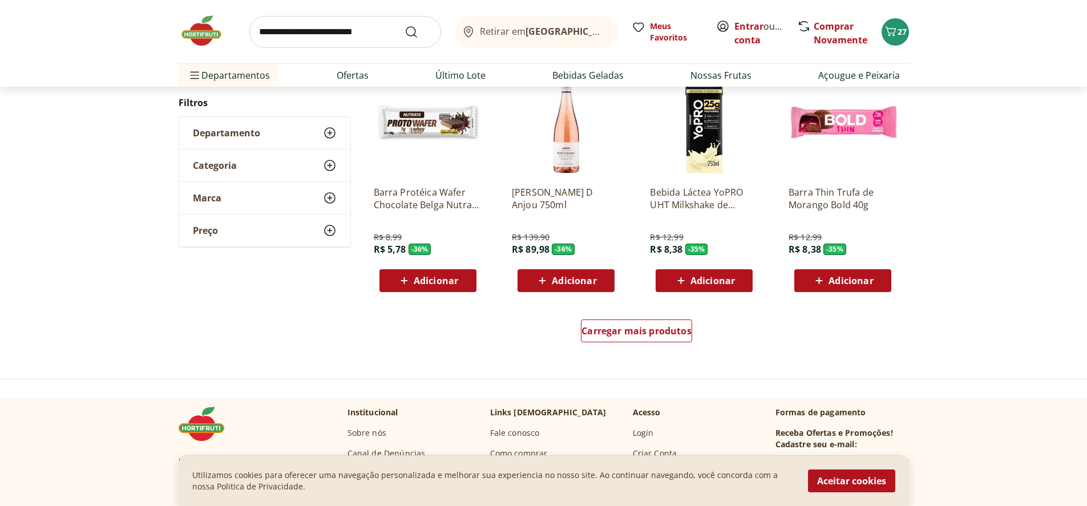
scroll to position [14897, 0]
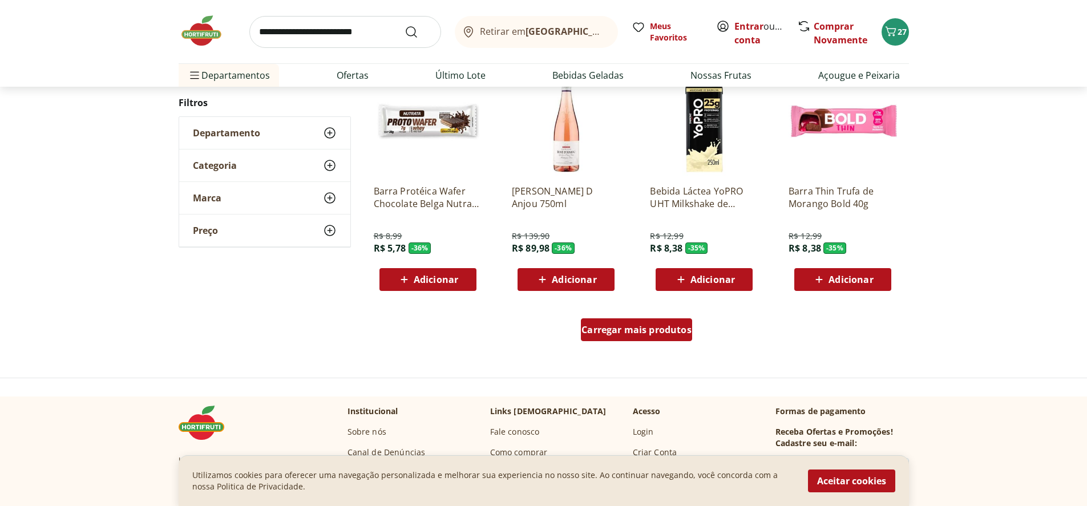
click at [607, 328] on span "Carregar mais produtos" at bounding box center [636, 329] width 110 height 9
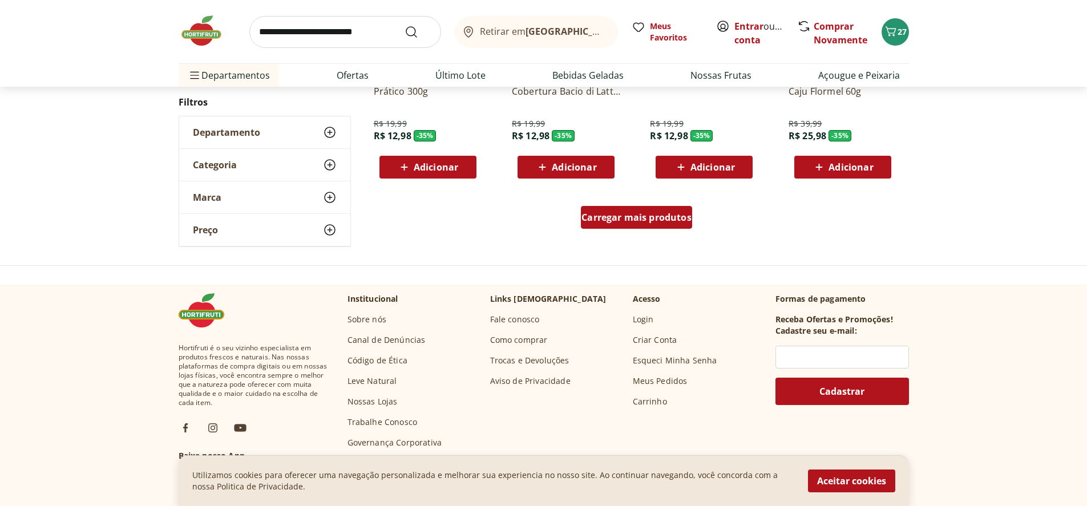
click at [647, 218] on span "Carregar mais produtos" at bounding box center [636, 217] width 110 height 9
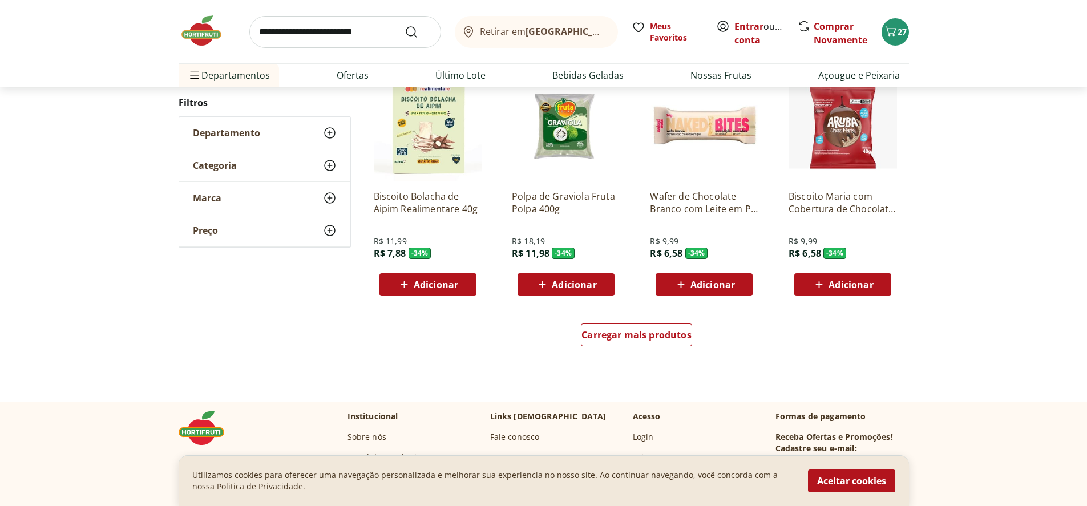
scroll to position [16380, 0]
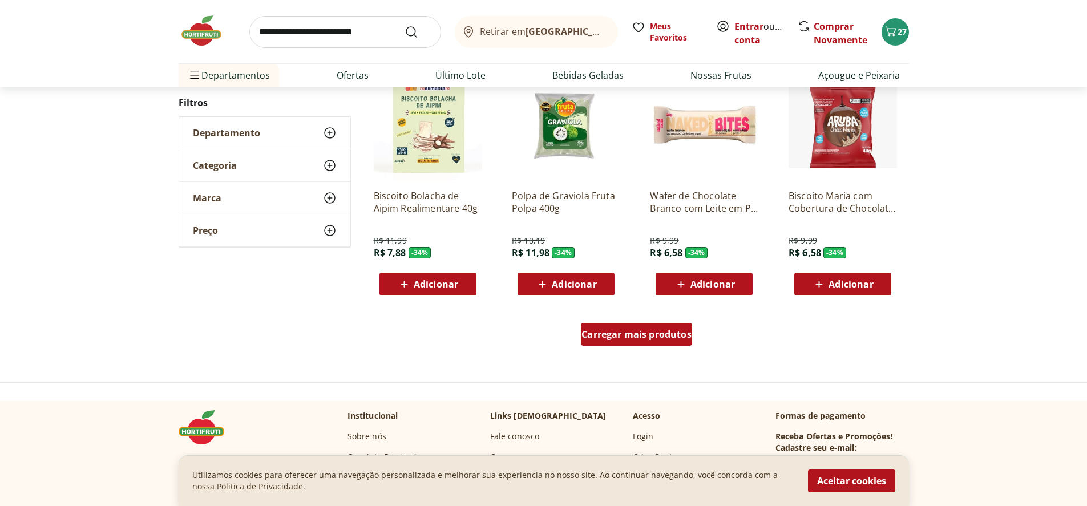
click at [626, 338] on span "Carregar mais produtos" at bounding box center [636, 334] width 110 height 9
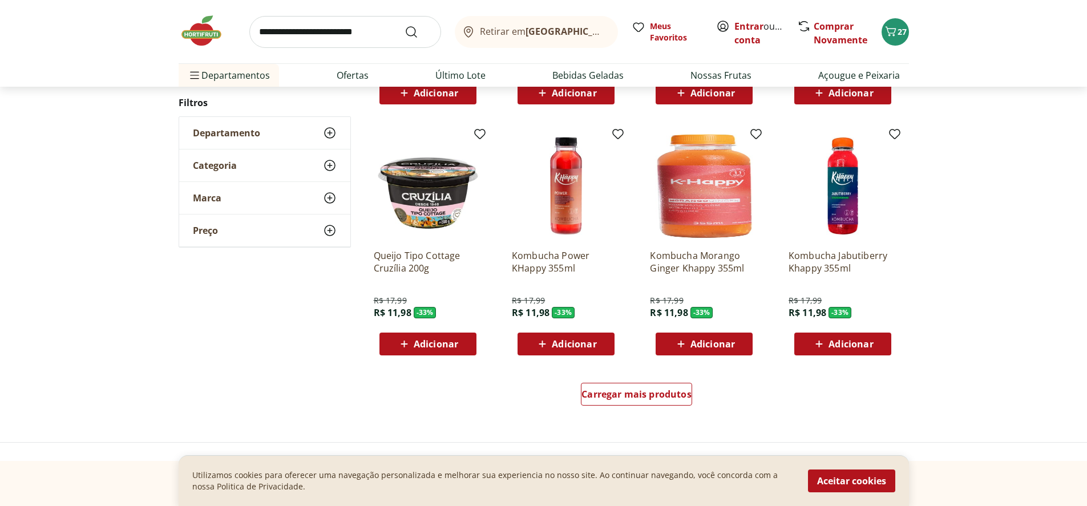
scroll to position [17065, 0]
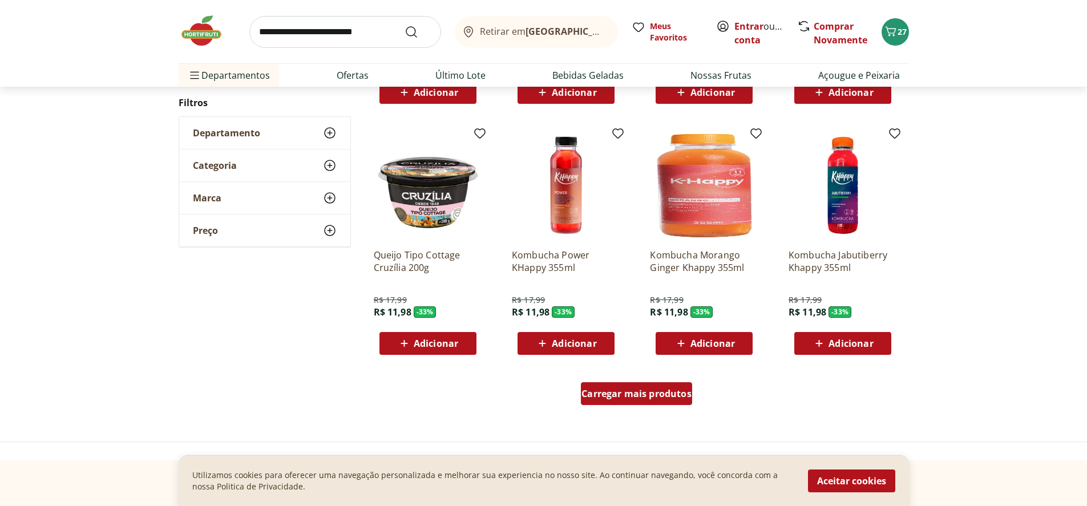
click at [616, 398] on span "Carregar mais produtos" at bounding box center [636, 393] width 110 height 9
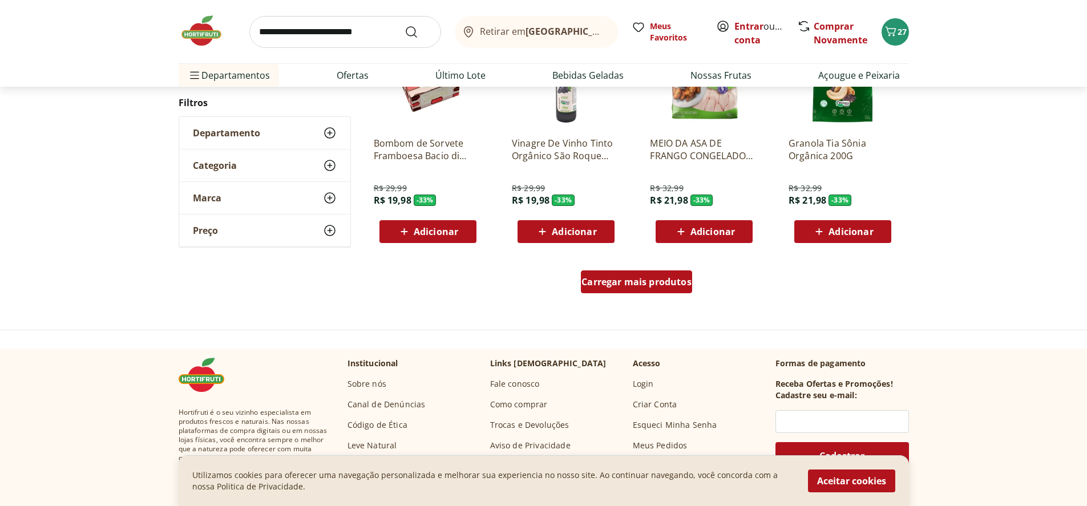
click at [625, 289] on div "Carregar mais produtos" at bounding box center [636, 281] width 111 height 23
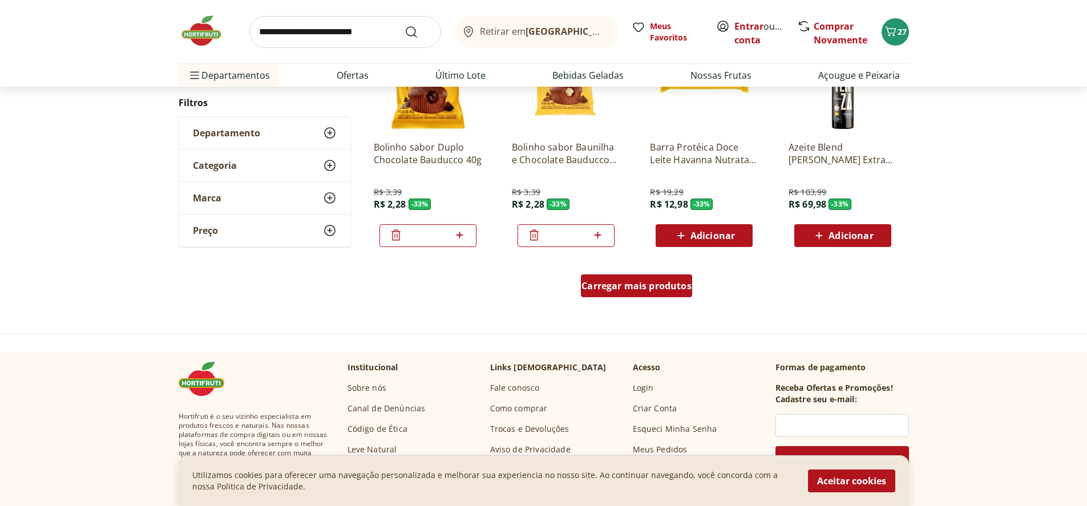
scroll to position [18661, 0]
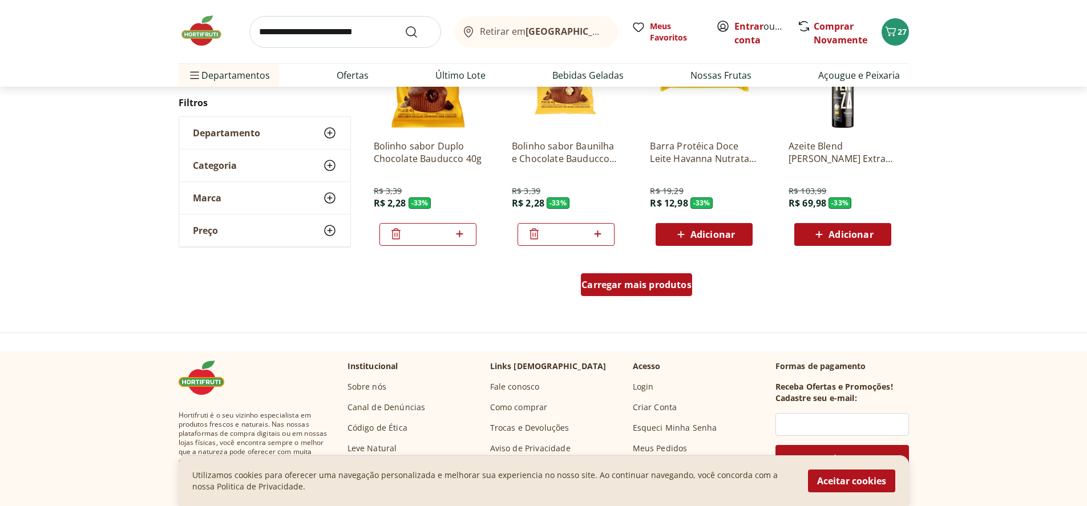
click at [614, 285] on span "Carregar mais produtos" at bounding box center [636, 284] width 110 height 9
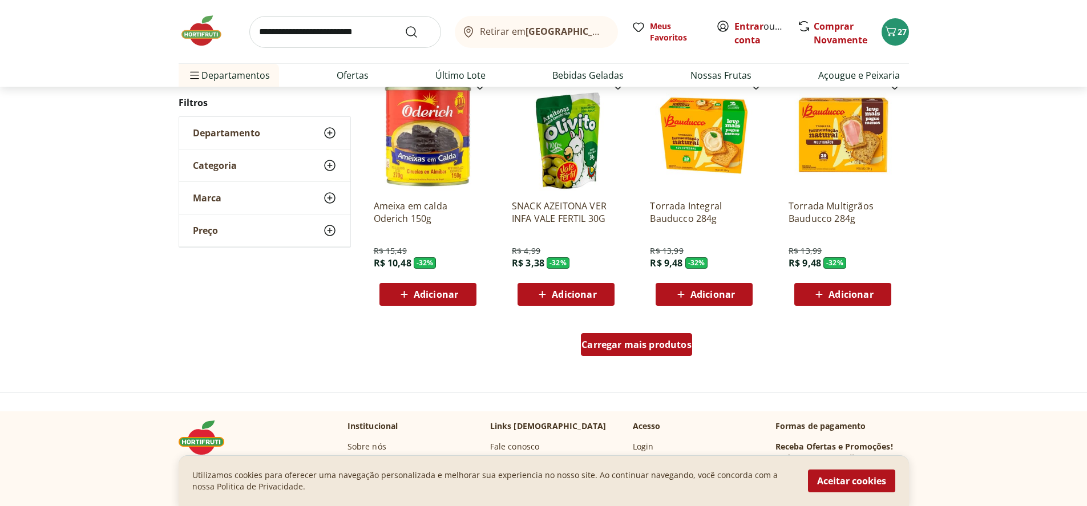
scroll to position [19346, 0]
click at [613, 346] on span "Carregar mais produtos" at bounding box center [636, 343] width 110 height 9
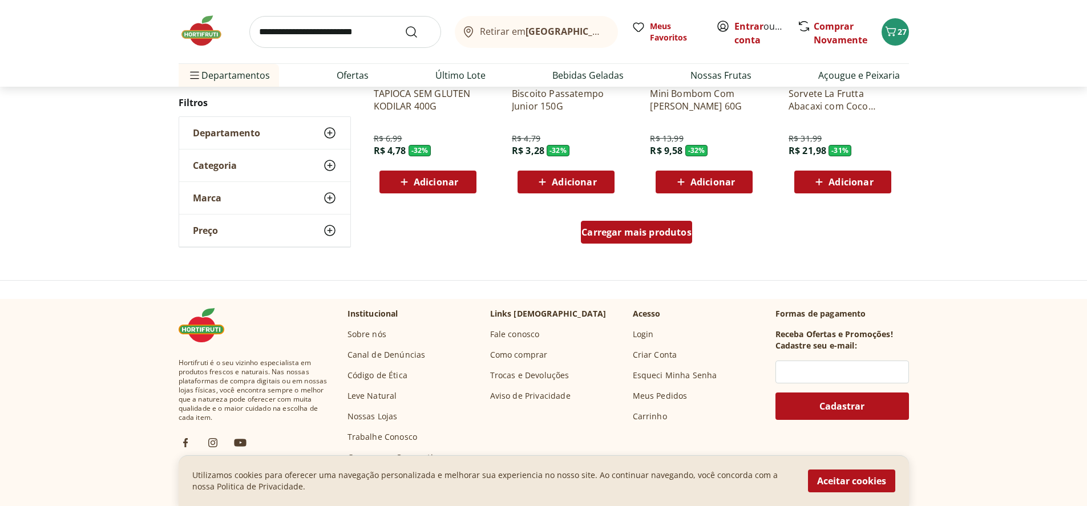
click at [627, 237] on span "Carregar mais produtos" at bounding box center [636, 232] width 110 height 9
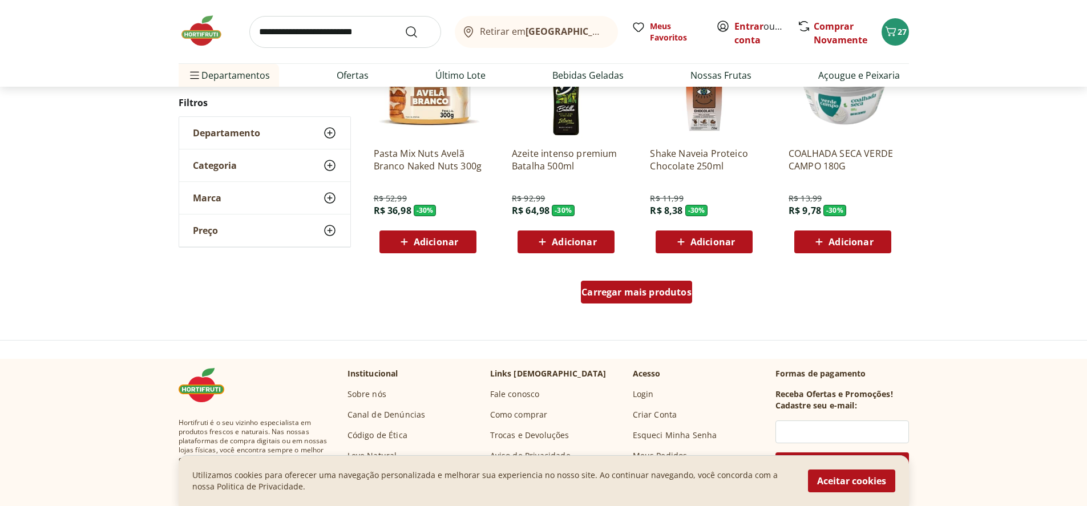
click at [608, 291] on span "Carregar mais produtos" at bounding box center [636, 291] width 110 height 9
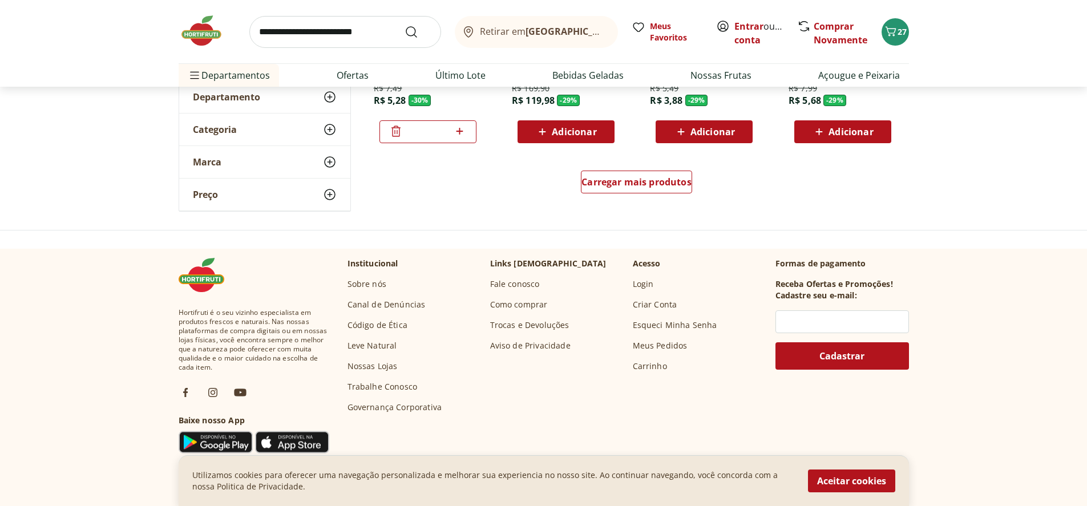
scroll to position [21741, 0]
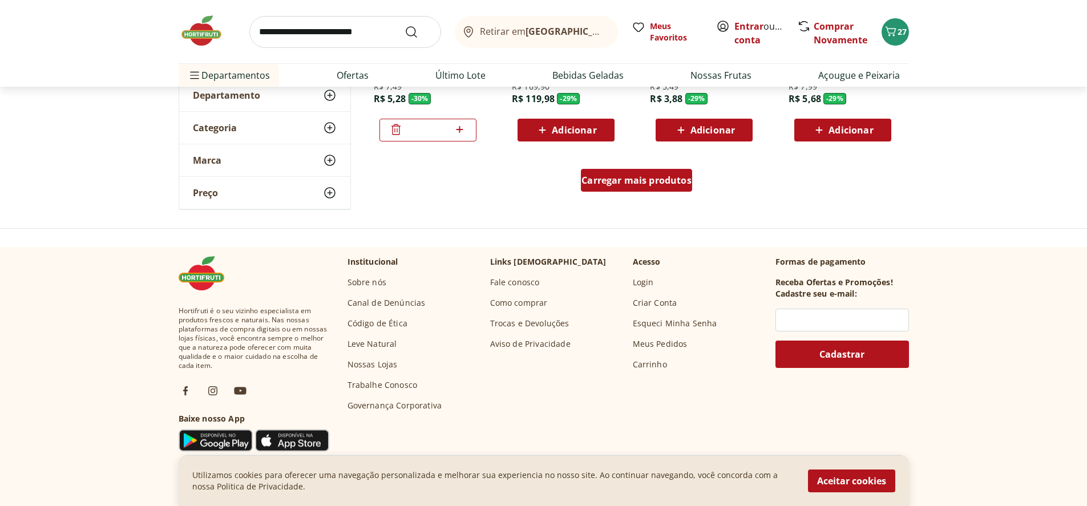
click at [626, 183] on span "Carregar mais produtos" at bounding box center [636, 180] width 110 height 9
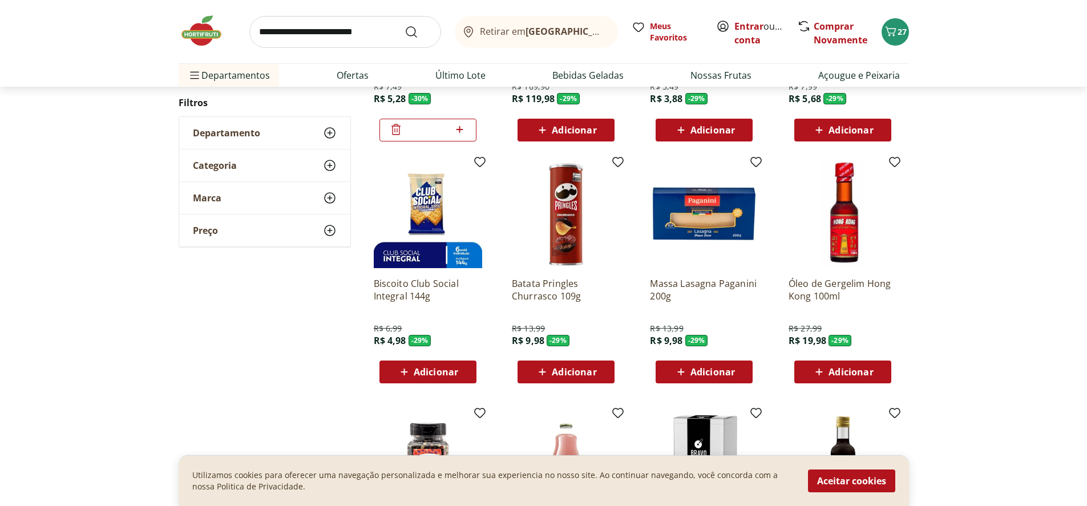
type input "*"
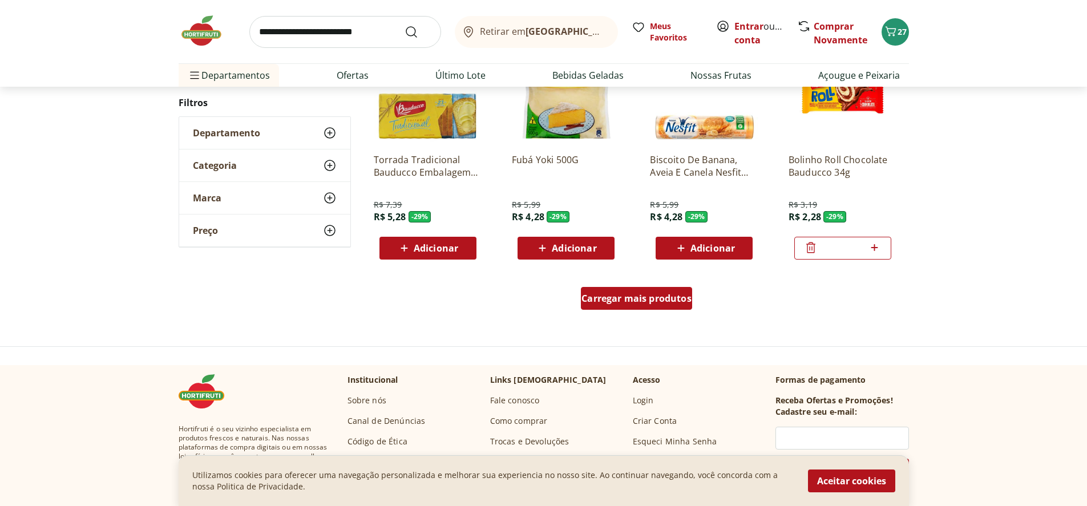
scroll to position [22368, 0]
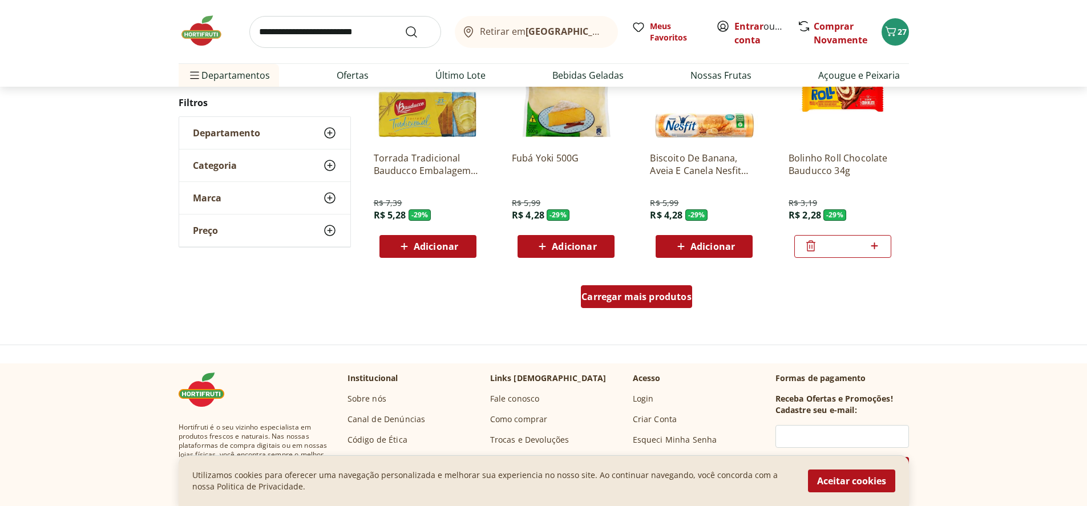
click at [599, 292] on span "Carregar mais produtos" at bounding box center [636, 296] width 110 height 9
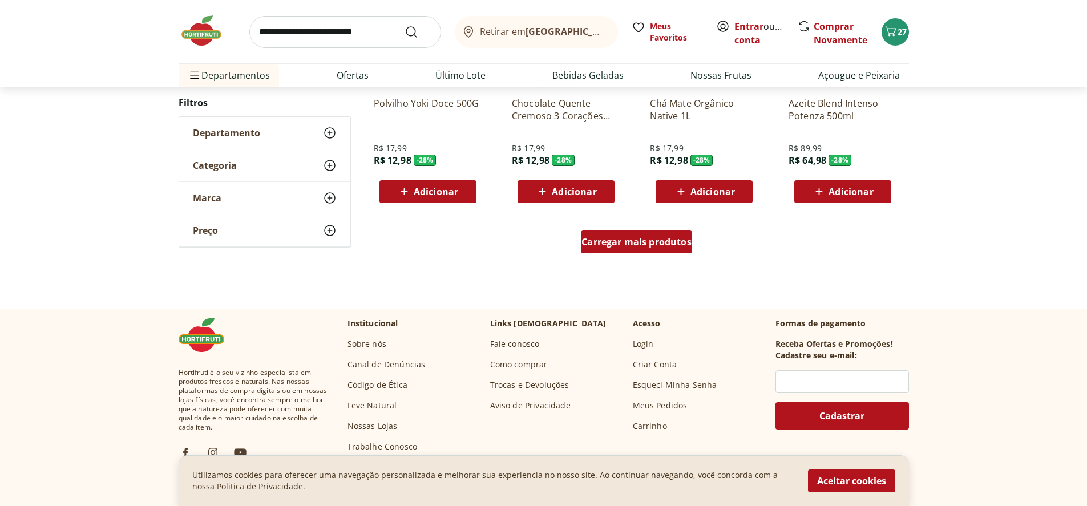
click at [606, 237] on span "Carregar mais produtos" at bounding box center [636, 241] width 110 height 9
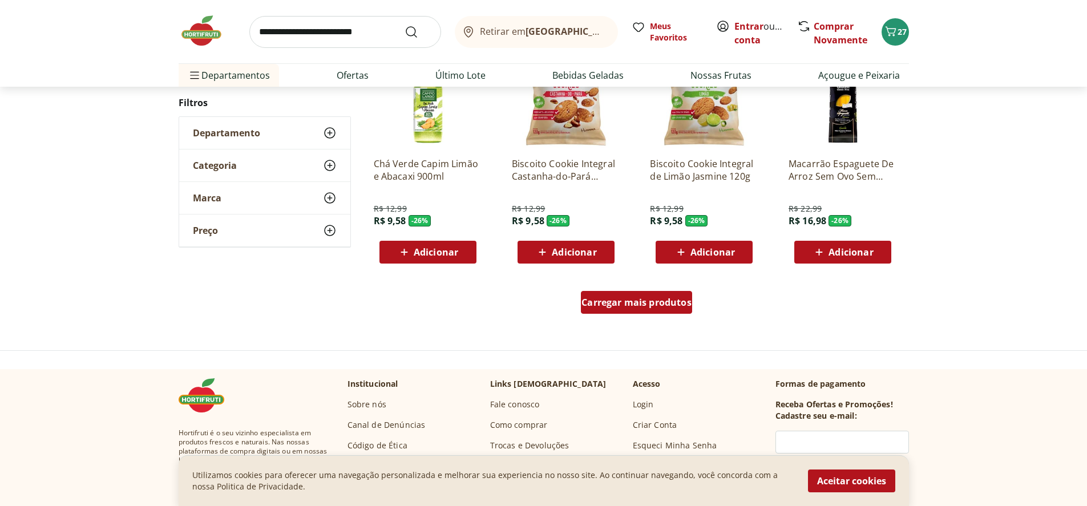
scroll to position [23851, 0]
click at [662, 298] on span "Carregar mais produtos" at bounding box center [636, 301] width 110 height 9
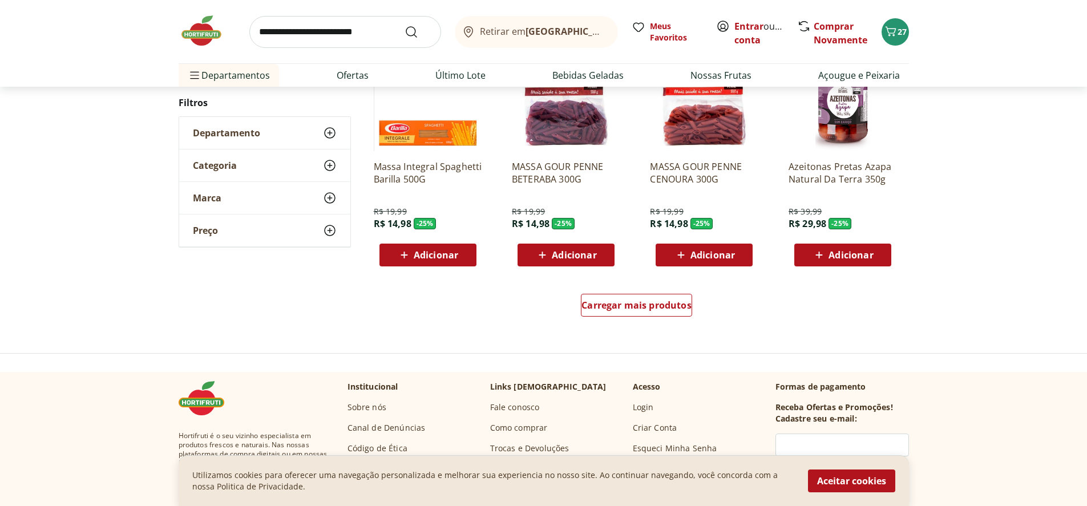
scroll to position [24592, 0]
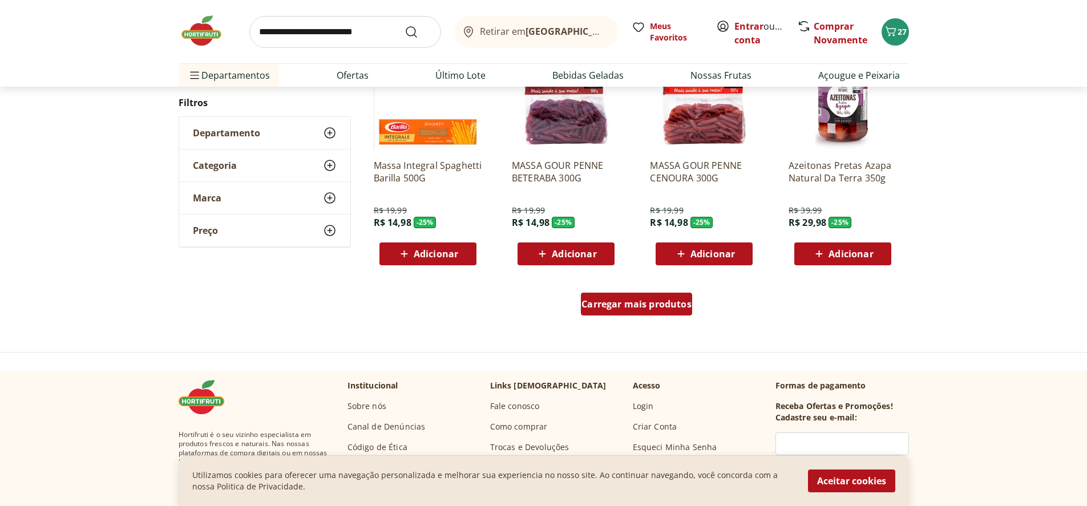
click at [604, 297] on div "Carregar mais produtos" at bounding box center [636, 304] width 111 height 23
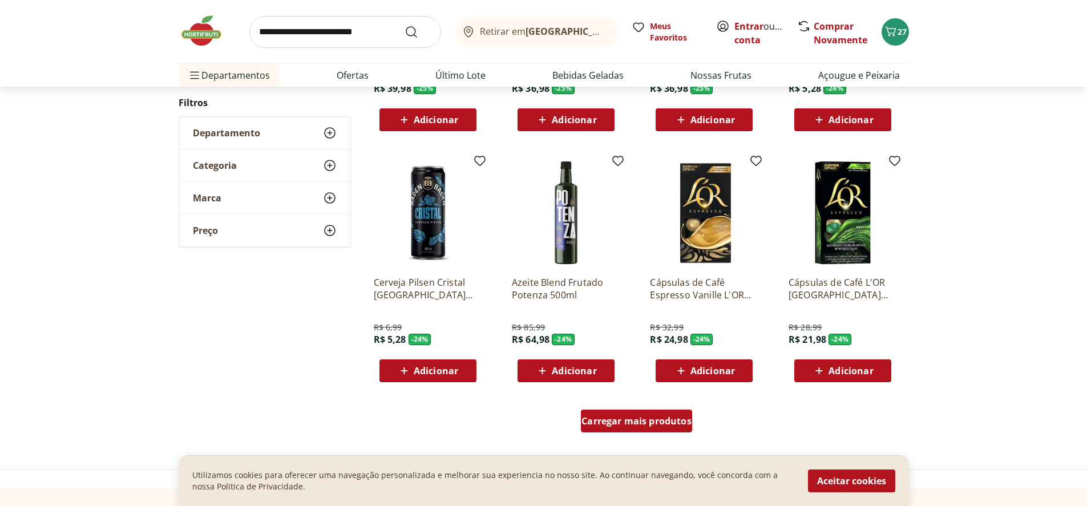
scroll to position [25220, 0]
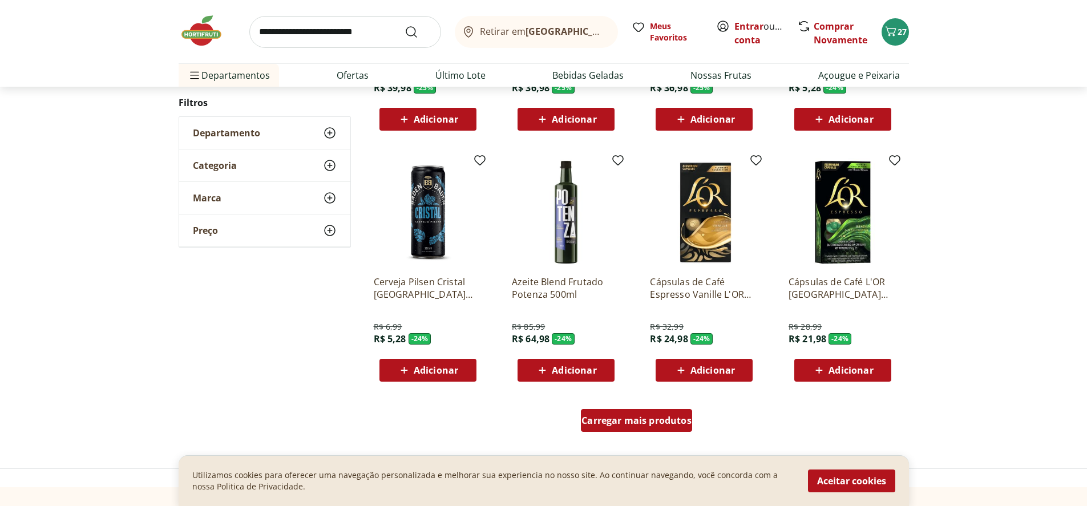
click at [607, 423] on span "Carregar mais produtos" at bounding box center [636, 420] width 110 height 9
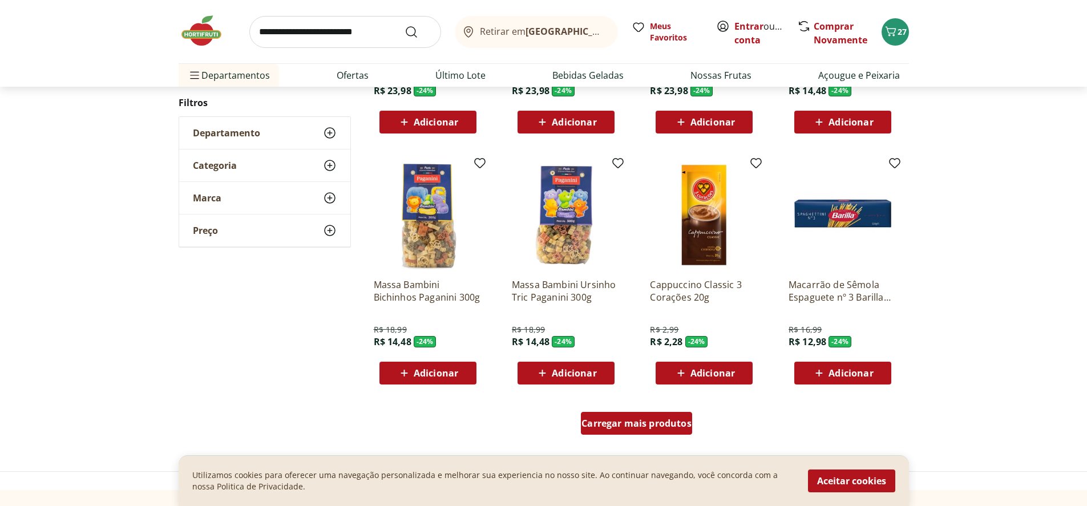
scroll to position [25961, 0]
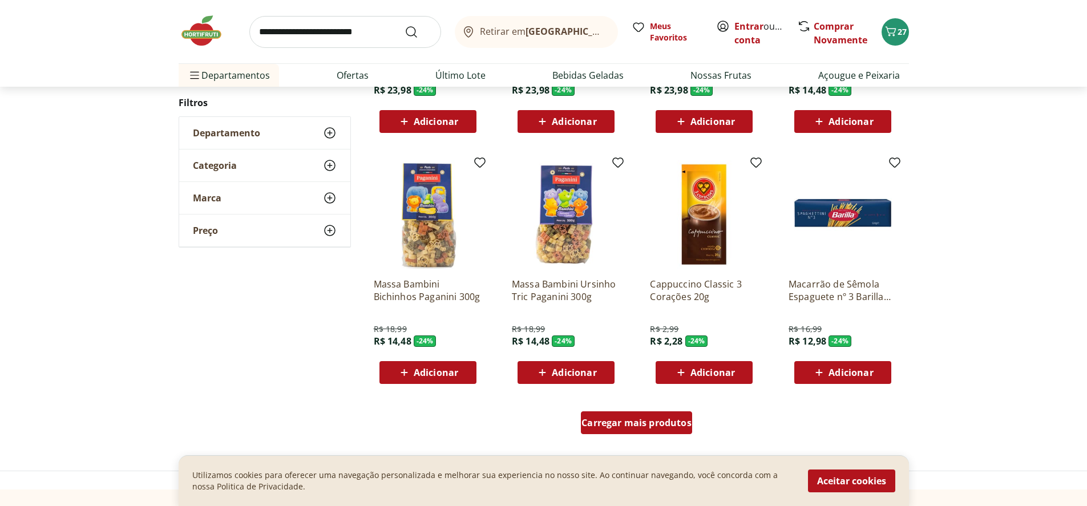
click at [610, 422] on span "Carregar mais produtos" at bounding box center [636, 422] width 110 height 9
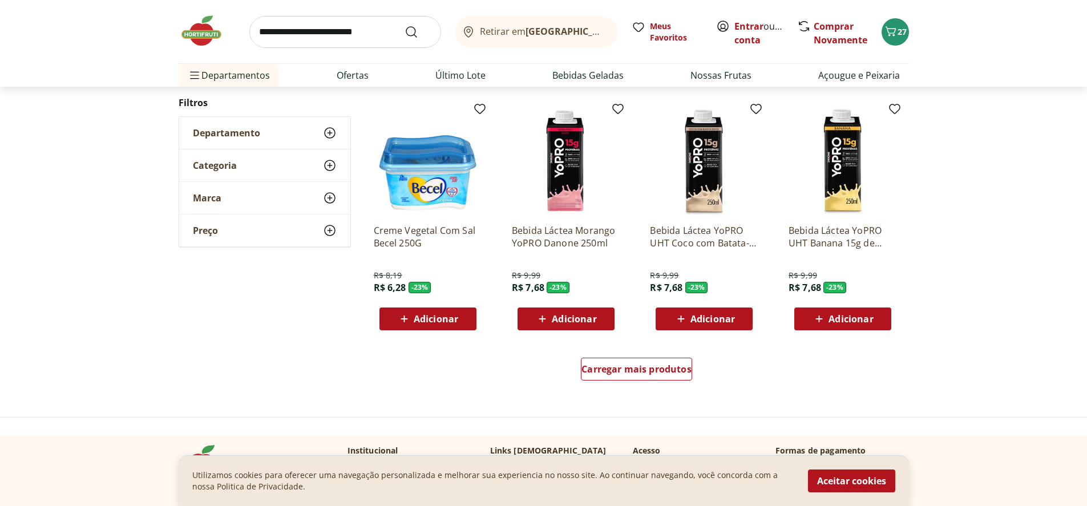
scroll to position [26759, 0]
click at [854, 315] on span "Adicionar" at bounding box center [850, 318] width 44 height 9
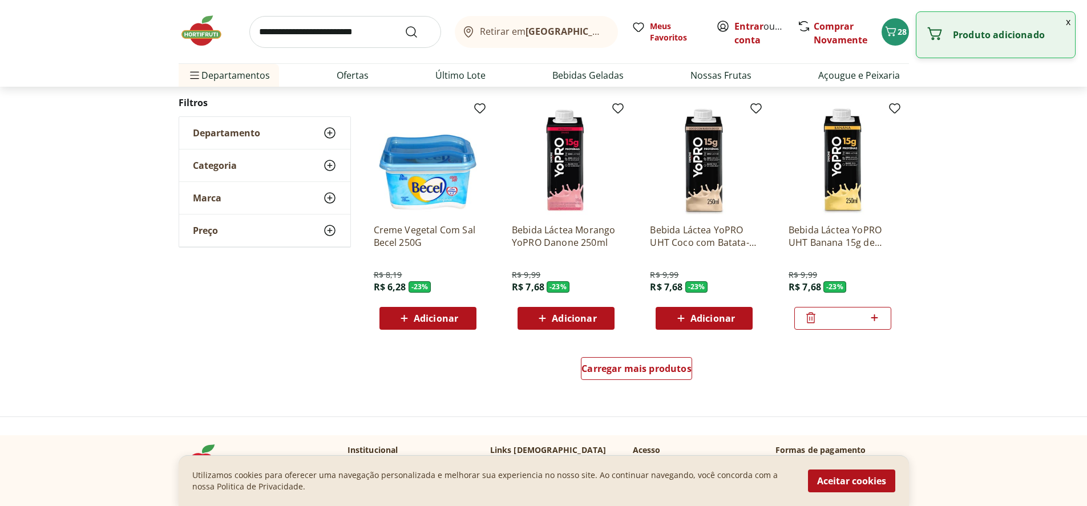
click at [691, 316] on span "Adicionar" at bounding box center [712, 318] width 44 height 9
click at [589, 321] on span "Adicionar" at bounding box center [574, 318] width 44 height 9
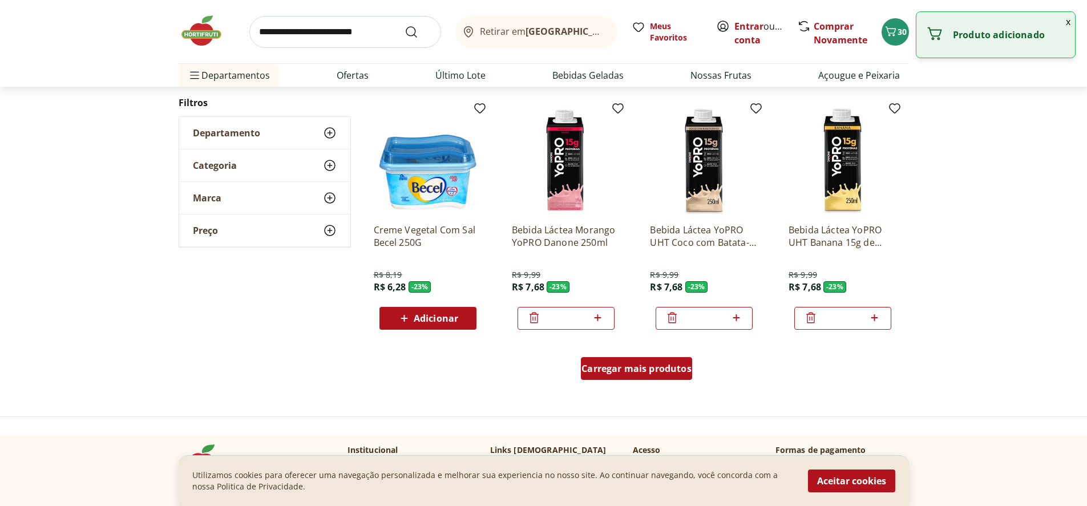
click at [639, 364] on span "Carregar mais produtos" at bounding box center [636, 368] width 110 height 9
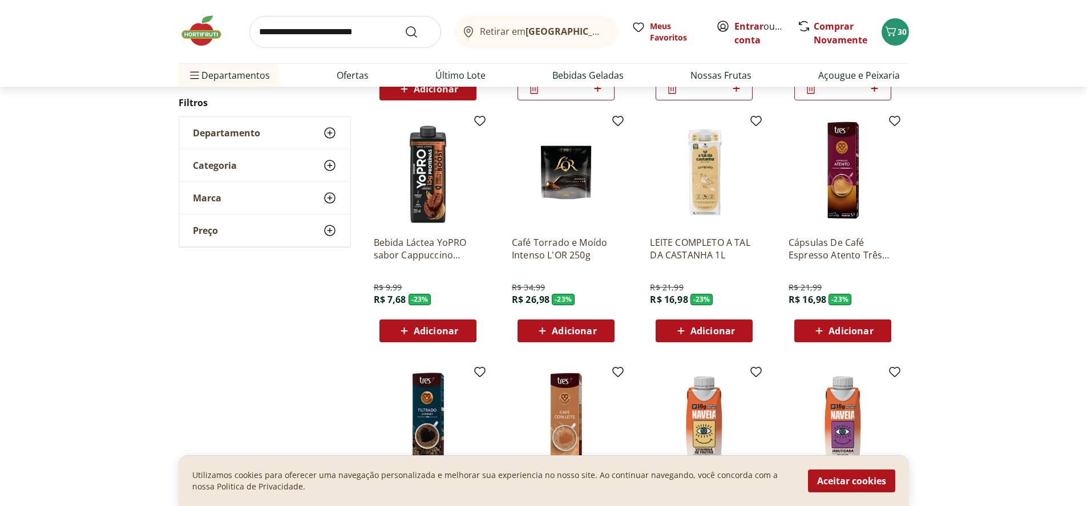
scroll to position [26988, 0]
click at [448, 330] on span "Adicionar" at bounding box center [436, 331] width 44 height 9
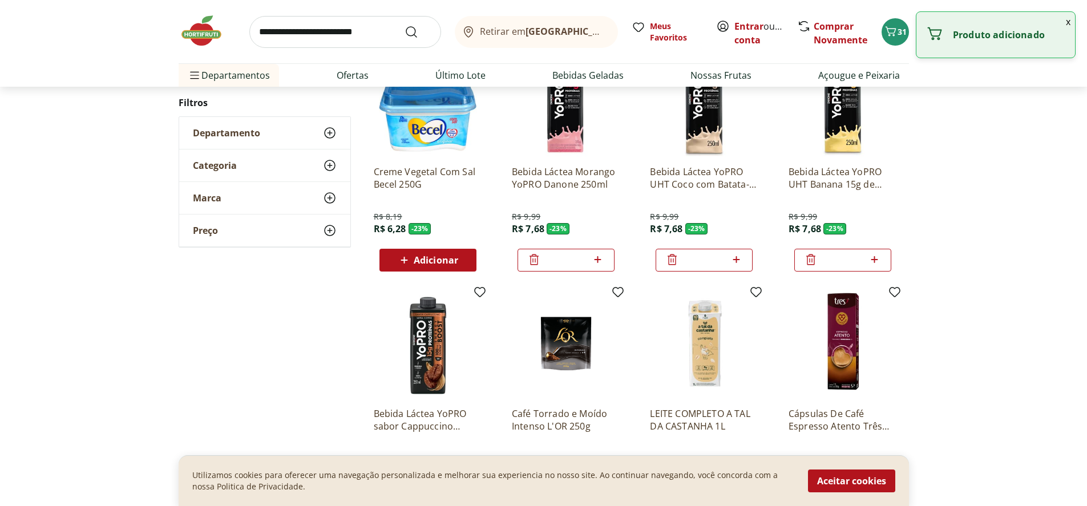
scroll to position [26817, 0]
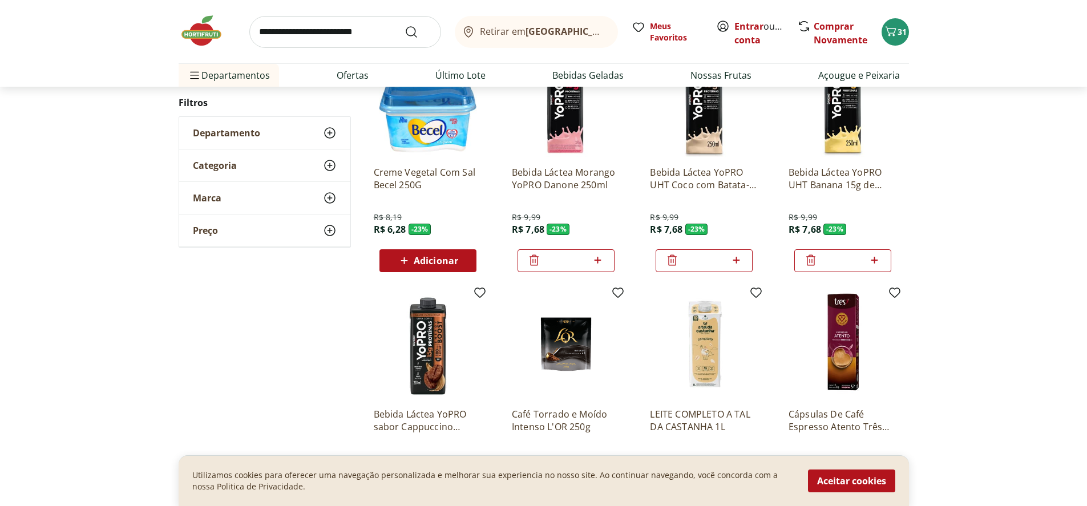
click at [533, 260] on icon at bounding box center [533, 260] width 9 height 11
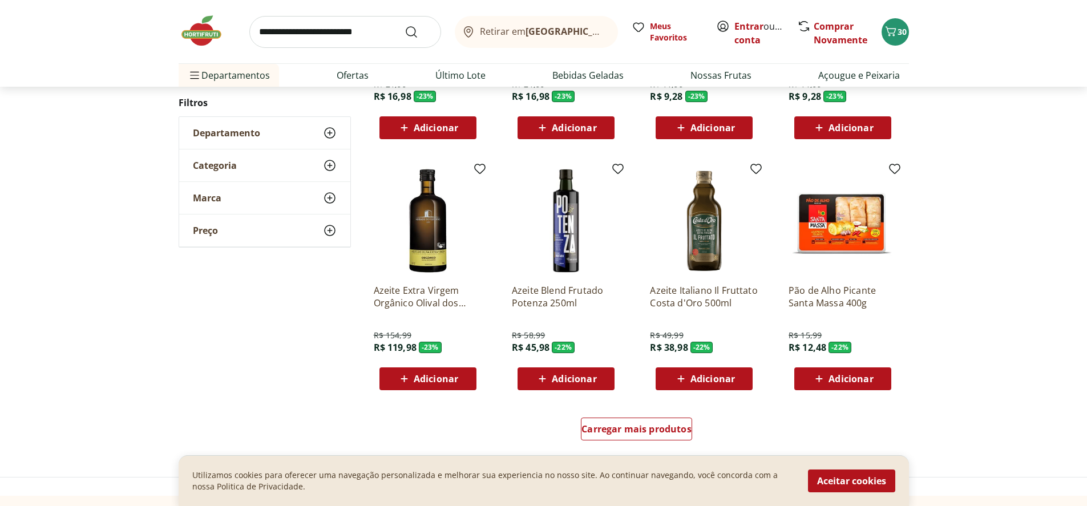
scroll to position [27444, 0]
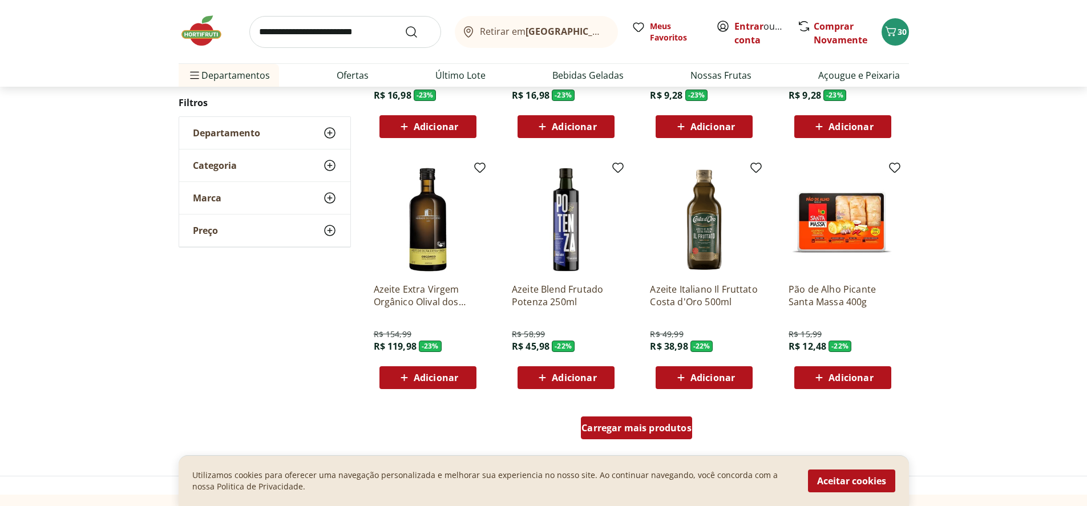
click at [651, 426] on span "Carregar mais produtos" at bounding box center [636, 427] width 110 height 9
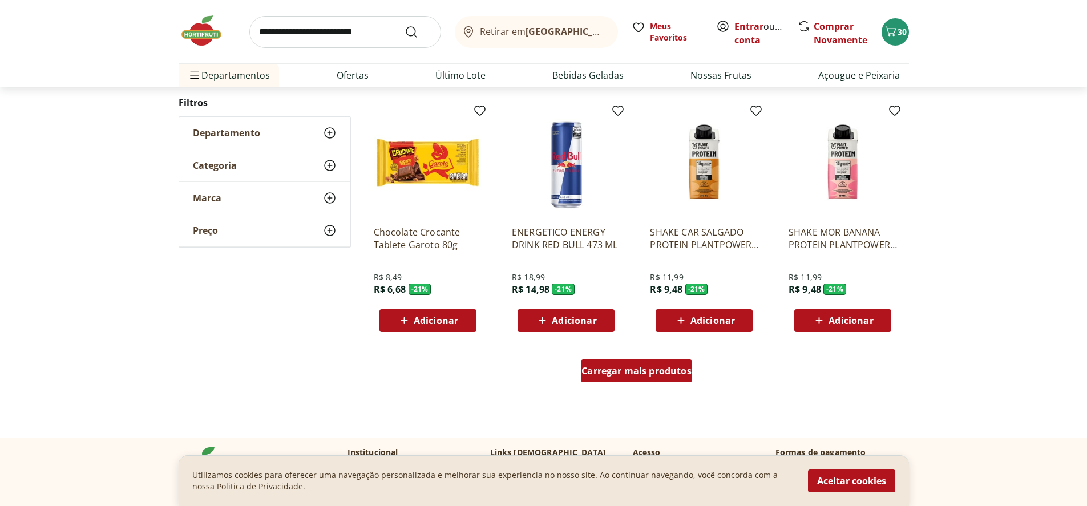
scroll to position [28244, 0]
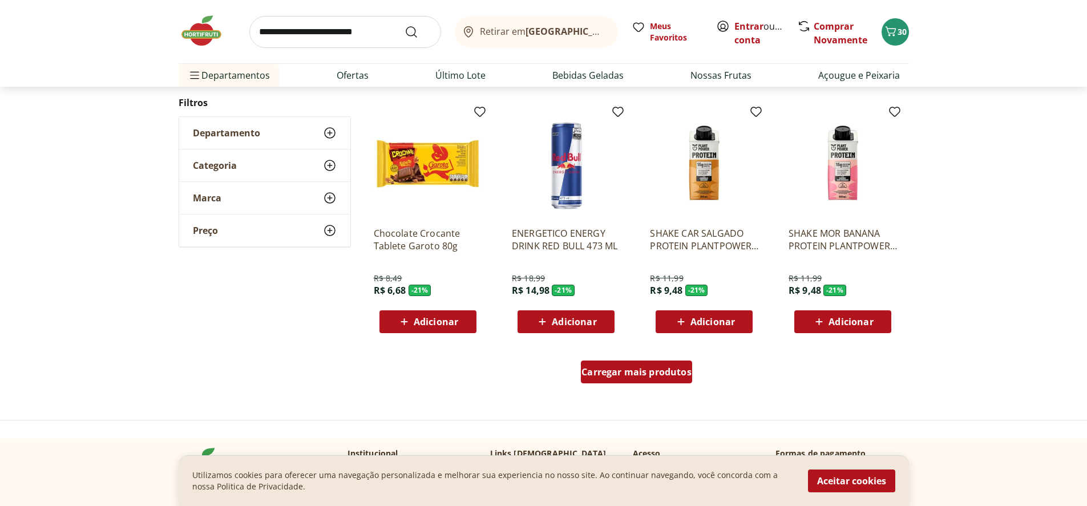
click at [649, 374] on span "Carregar mais produtos" at bounding box center [636, 371] width 110 height 9
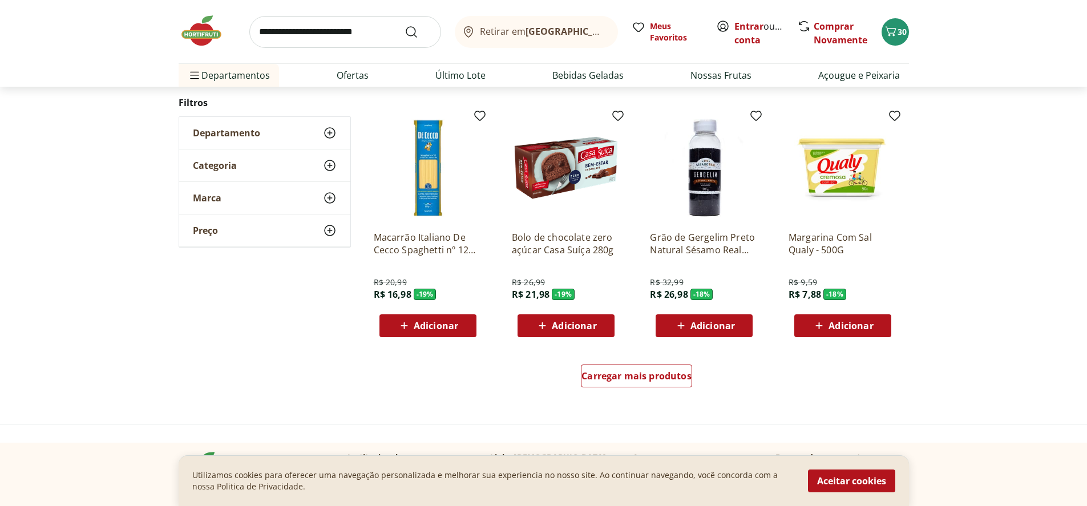
scroll to position [28984, 0]
click at [623, 378] on span "Carregar mais produtos" at bounding box center [636, 375] width 110 height 9
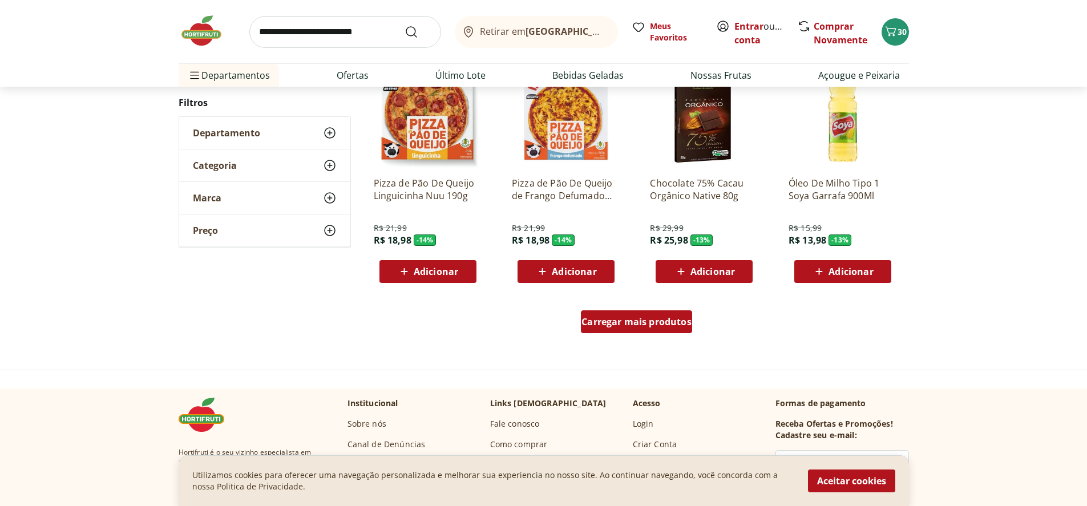
scroll to position [29782, 0]
click at [613, 322] on span "Carregar mais produtos" at bounding box center [636, 321] width 110 height 9
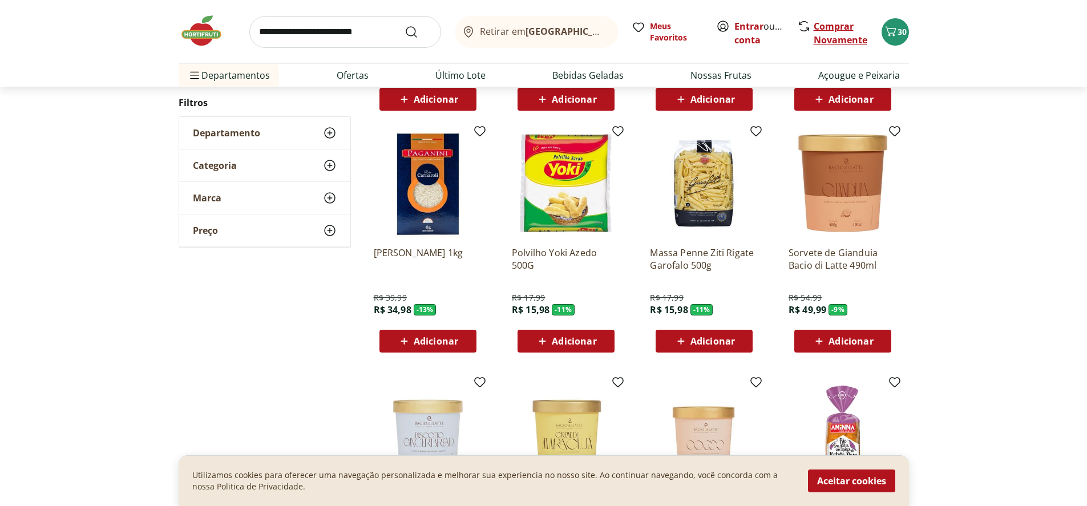
scroll to position [29953, 0]
click at [750, 26] on link "Entrar" at bounding box center [748, 26] width 29 height 13
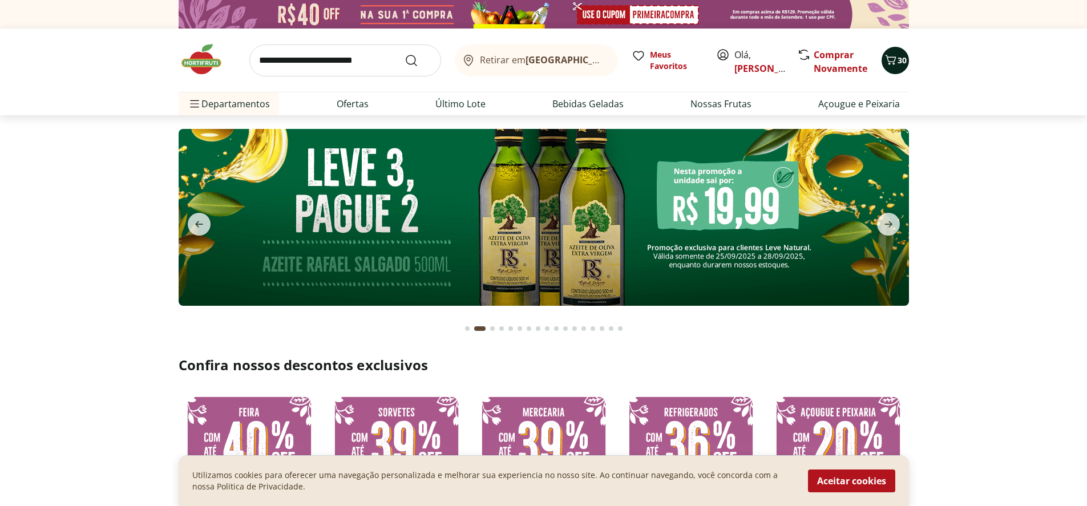
click at [899, 58] on span "30" at bounding box center [901, 60] width 9 height 11
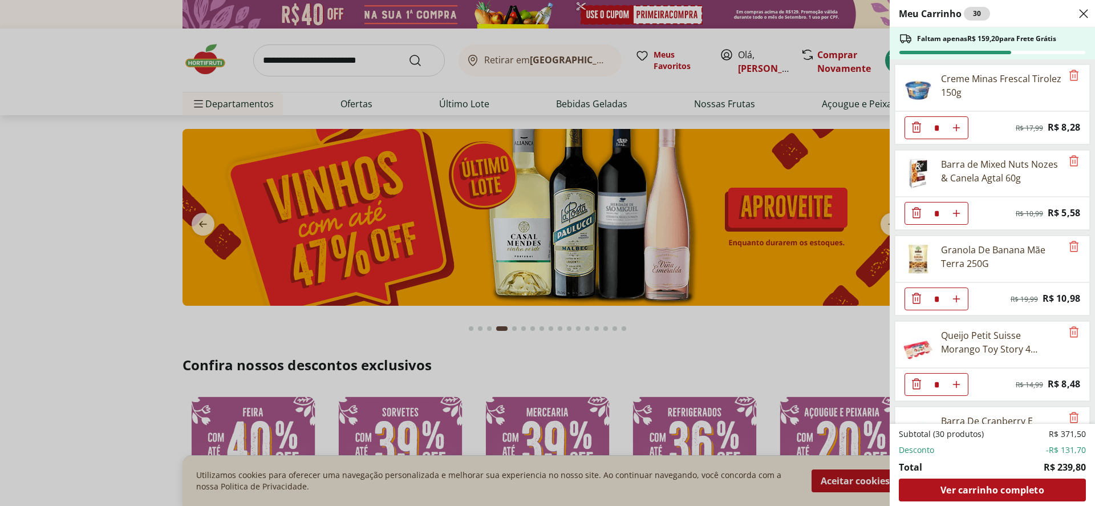
click at [1085, 13] on use "Close" at bounding box center [1084, 14] width 14 height 14
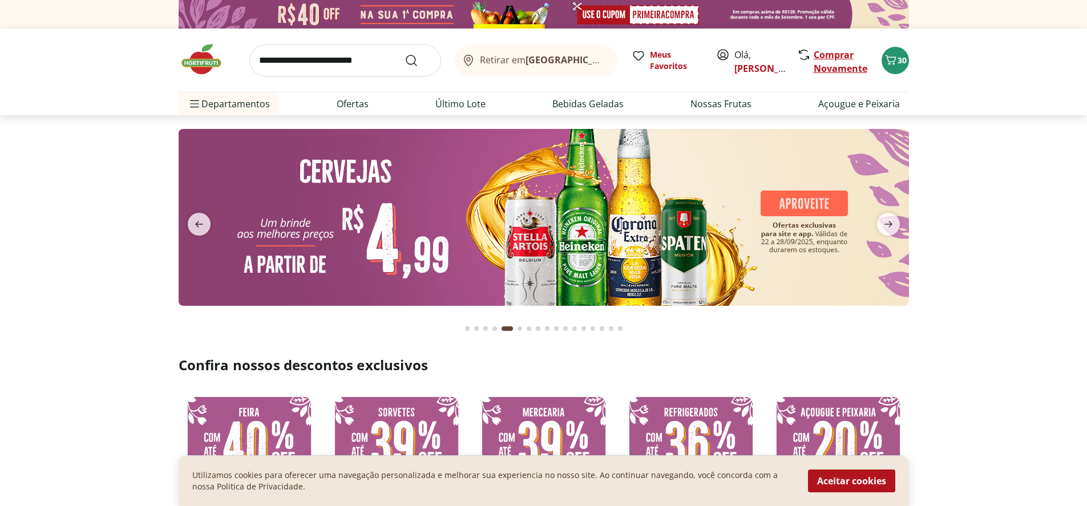
click at [827, 67] on link "Comprar Novamente" at bounding box center [840, 61] width 54 height 26
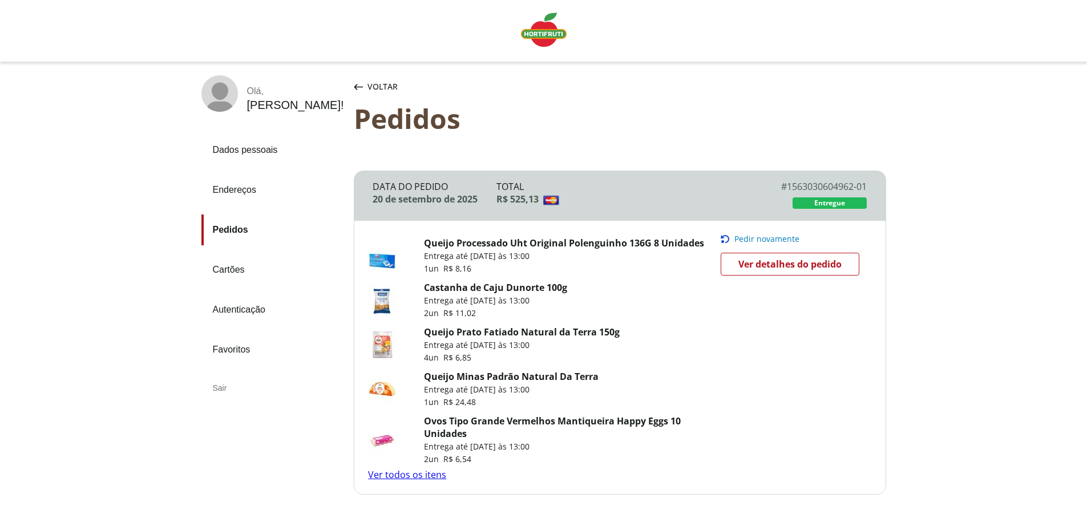
click at [756, 238] on span "Pedir novamente" at bounding box center [766, 238] width 65 height 9
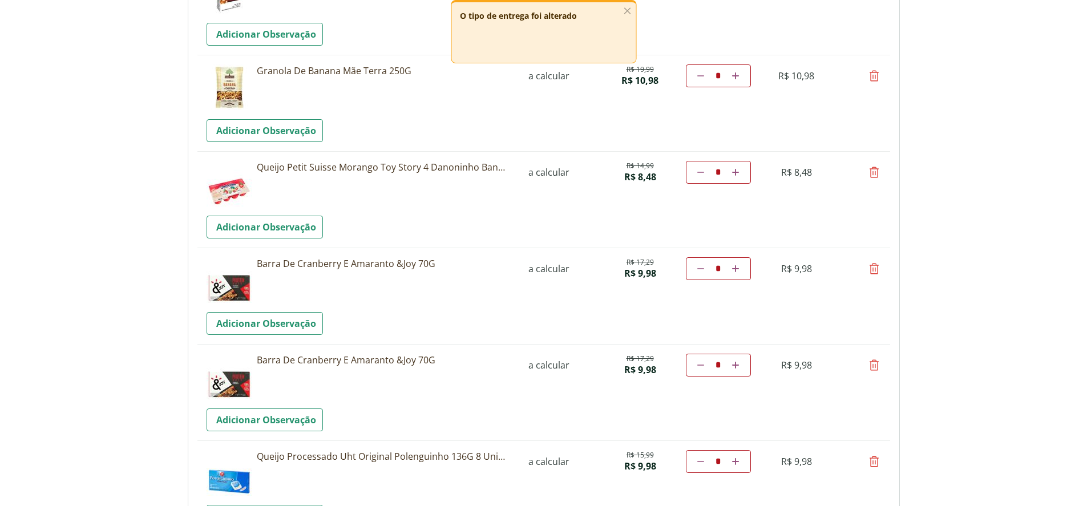
scroll to position [285, 0]
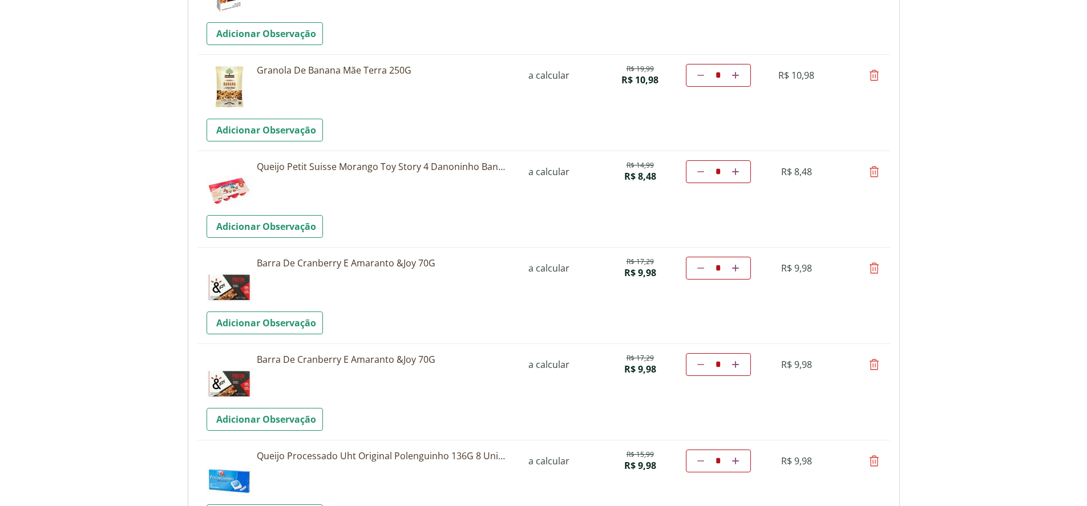
click at [875, 268] on icon at bounding box center [874, 268] width 14 height 14
type input "*"
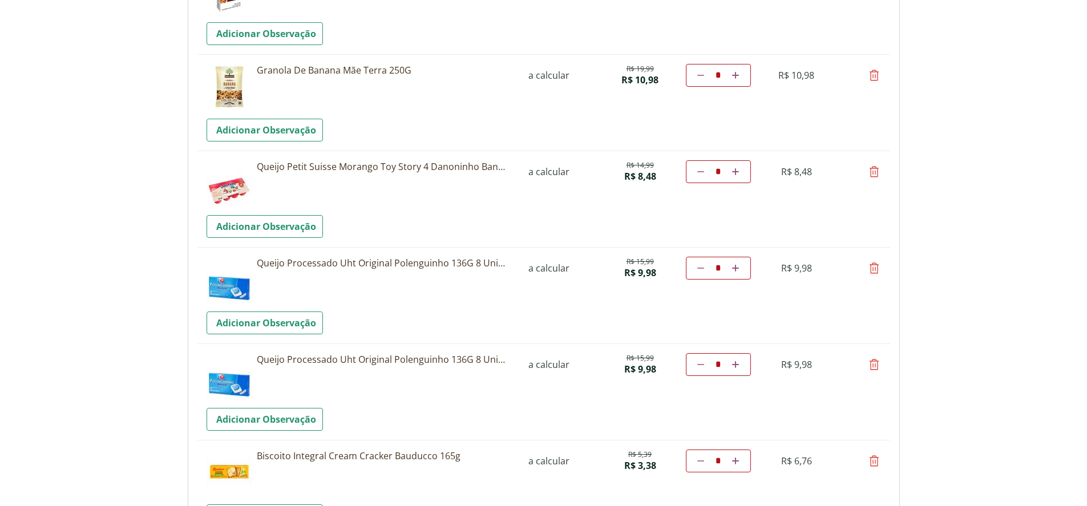
click at [873, 267] on icon at bounding box center [874, 268] width 14 height 14
type input "*"
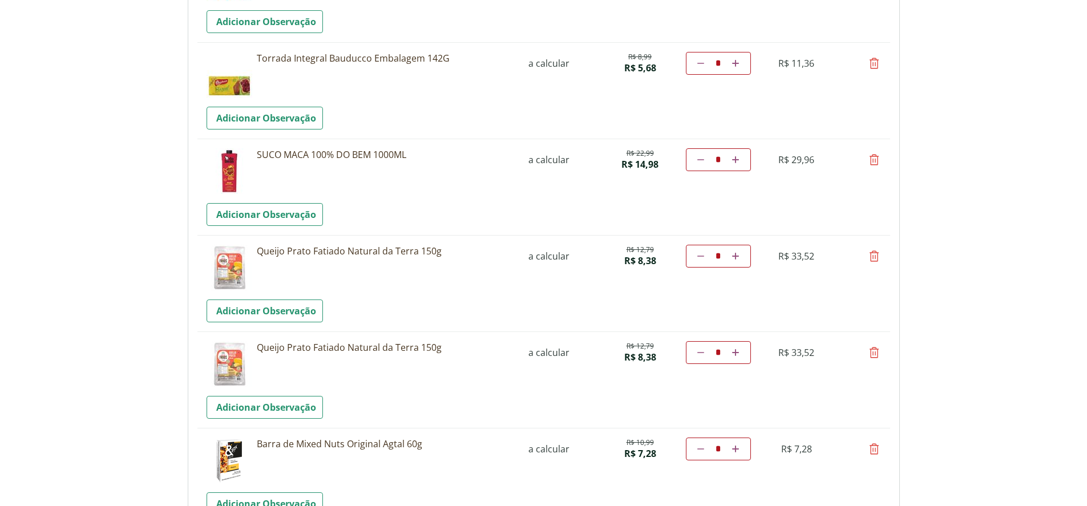
scroll to position [683, 0]
click at [877, 255] on icon at bounding box center [874, 256] width 14 height 14
type input "*"
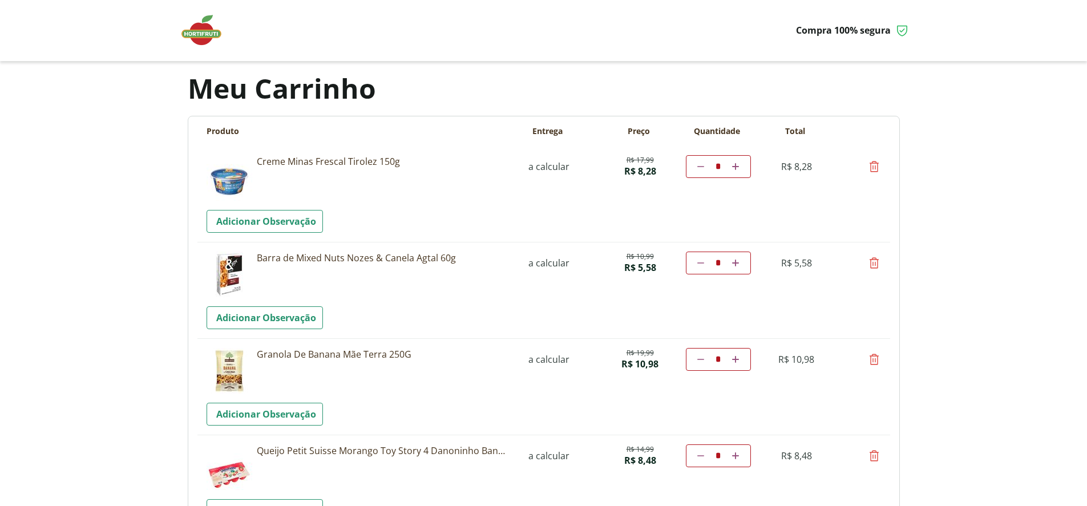
scroll to position [0, 0]
click at [873, 265] on icon at bounding box center [874, 264] width 14 height 14
type input "*"
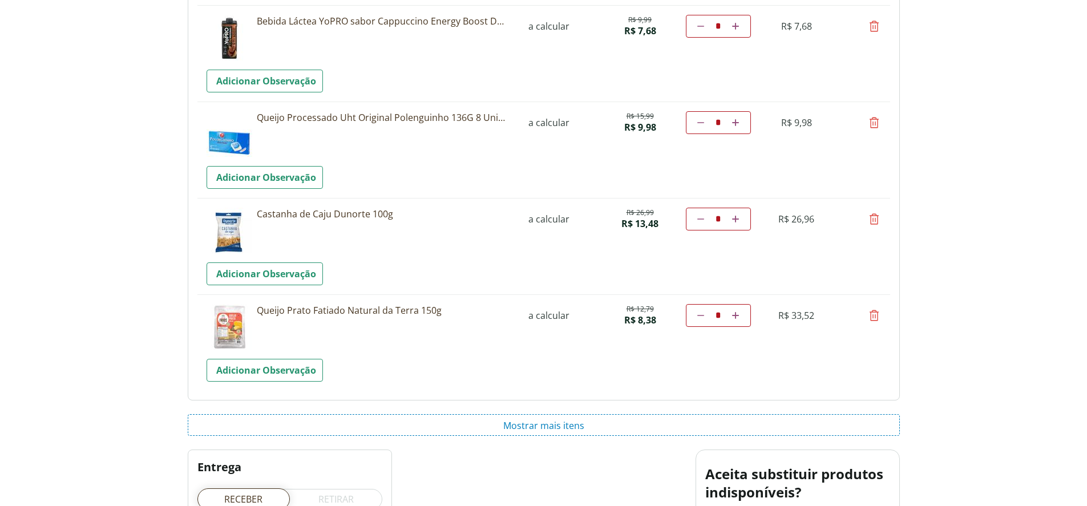
scroll to position [1689, 0]
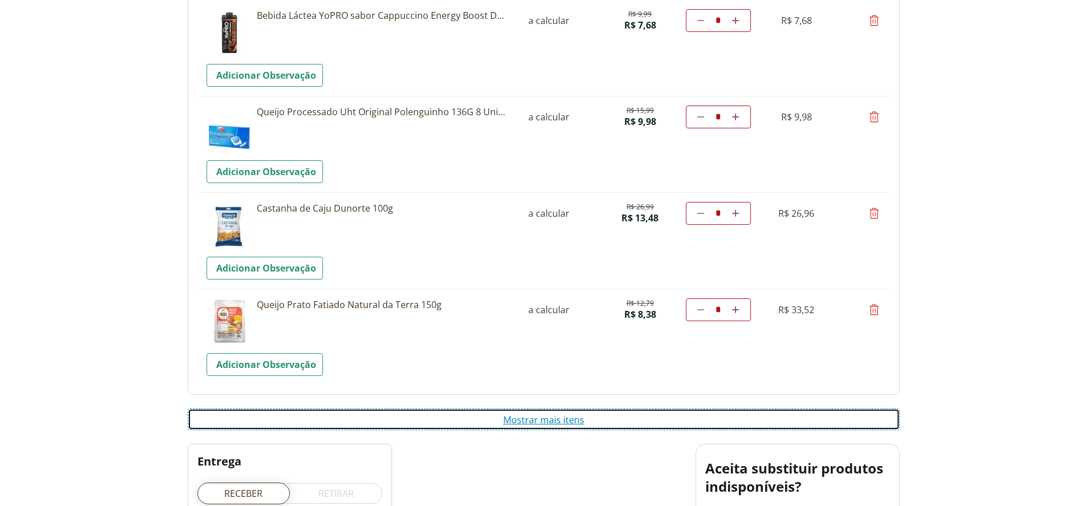
click at [580, 422] on button "Mostrar mais itens" at bounding box center [544, 419] width 712 height 22
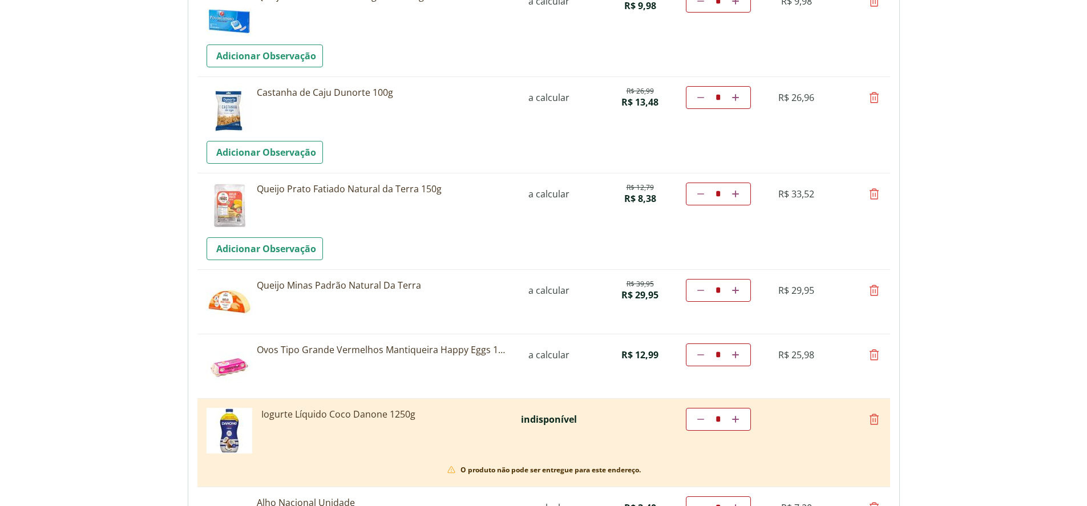
scroll to position [1868, 0]
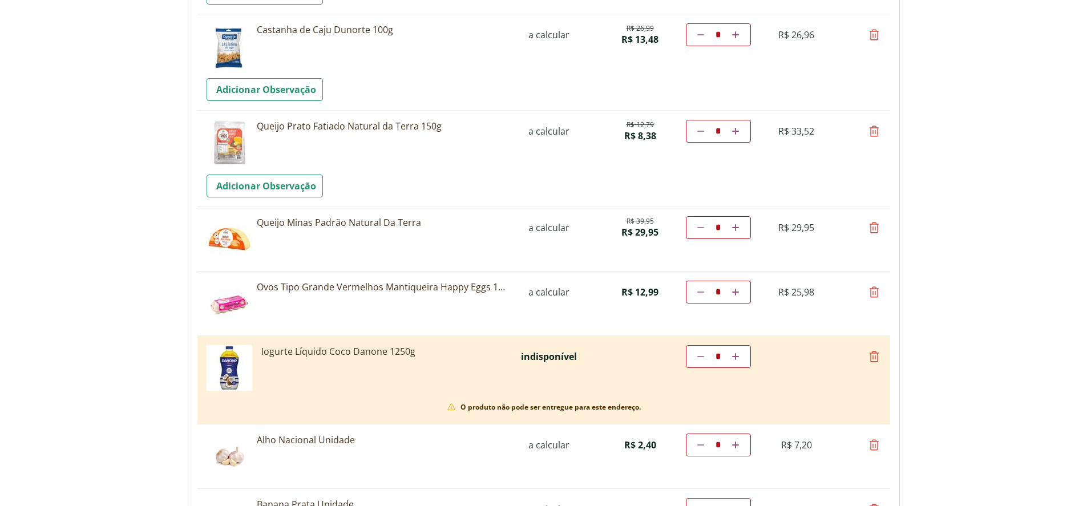
click at [875, 354] on icon at bounding box center [874, 357] width 14 height 14
type input "*"
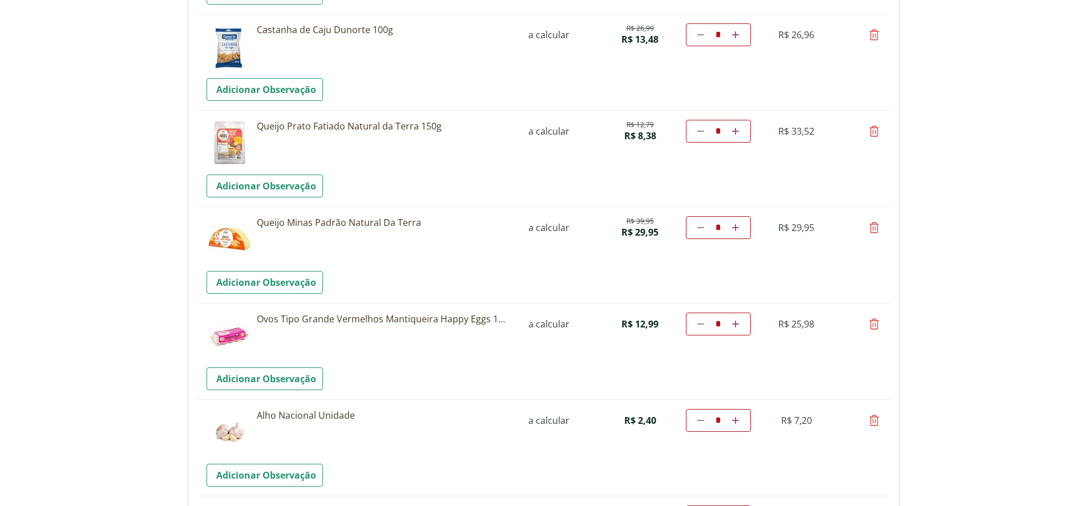
click at [875, 419] on icon at bounding box center [874, 421] width 14 height 14
type input "*"
click at [872, 230] on icon at bounding box center [874, 228] width 14 height 14
type input "*"
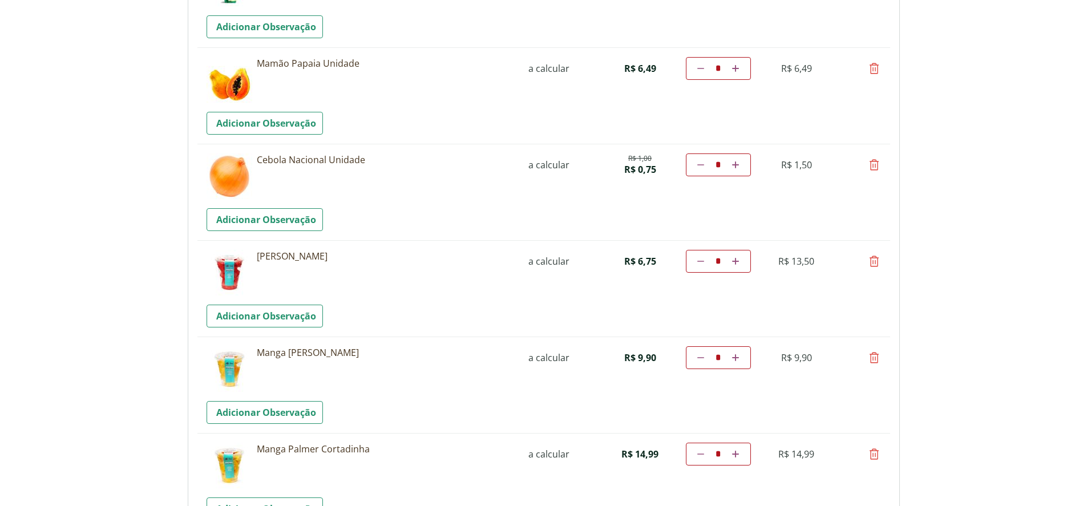
scroll to position [2894, 0]
click at [872, 165] on icon at bounding box center [874, 166] width 14 height 14
type input "*"
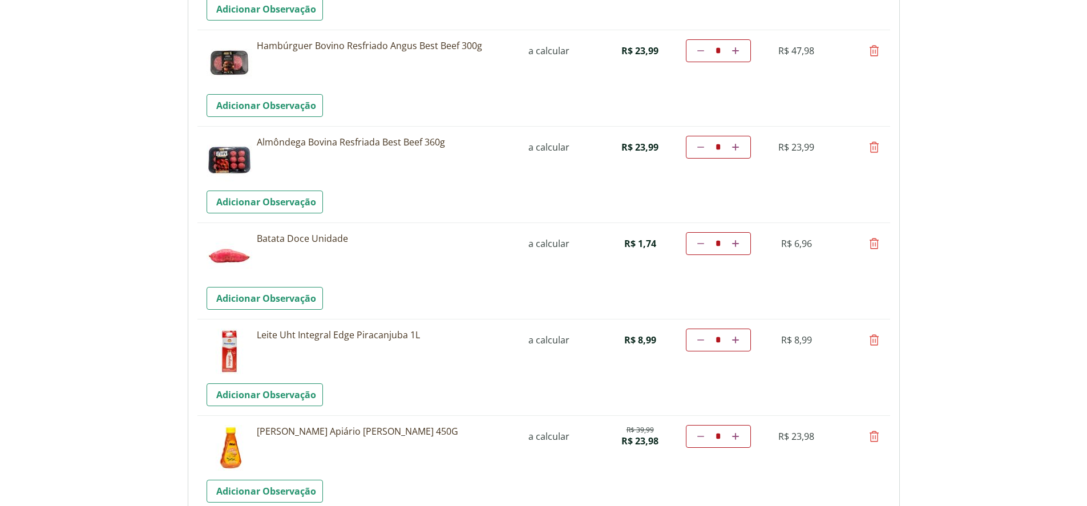
scroll to position [4262, 0]
click at [875, 47] on icon at bounding box center [874, 50] width 14 height 14
type input "*"
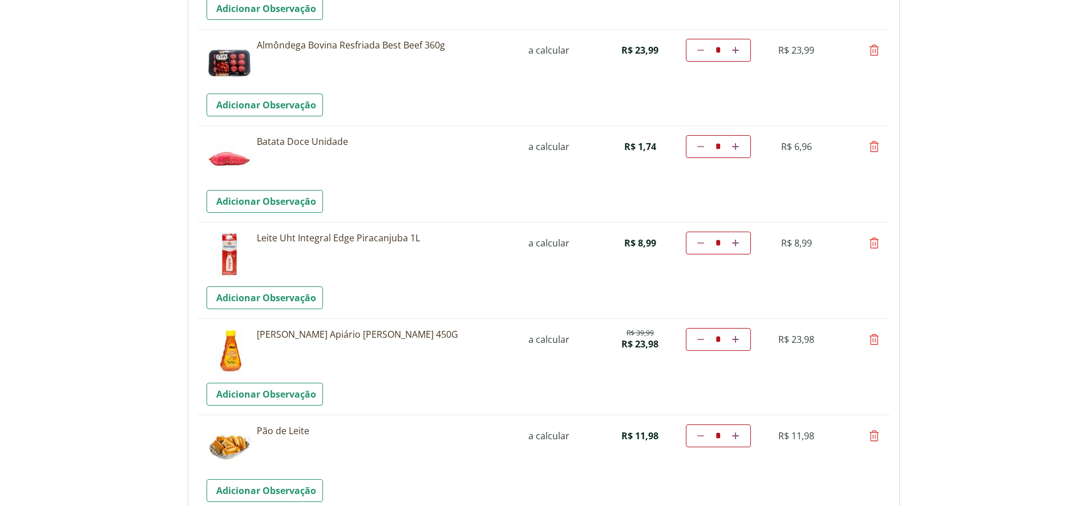
click at [873, 49] on icon at bounding box center [874, 50] width 14 height 14
type input "*"
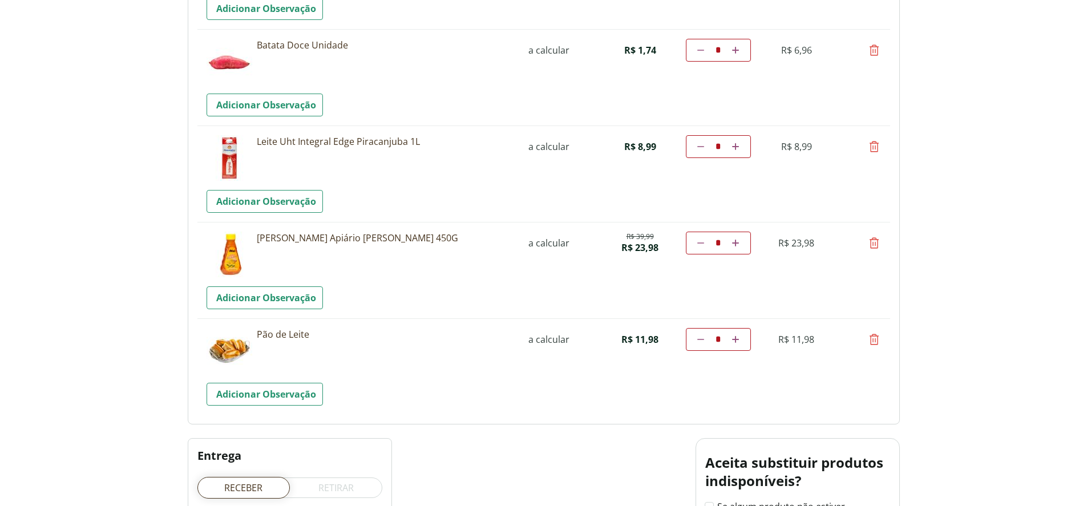
click at [871, 242] on icon at bounding box center [874, 243] width 14 height 14
type input "*"
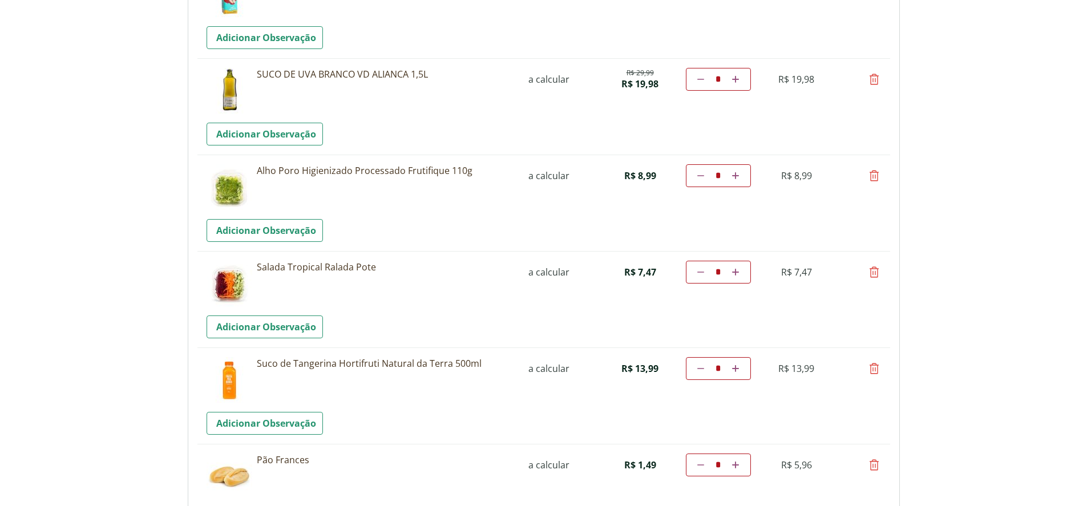
scroll to position [3558, 0]
click at [874, 274] on icon at bounding box center [874, 273] width 14 height 14
type input "*"
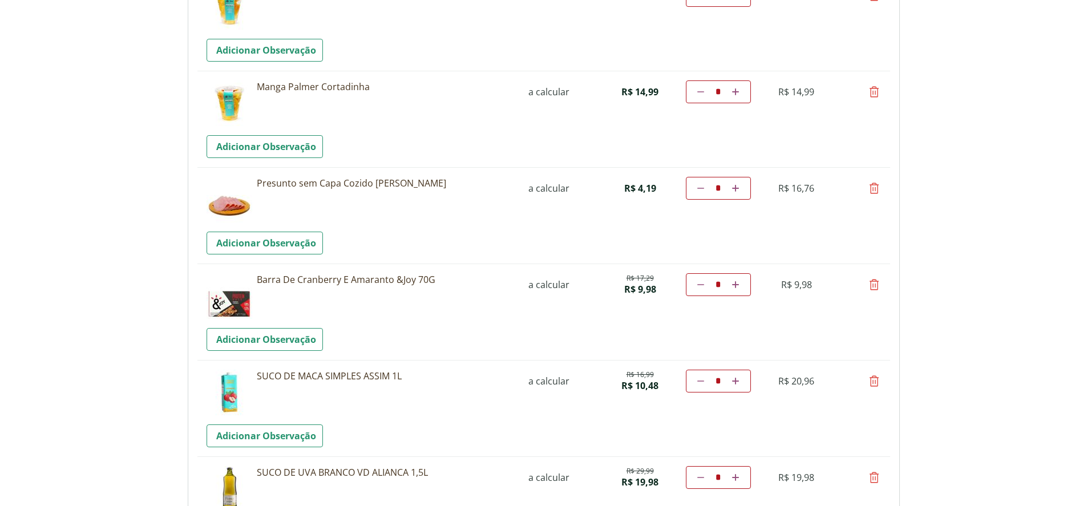
scroll to position [3160, 0]
click at [698, 187] on icon at bounding box center [700, 188] width 7 height 7
type input "*"
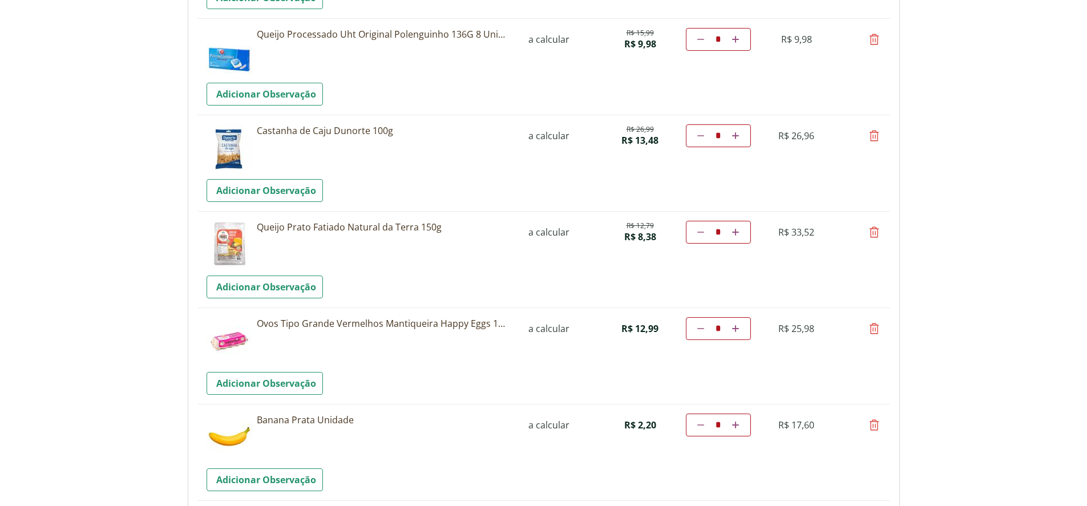
scroll to position [1767, 0]
click at [700, 133] on icon at bounding box center [700, 135] width 7 height 7
type input "*"
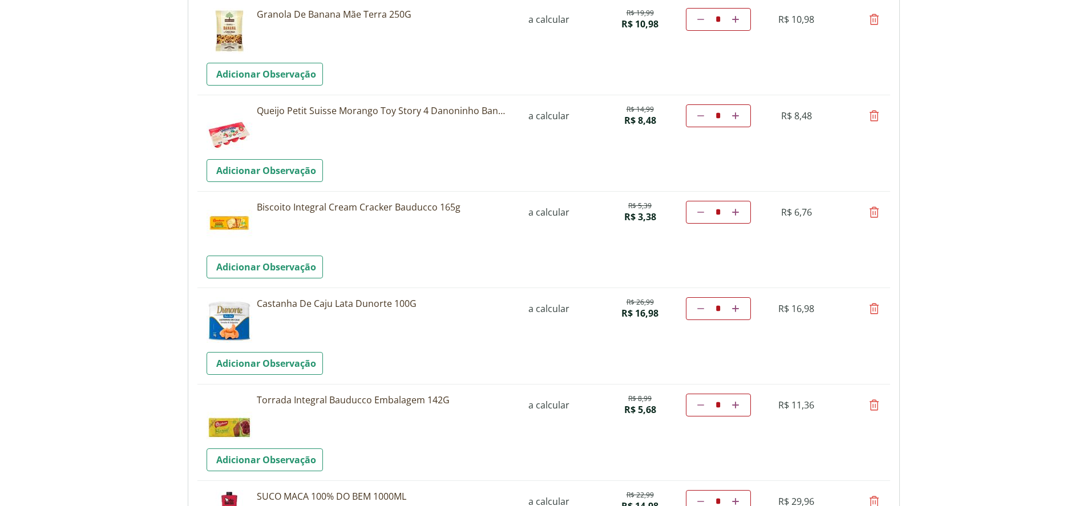
scroll to position [318, 0]
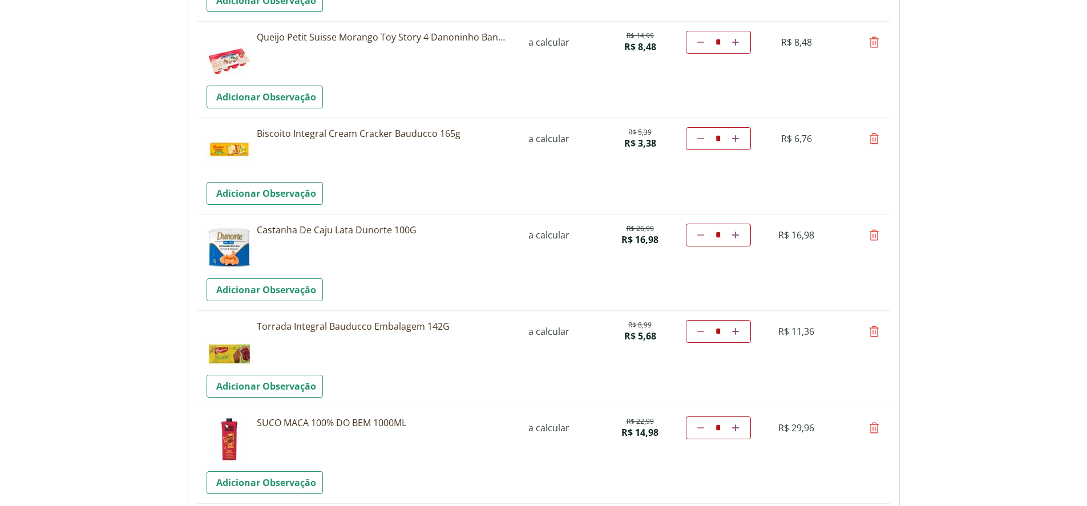
click at [875, 231] on icon at bounding box center [874, 235] width 14 height 14
type input "*"
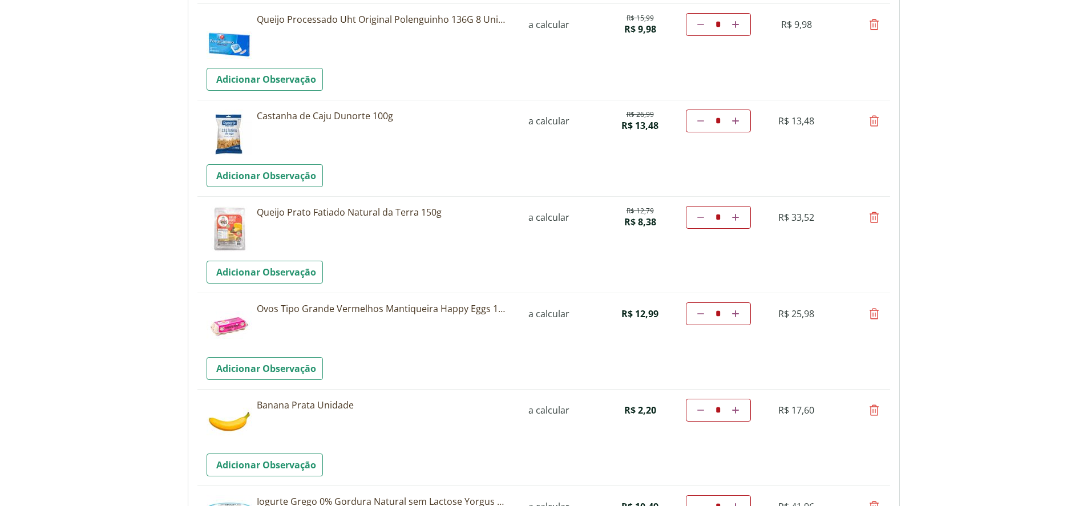
scroll to position [1686, 0]
click at [735, 117] on icon at bounding box center [735, 119] width 7 height 7
type input "*"
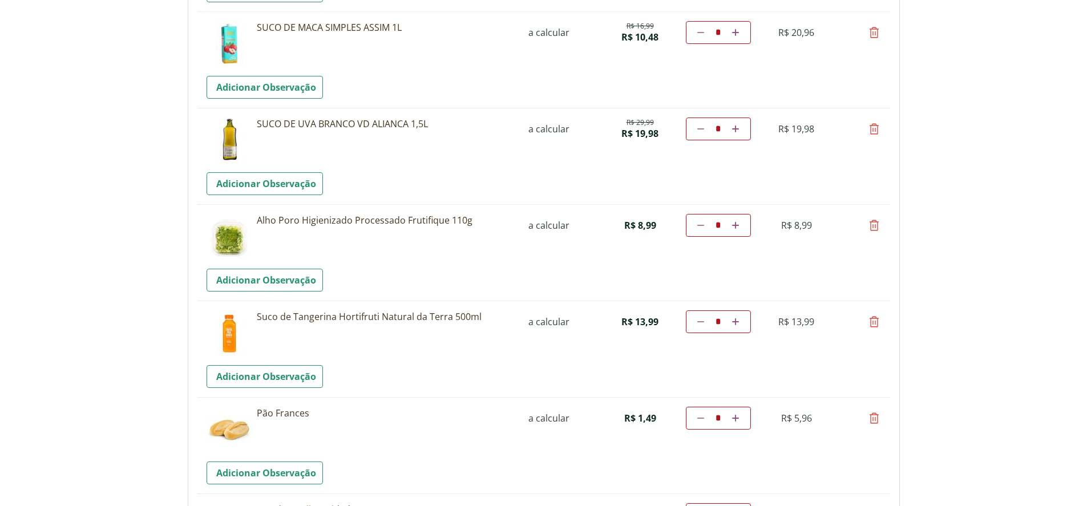
scroll to position [3413, 0]
click at [876, 124] on icon at bounding box center [874, 128] width 14 height 14
type input "*"
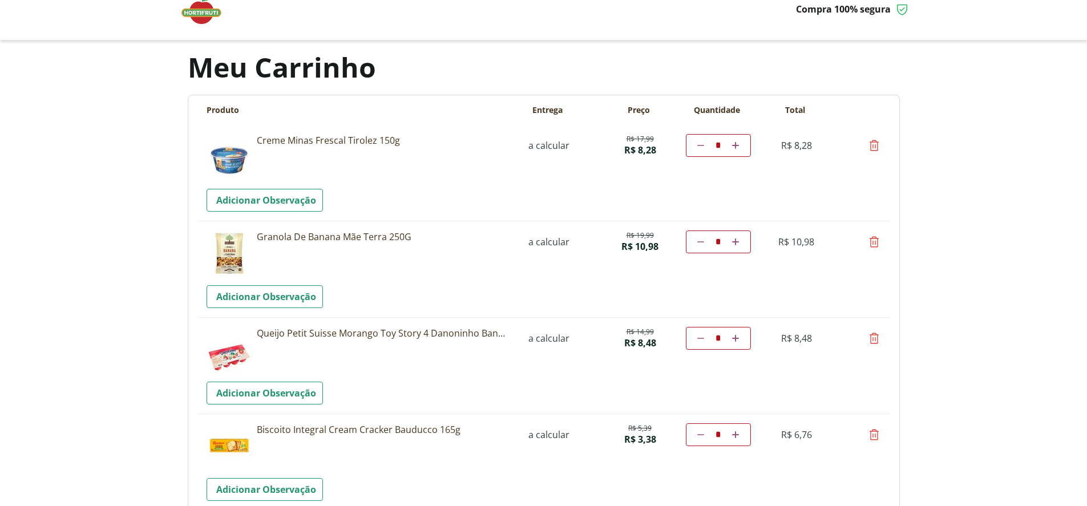
scroll to position [0, 0]
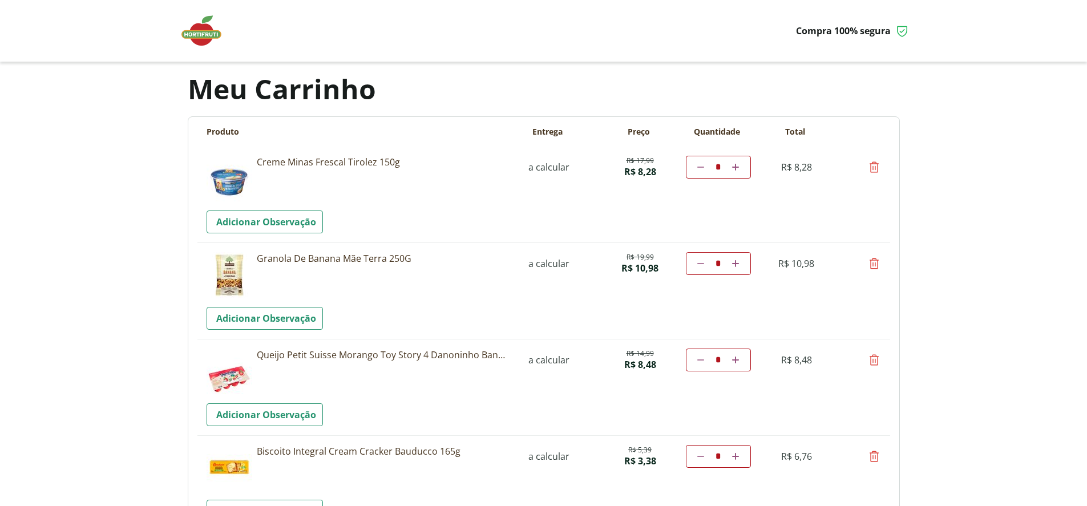
click at [194, 31] on img at bounding box center [207, 31] width 57 height 34
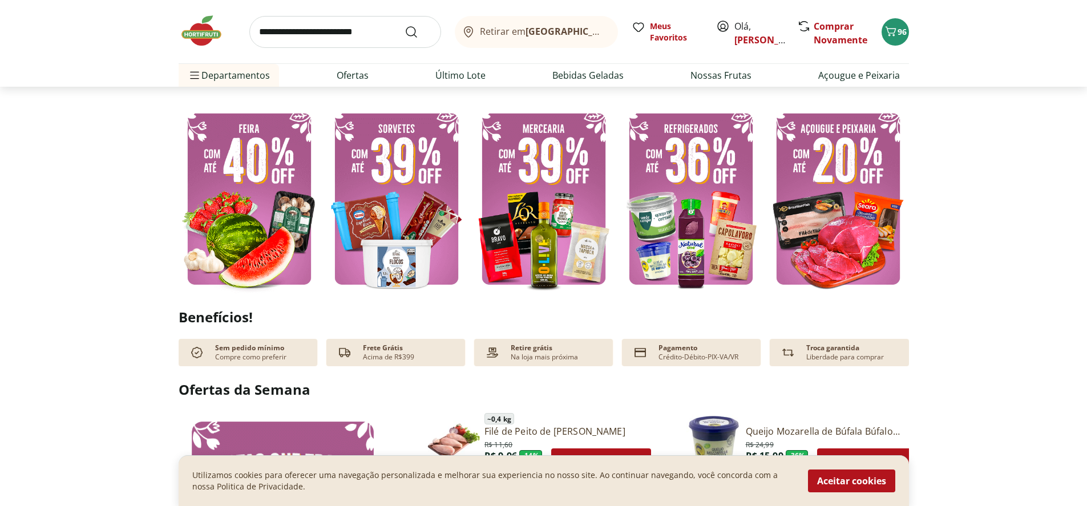
scroll to position [284, 0]
click at [854, 197] on img at bounding box center [837, 198] width 141 height 189
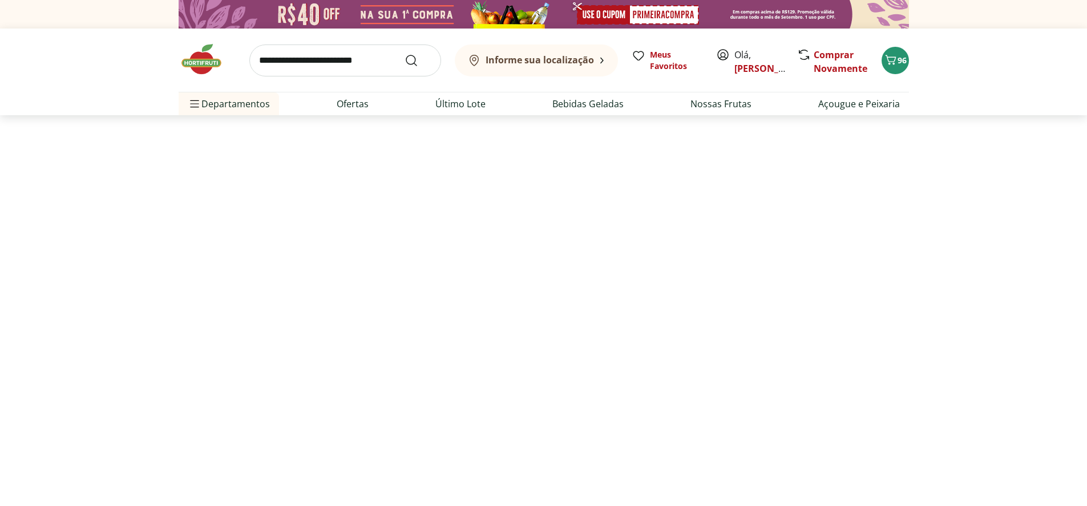
select select "**********"
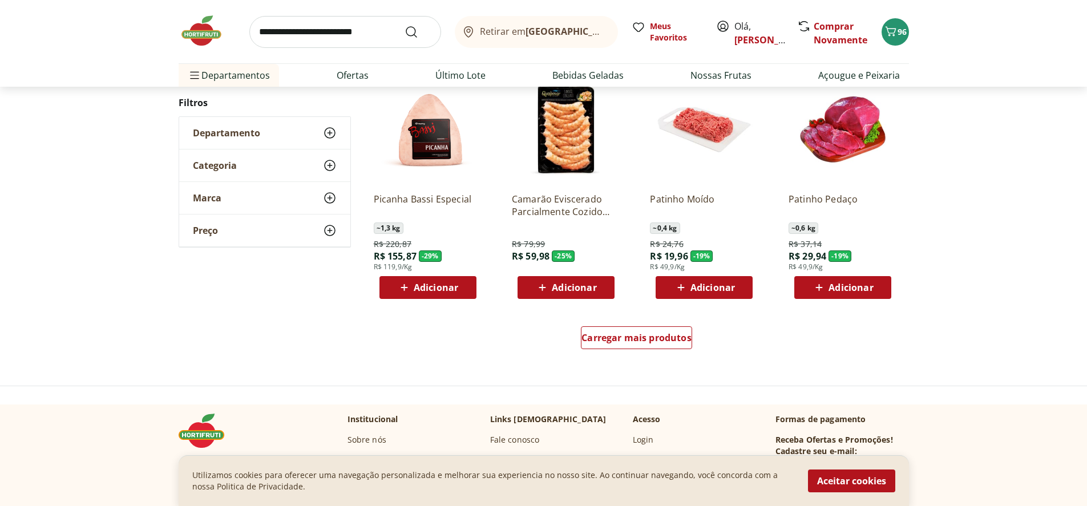
scroll to position [627, 0]
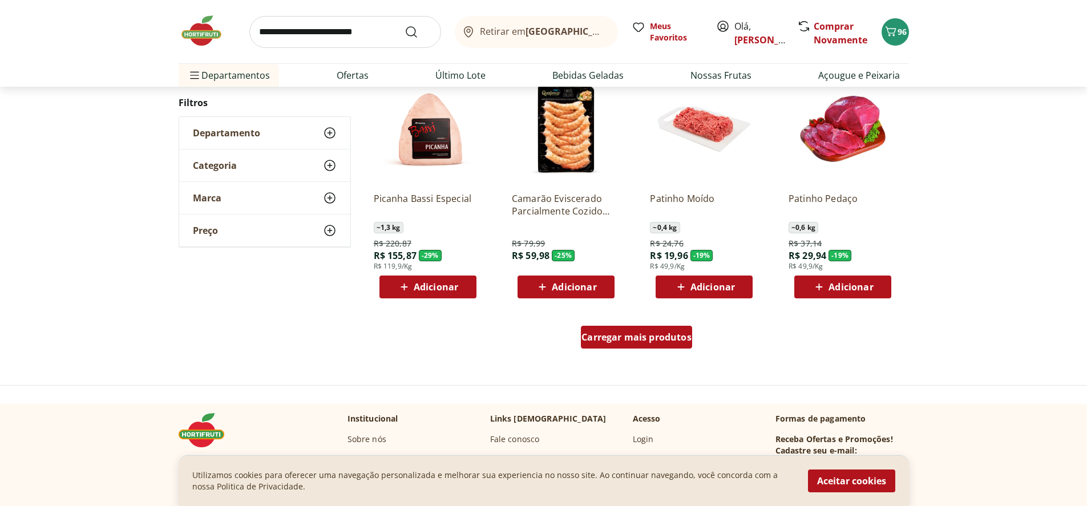
click at [645, 343] on div "Carregar mais produtos" at bounding box center [636, 337] width 111 height 23
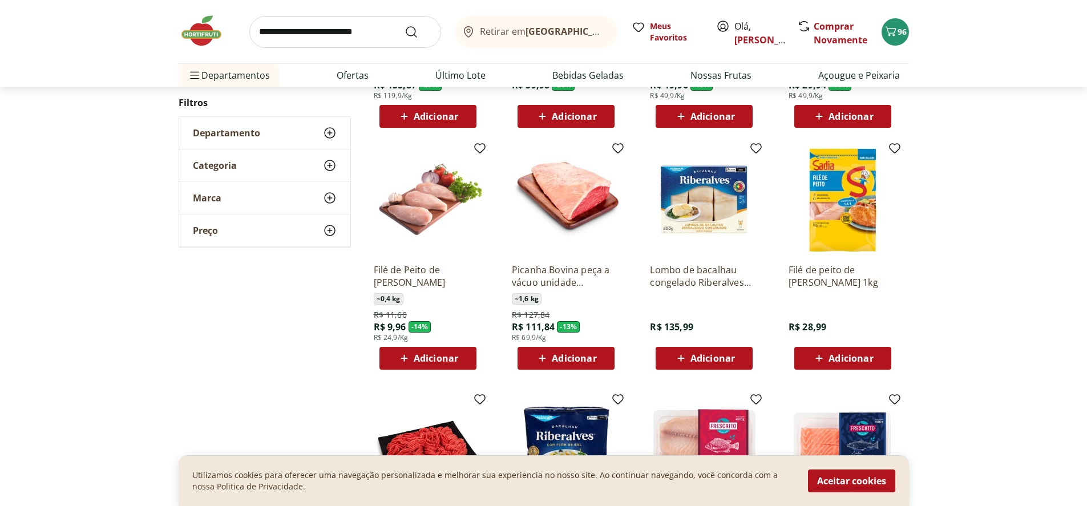
scroll to position [799, 0]
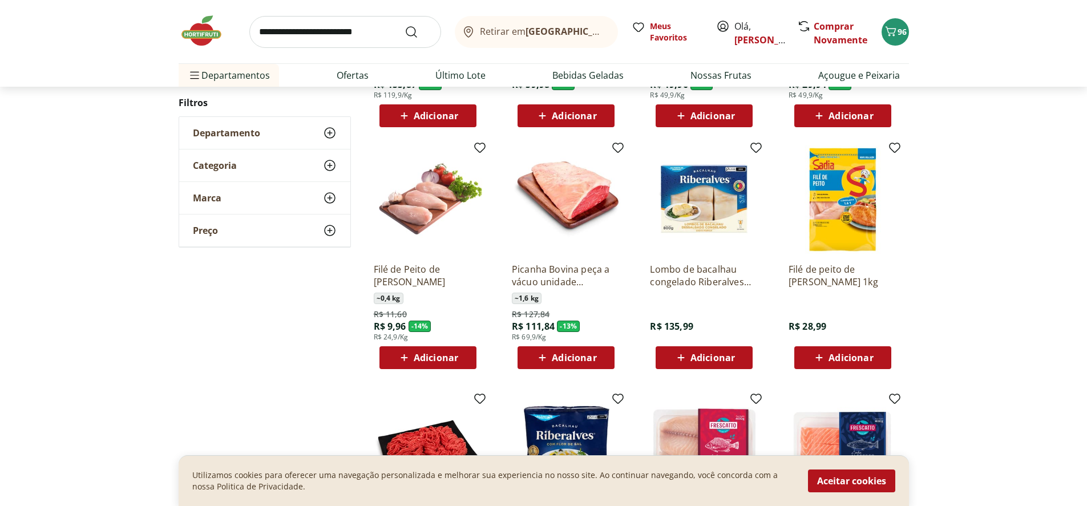
click at [839, 354] on span "Adicionar" at bounding box center [850, 357] width 44 height 9
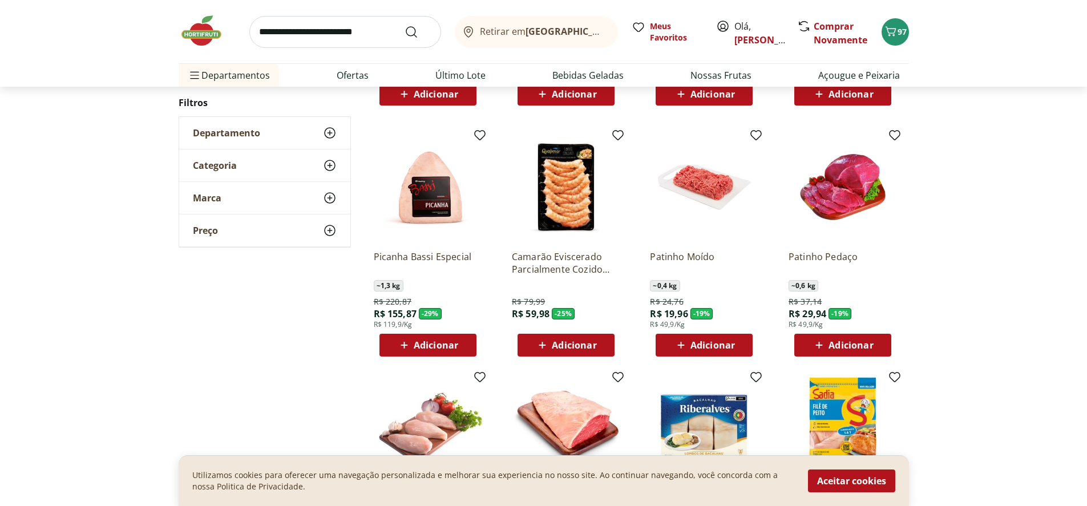
scroll to position [570, 0]
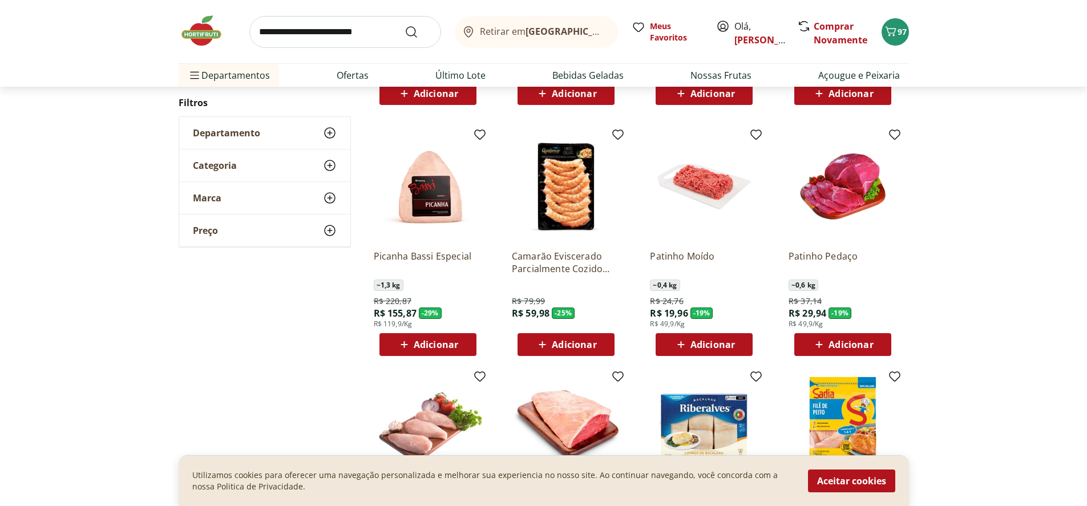
click at [691, 343] on span "Adicionar" at bounding box center [712, 344] width 44 height 9
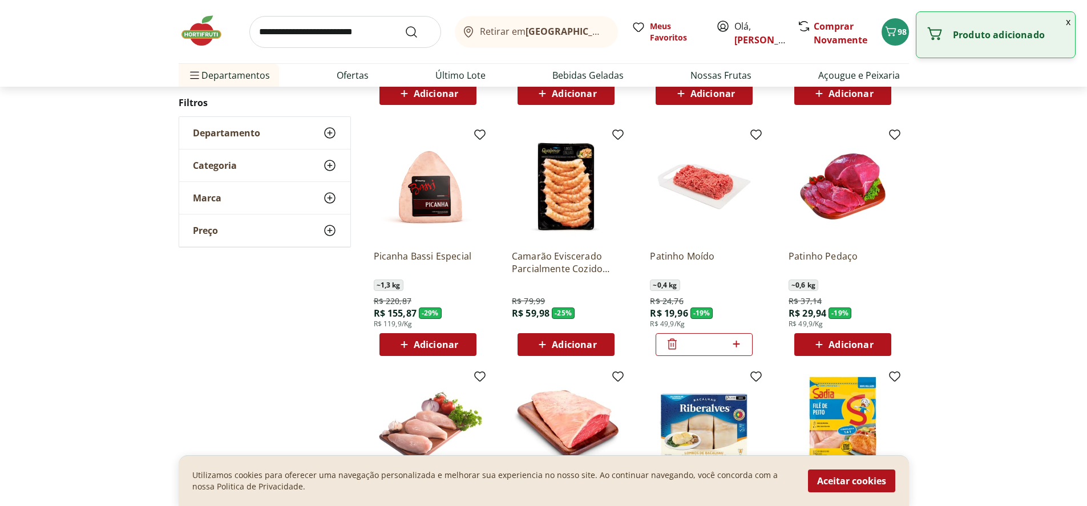
click at [736, 342] on icon at bounding box center [735, 344] width 7 height 7
type input "*"
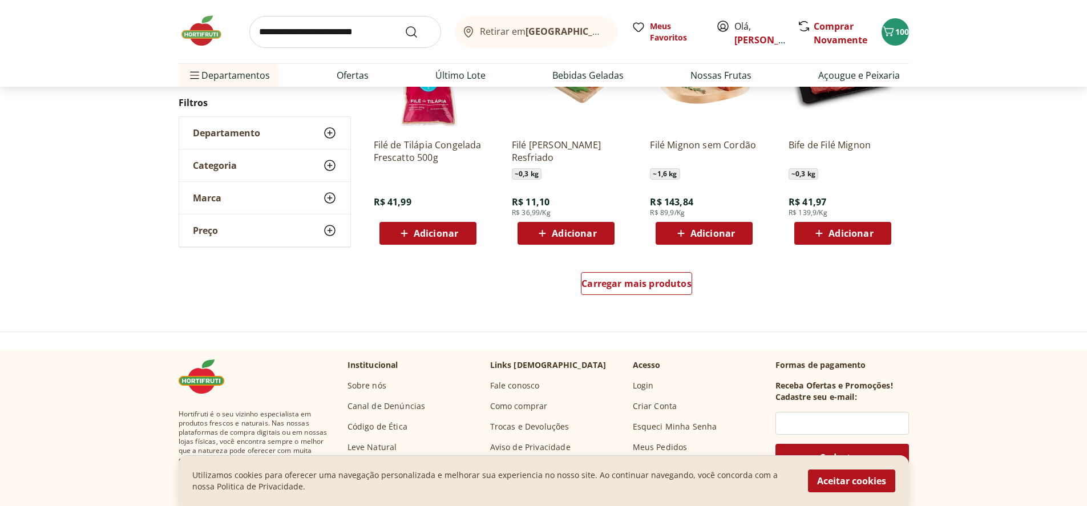
scroll to position [1425, 0]
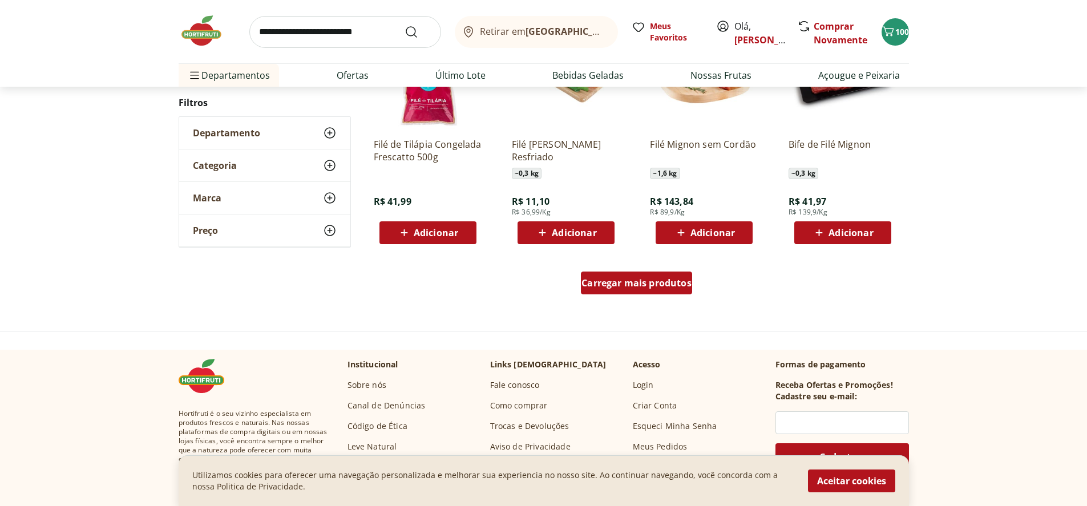
click at [653, 287] on span "Carregar mais produtos" at bounding box center [636, 282] width 110 height 9
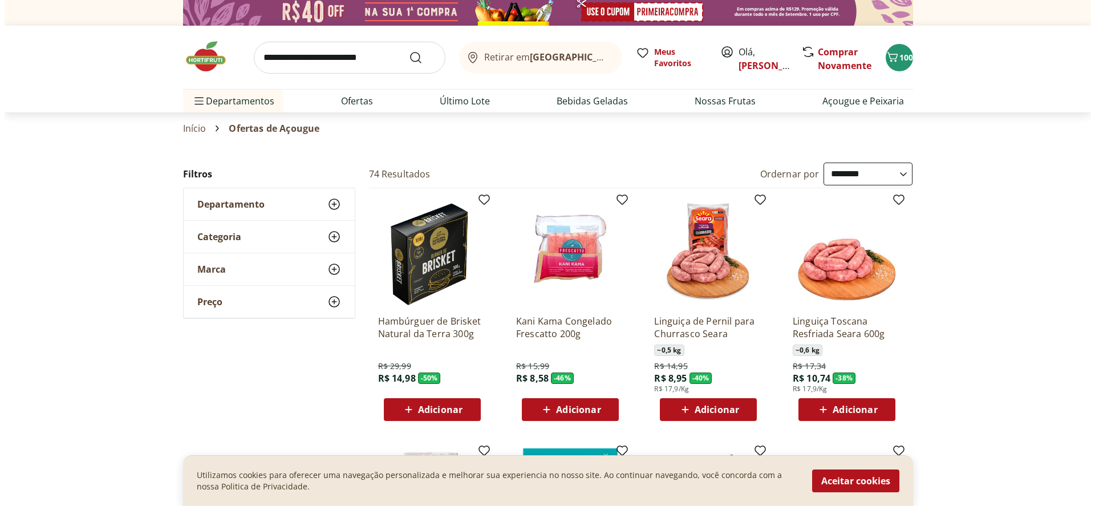
scroll to position [0, 0]
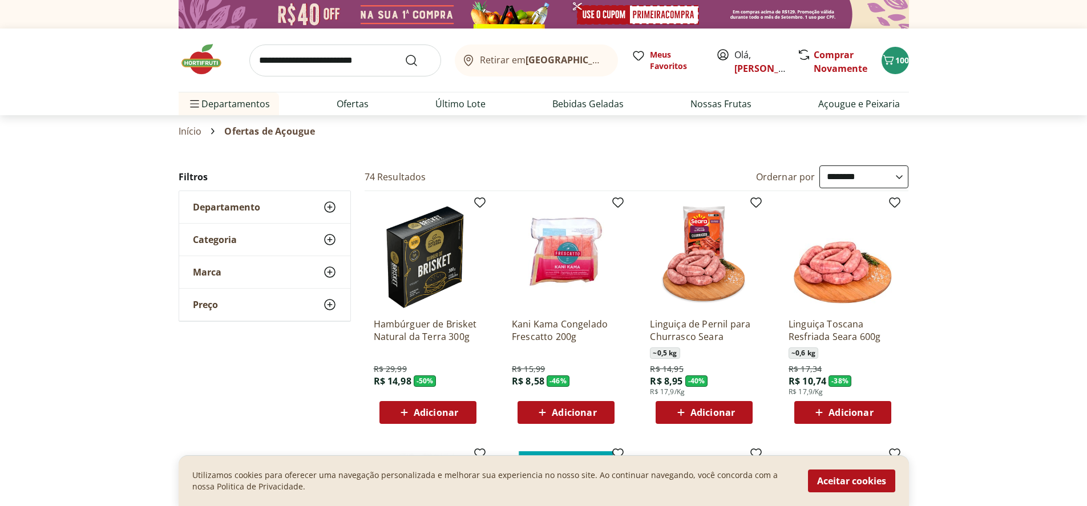
click at [201, 58] on img at bounding box center [207, 59] width 57 height 34
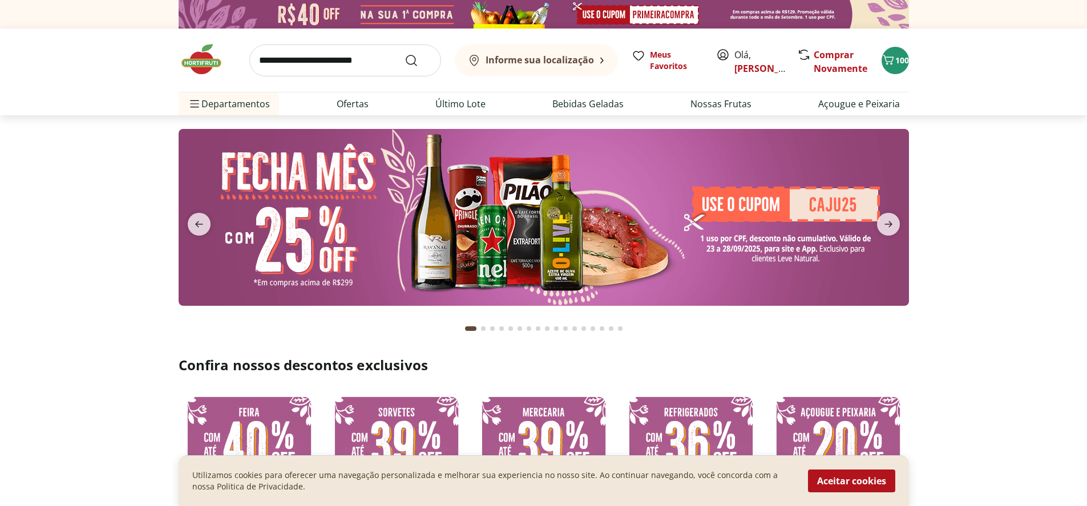
type input "*"
click at [901, 60] on span "100" at bounding box center [902, 60] width 14 height 11
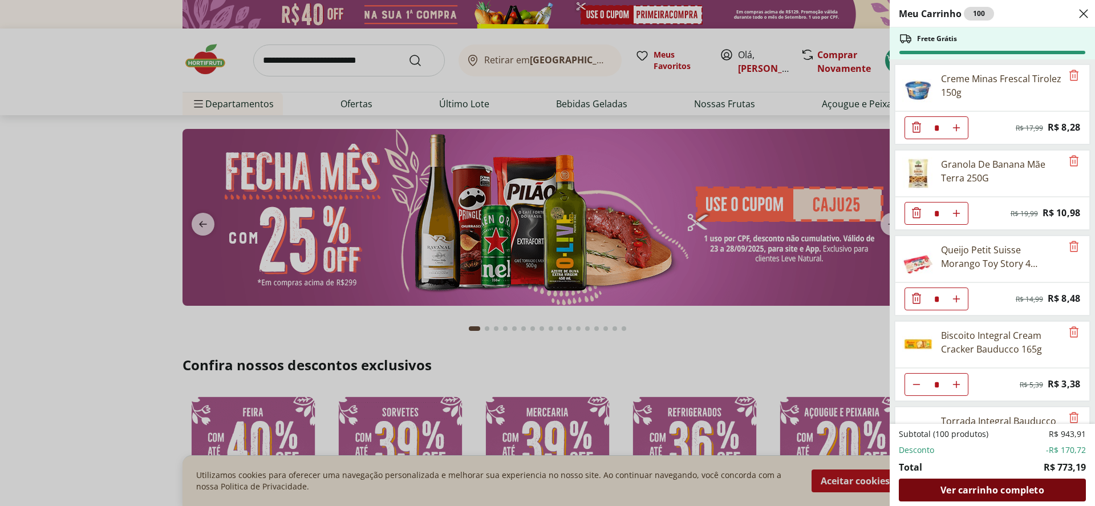
click at [1063, 489] on div "Ver carrinho completo" at bounding box center [992, 490] width 187 height 23
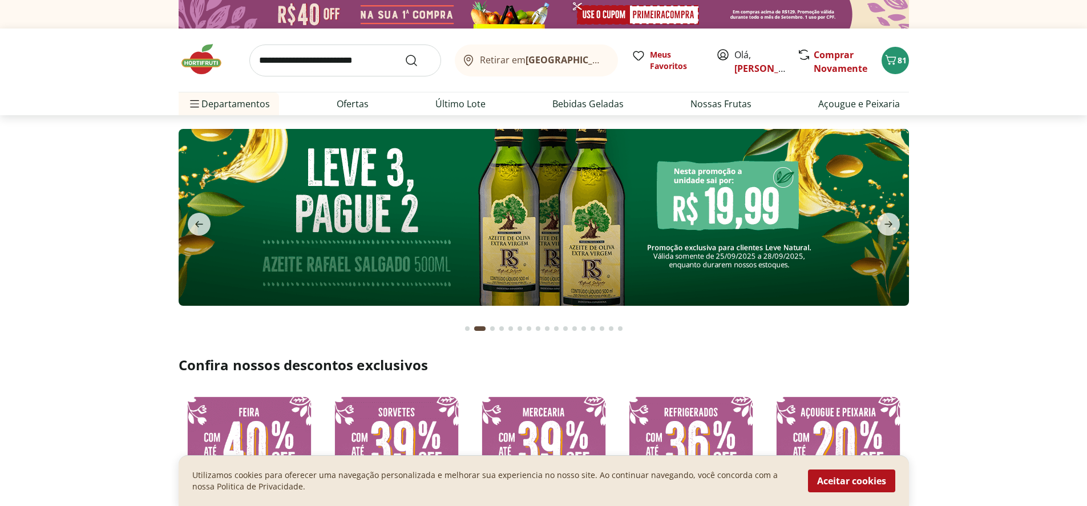
click at [287, 59] on input "search" at bounding box center [345, 60] width 192 height 32
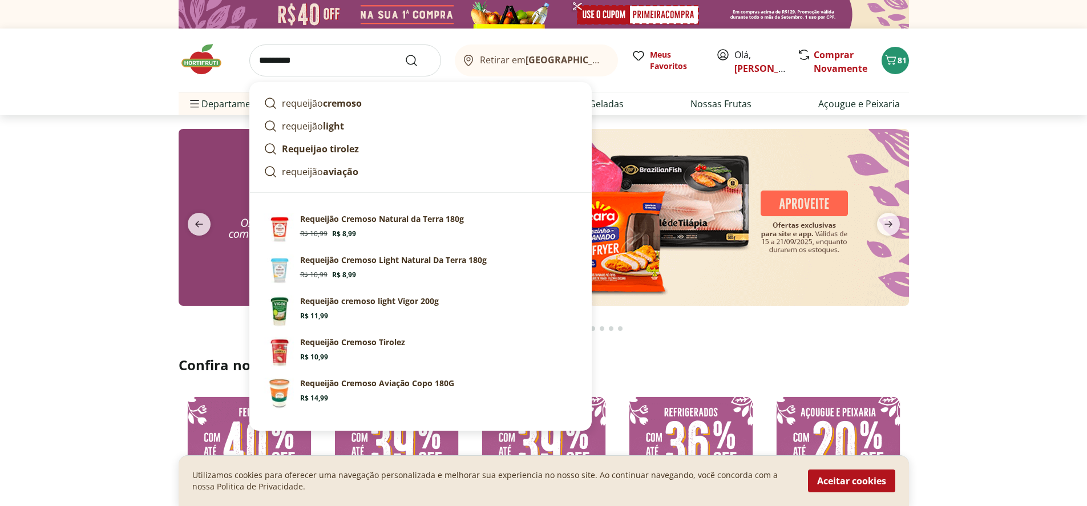
type input "*********"
click at [404, 54] on button "Submit Search" at bounding box center [417, 61] width 27 height 14
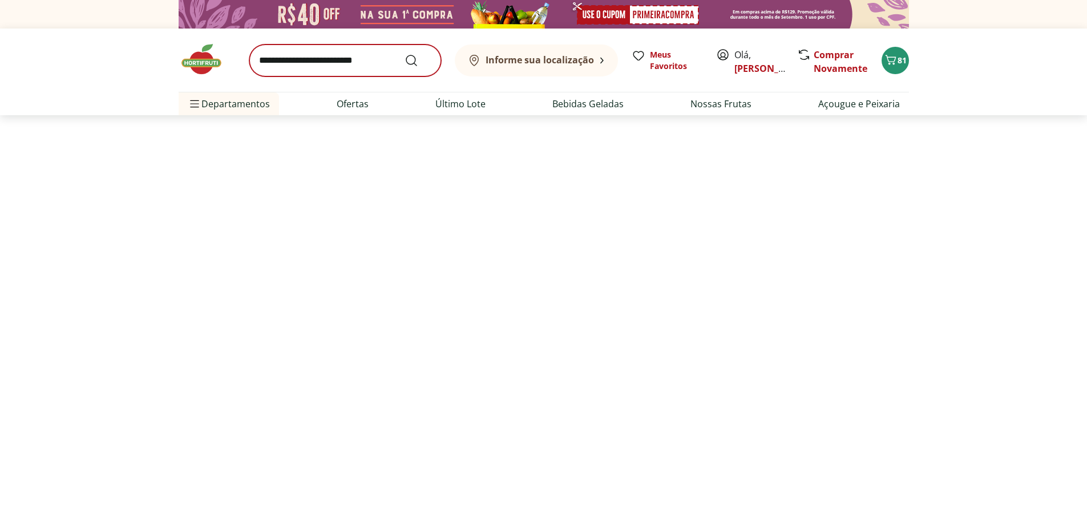
select select "**********"
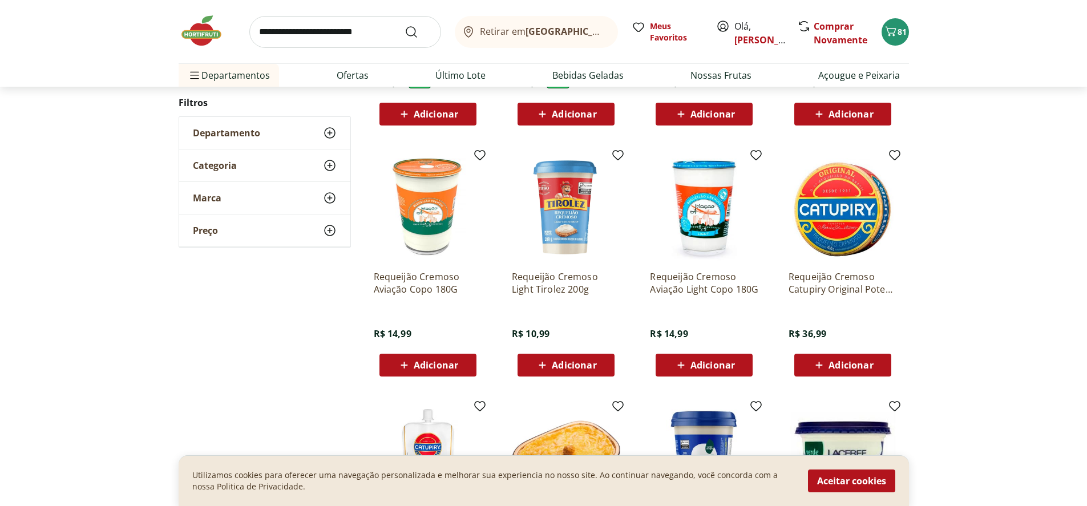
scroll to position [341, 0]
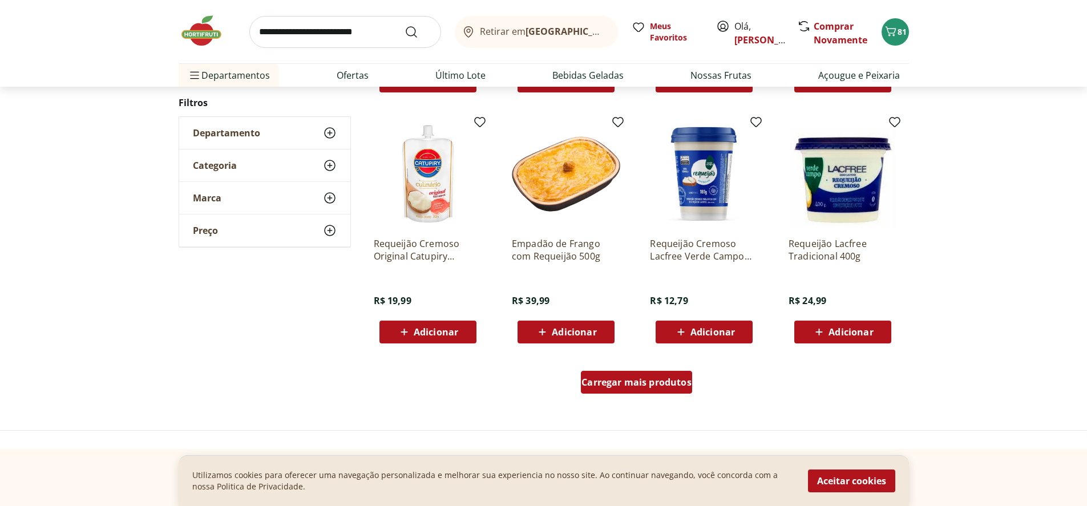
click at [651, 374] on div "Carregar mais produtos" at bounding box center [636, 382] width 111 height 23
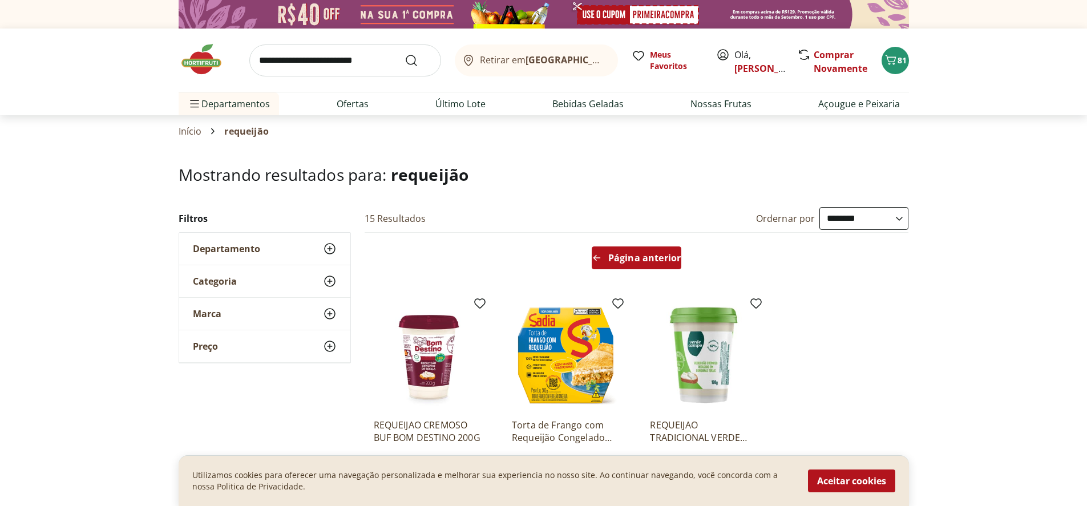
click at [615, 258] on span "Página anterior" at bounding box center [644, 257] width 72 height 9
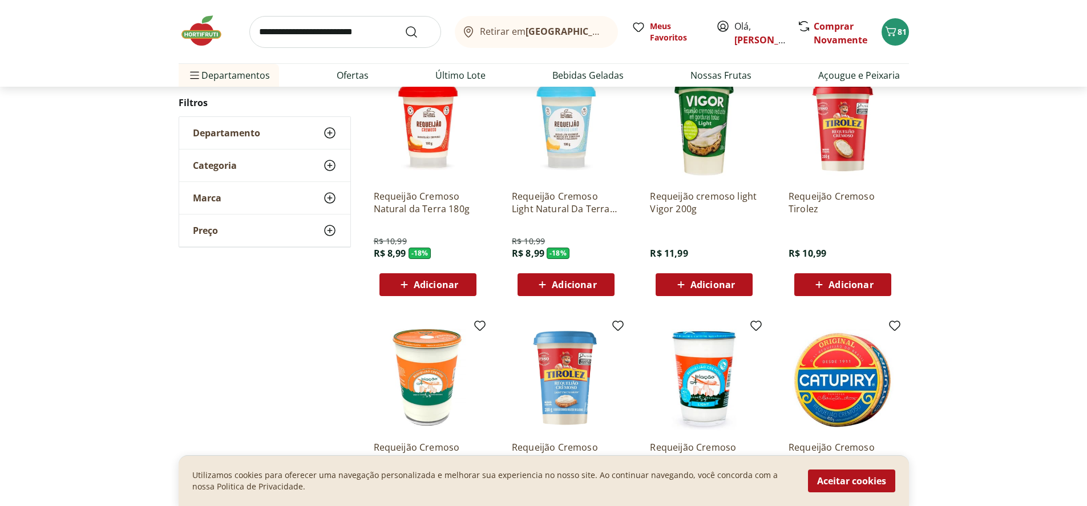
scroll to position [171, 0]
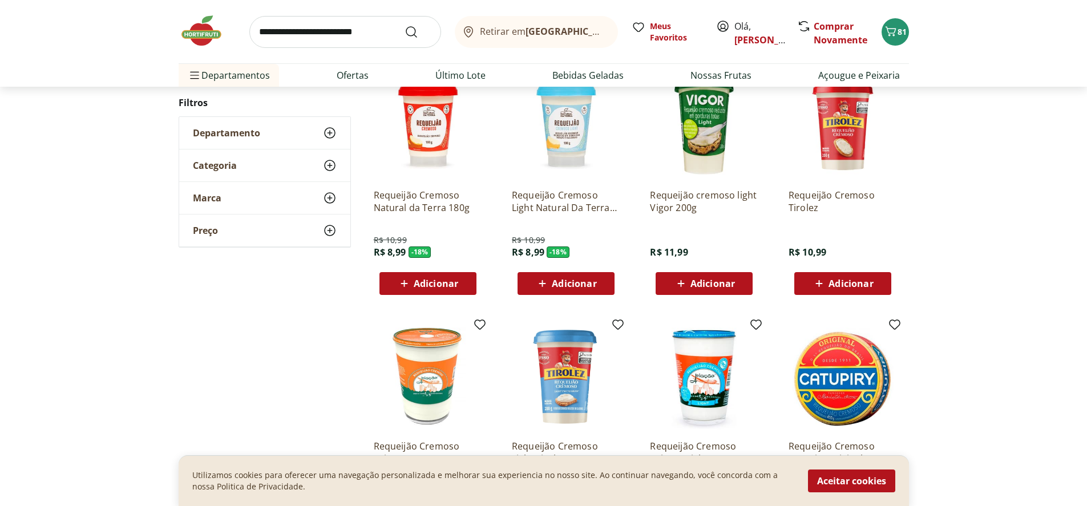
click at [442, 280] on span "Adicionar" at bounding box center [436, 283] width 44 height 9
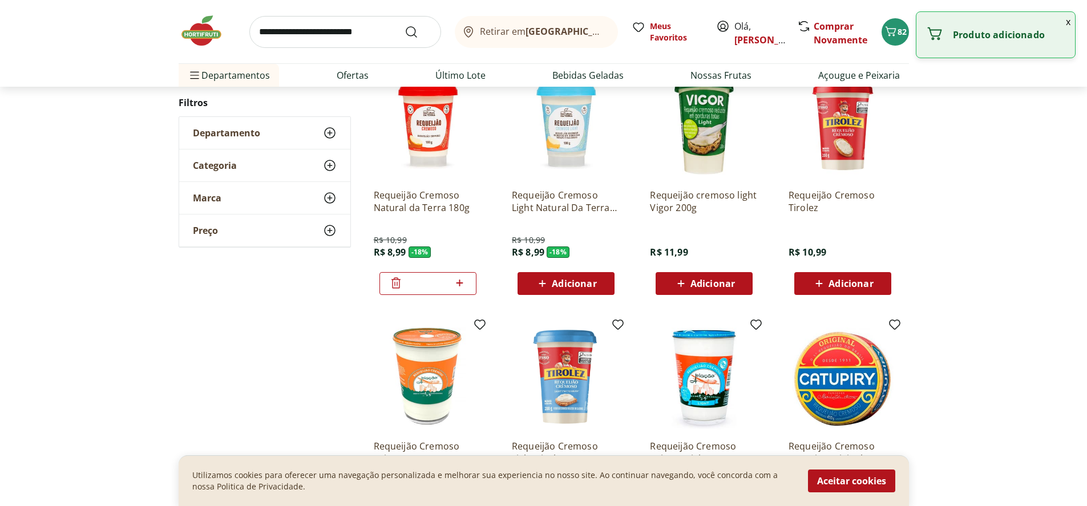
click at [460, 280] on icon at bounding box center [459, 283] width 14 height 14
type input "*"
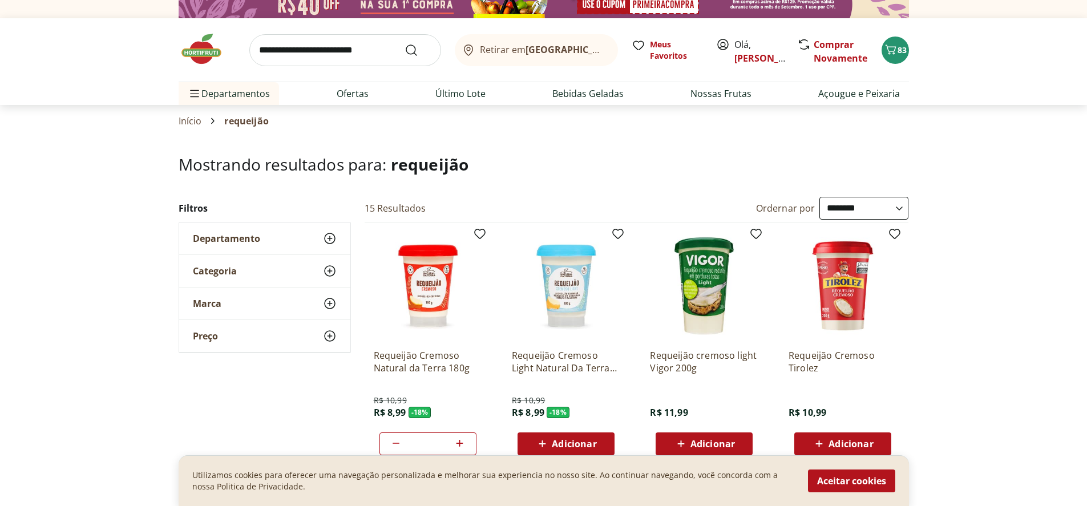
scroll to position [0, 0]
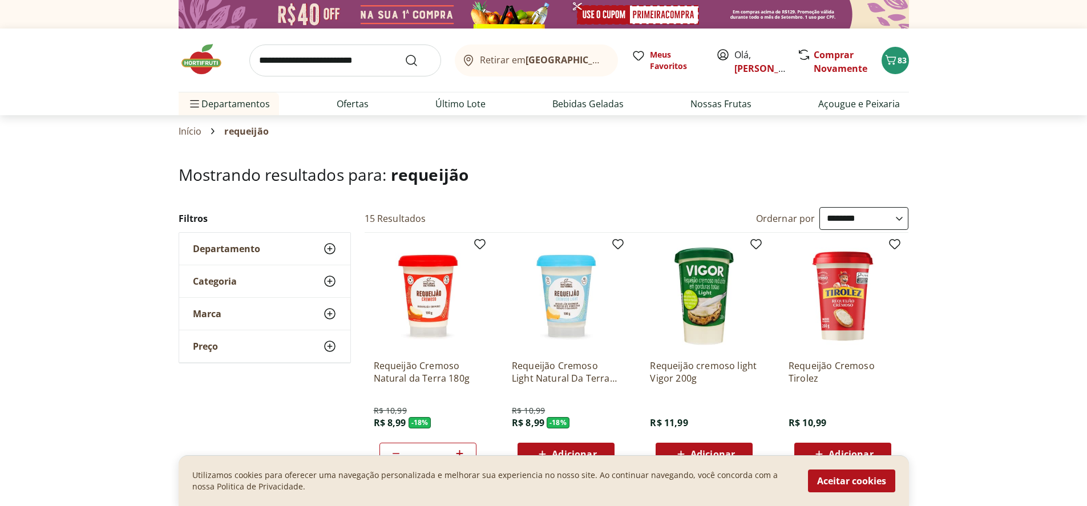
click at [208, 58] on img at bounding box center [207, 59] width 57 height 34
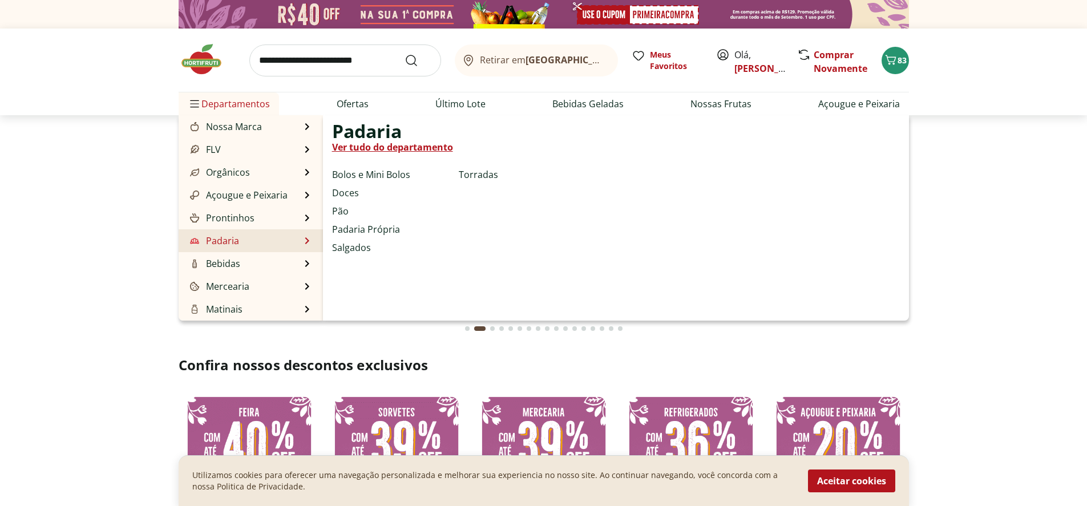
click at [226, 238] on link "Padaria" at bounding box center [213, 241] width 51 height 14
select select "**********"
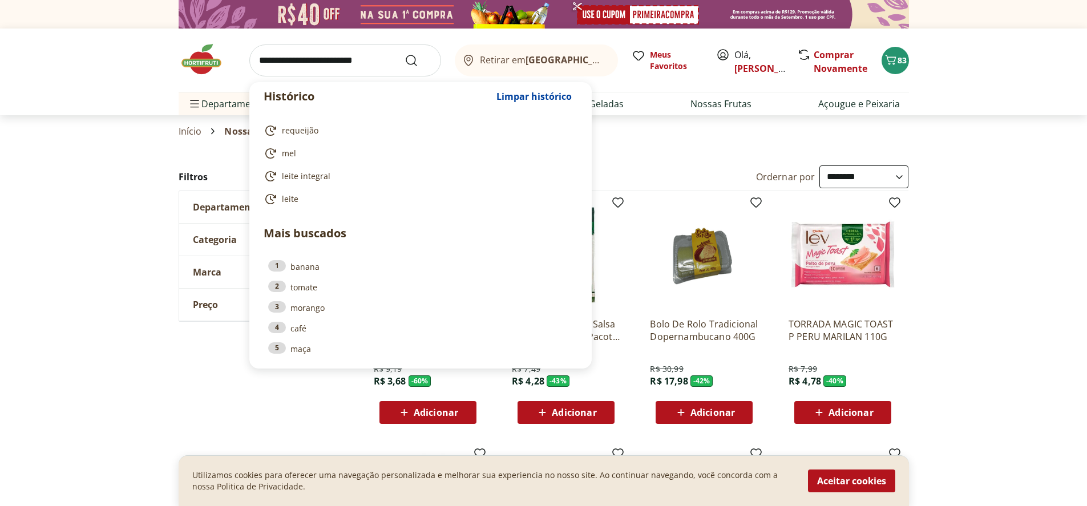
click at [345, 54] on input "search" at bounding box center [345, 60] width 192 height 32
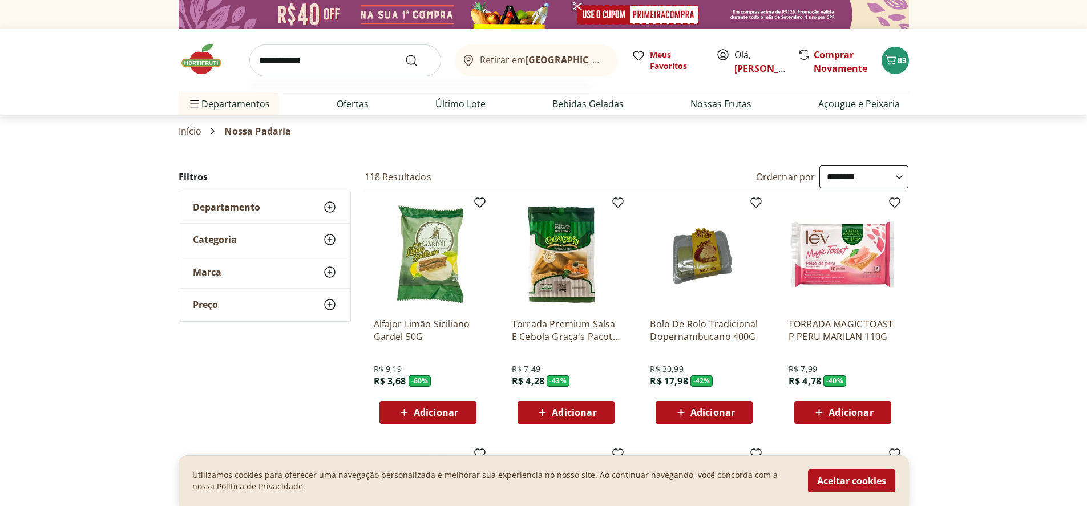
type input "**********"
click at [404, 54] on button "Submit Search" at bounding box center [417, 61] width 27 height 14
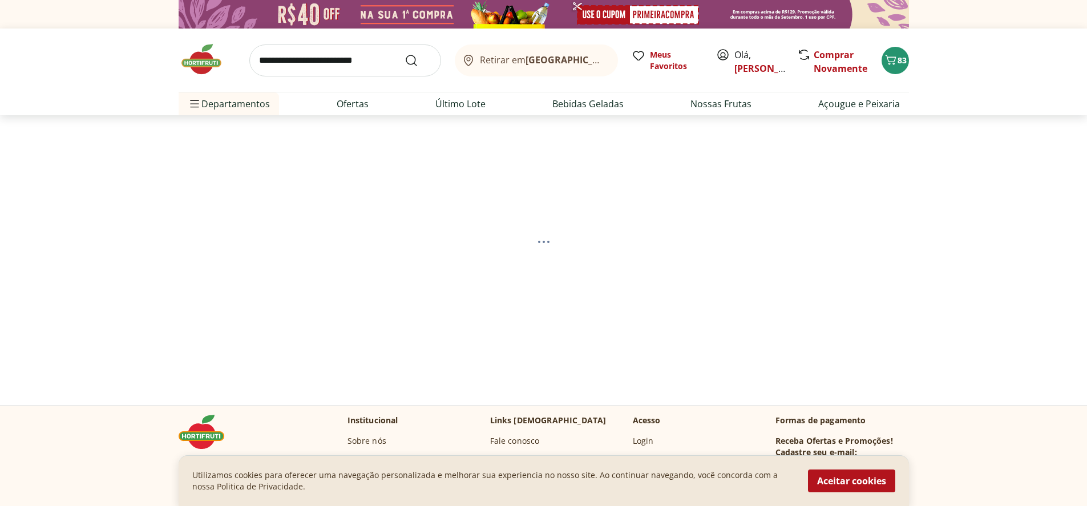
select select "**********"
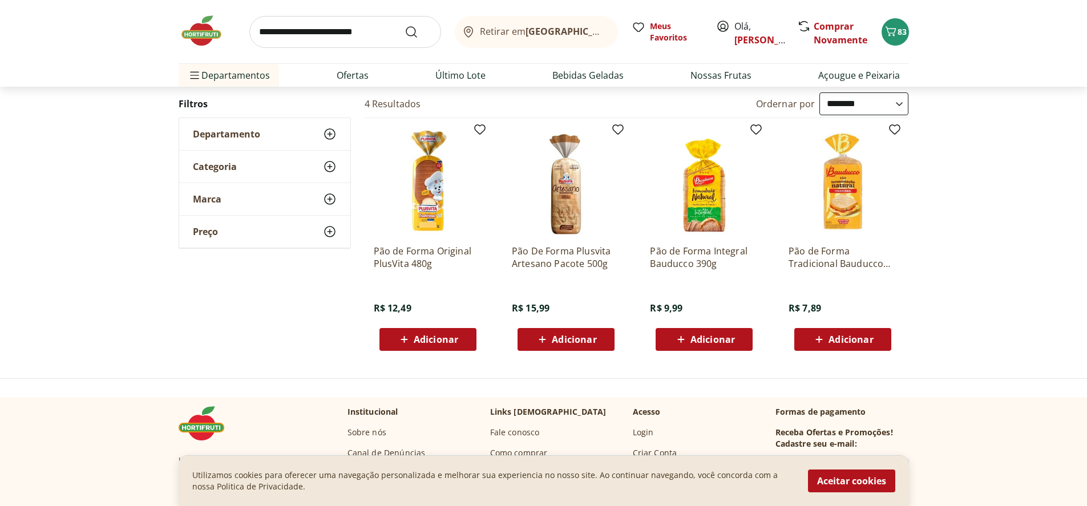
scroll to position [114, 0]
click at [448, 345] on span "Adicionar" at bounding box center [436, 339] width 44 height 9
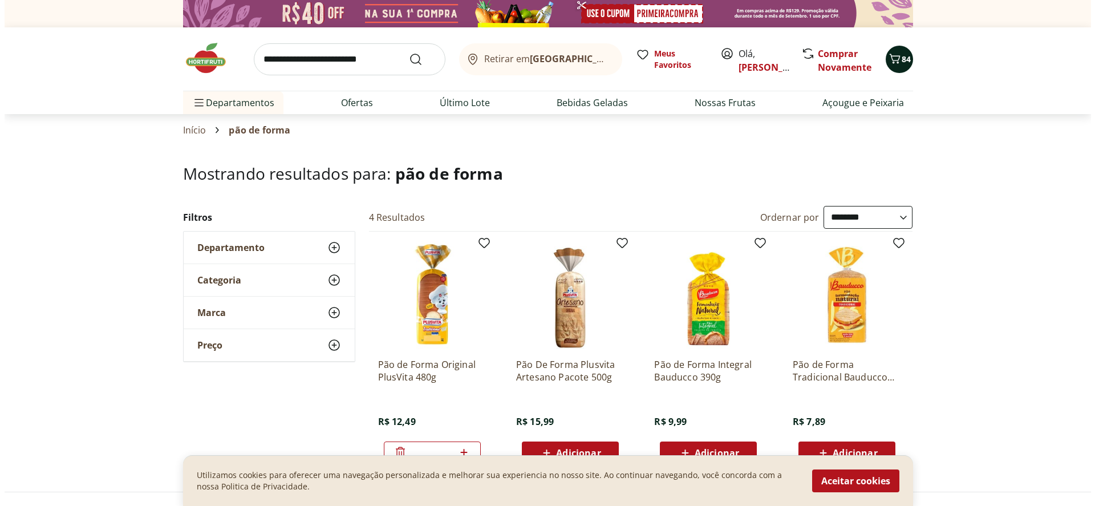
scroll to position [0, 0]
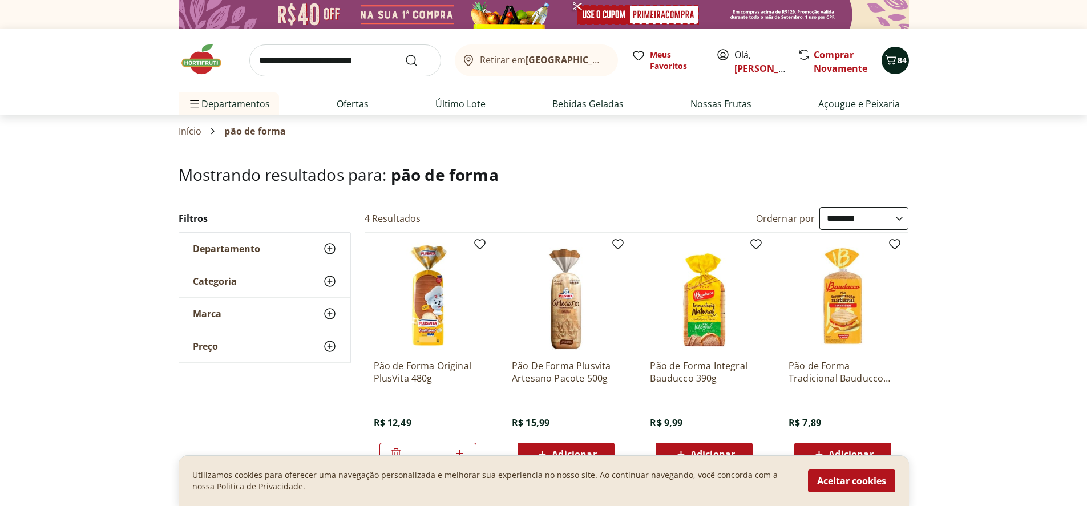
click at [887, 56] on icon "Carrinho" at bounding box center [891, 60] width 14 height 14
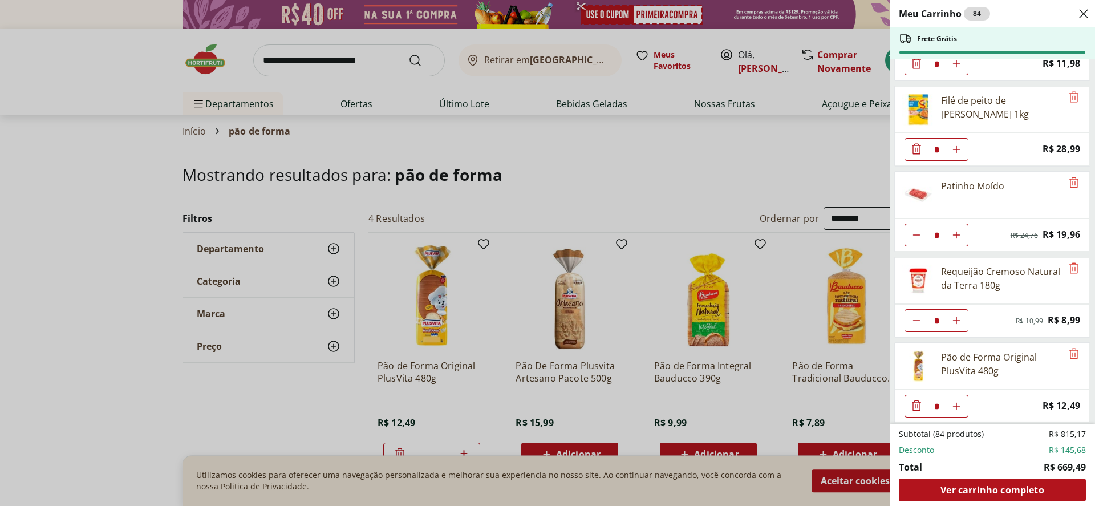
scroll to position [3319, 0]
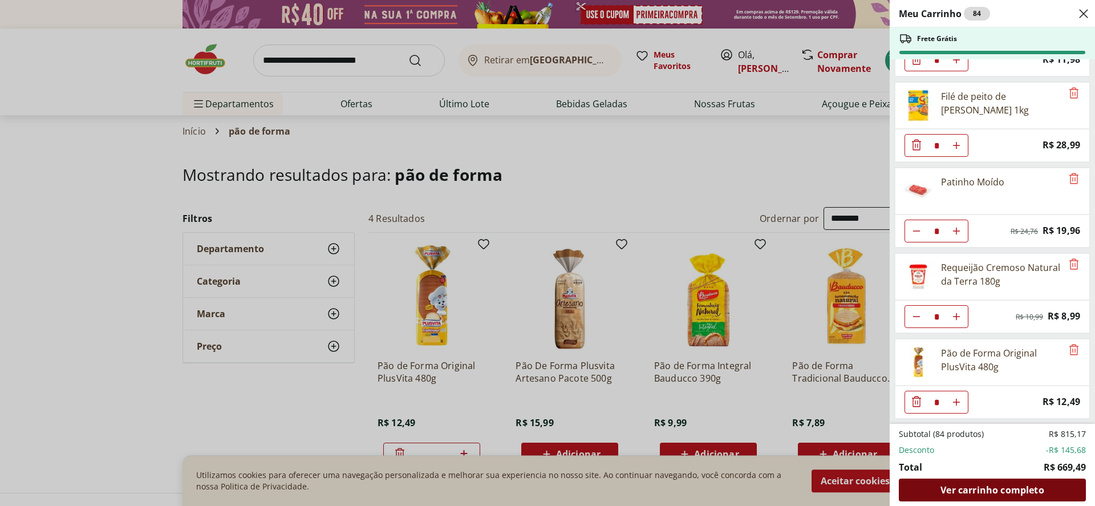
click at [1002, 493] on span "Ver carrinho completo" at bounding box center [992, 489] width 103 height 9
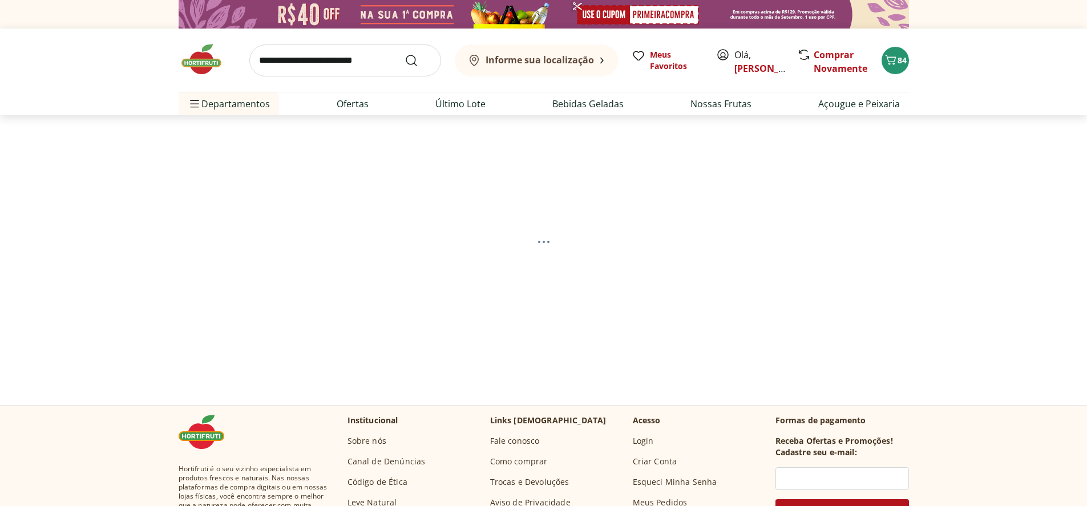
select select "**********"
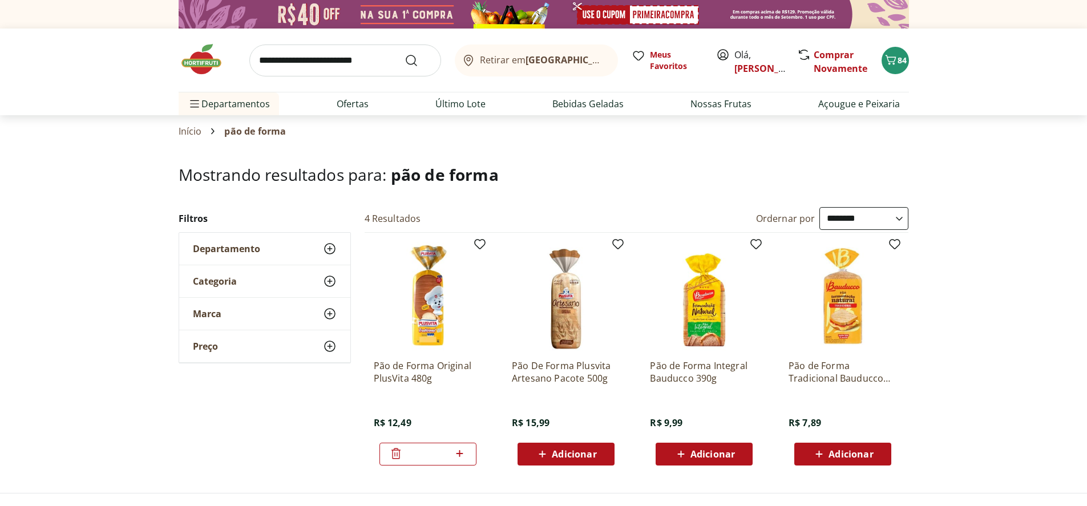
click at [205, 66] on img at bounding box center [207, 59] width 57 height 34
